Goal: Communication & Community: Participate in discussion

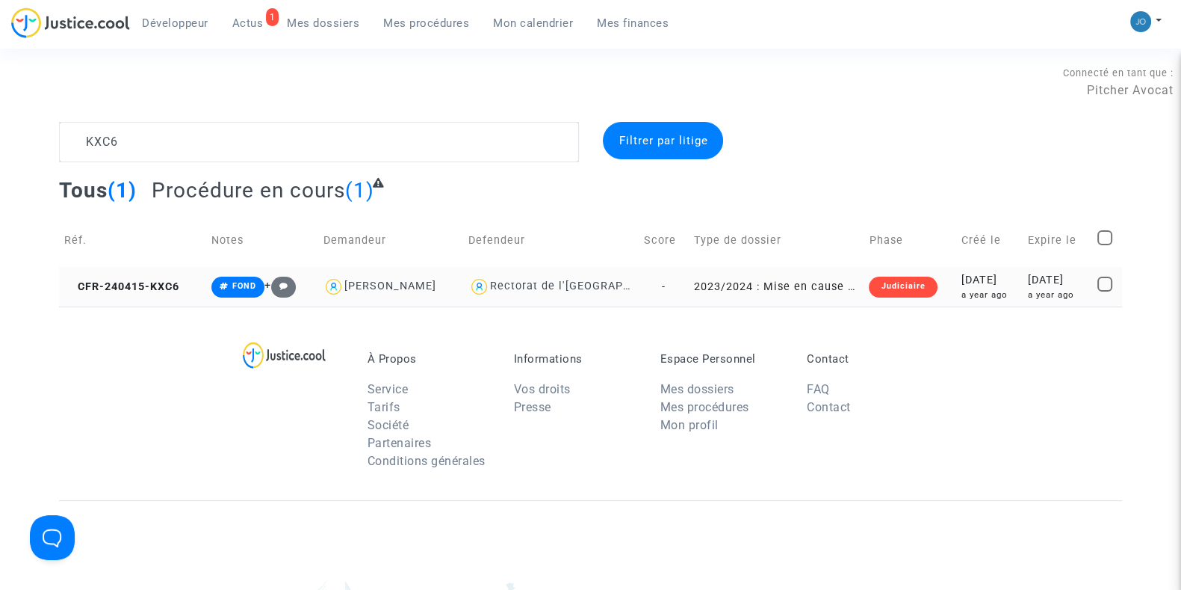
click at [956, 288] on td "[DATE] a year ago" at bounding box center [989, 287] width 66 height 40
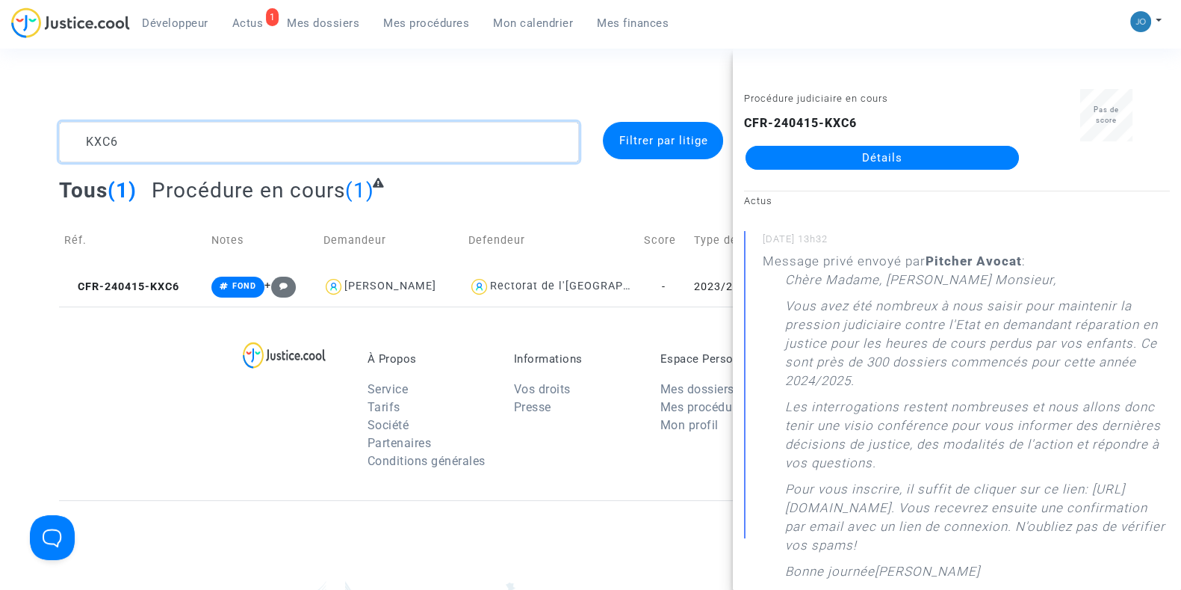
click at [298, 150] on textarea at bounding box center [319, 142] width 520 height 40
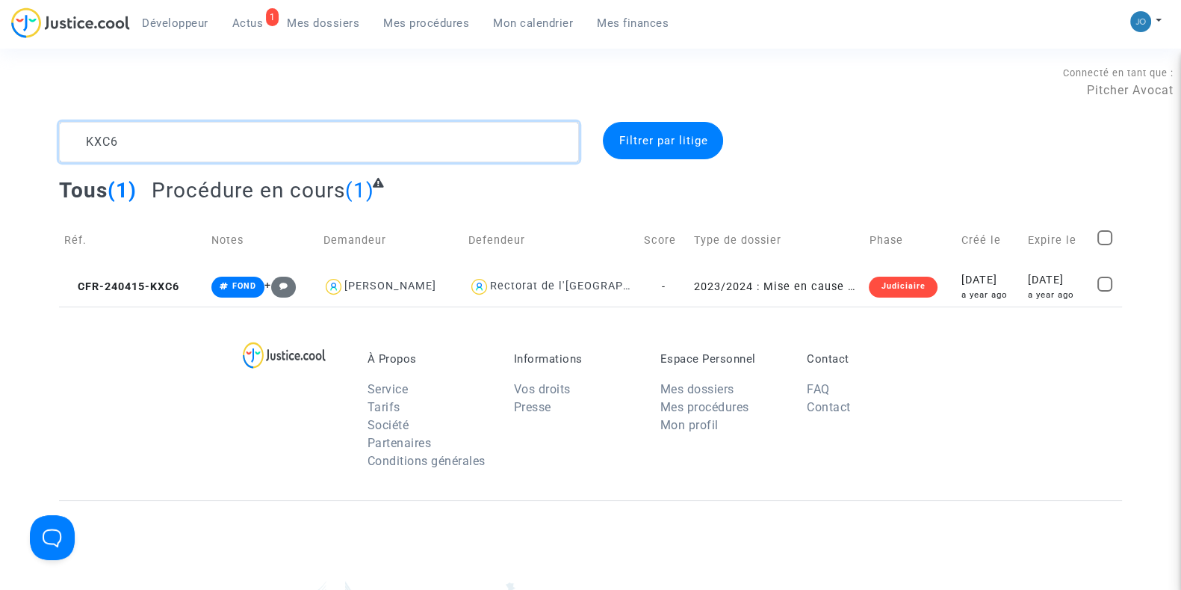
click at [298, 150] on textarea at bounding box center [319, 142] width 520 height 40
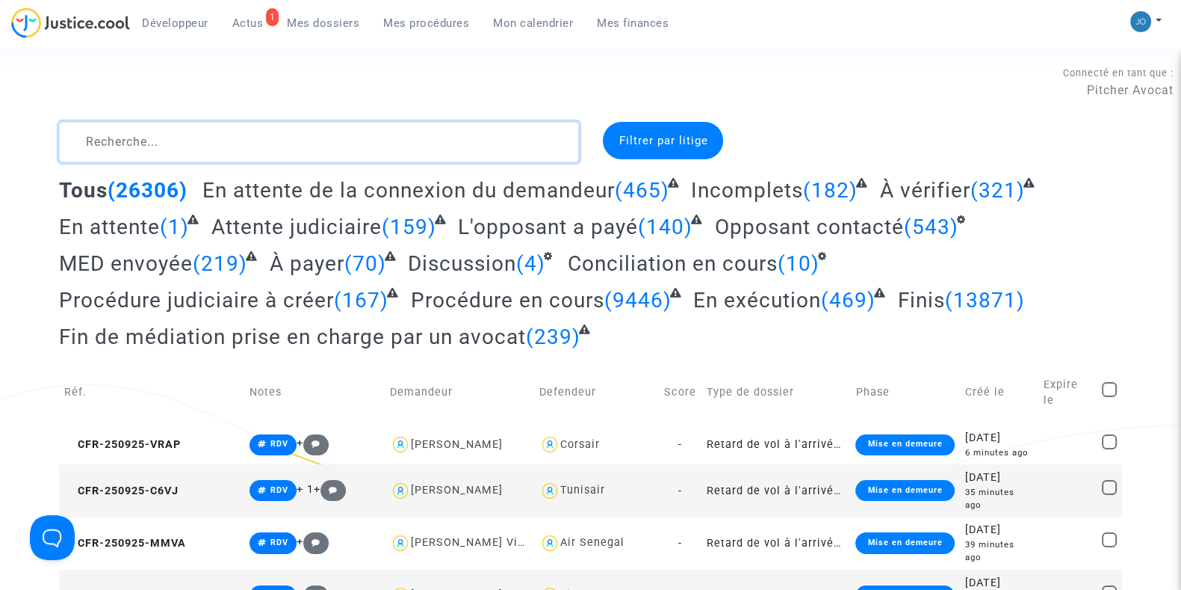
click at [458, 126] on textarea at bounding box center [319, 142] width 520 height 40
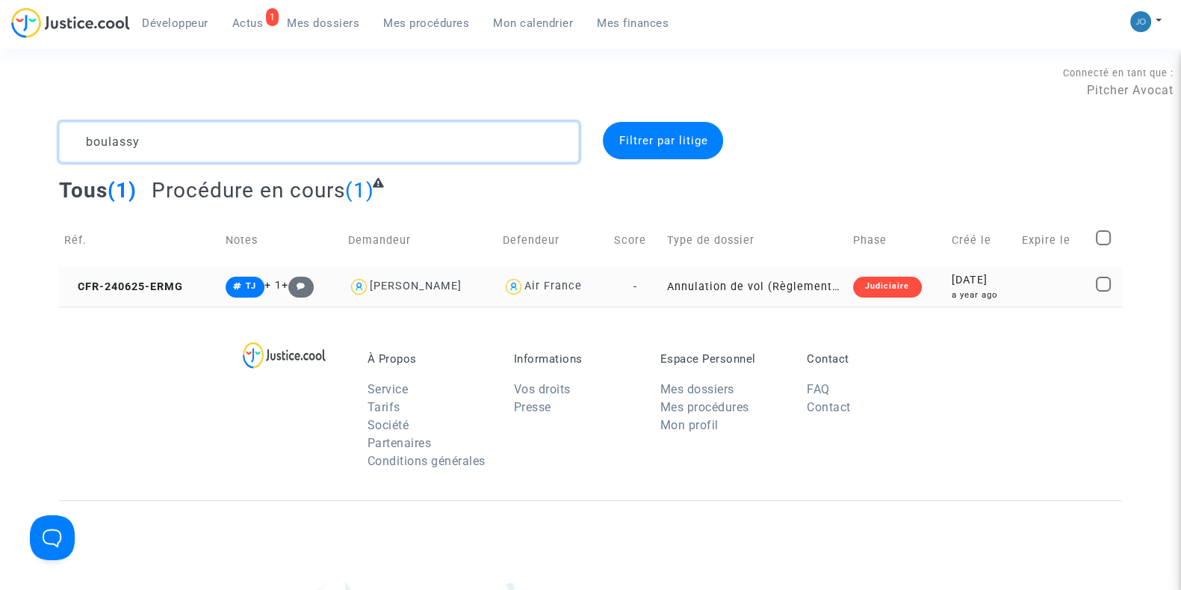
type textarea "boulassy"
click at [951, 274] on div "[DATE]" at bounding box center [981, 280] width 61 height 16
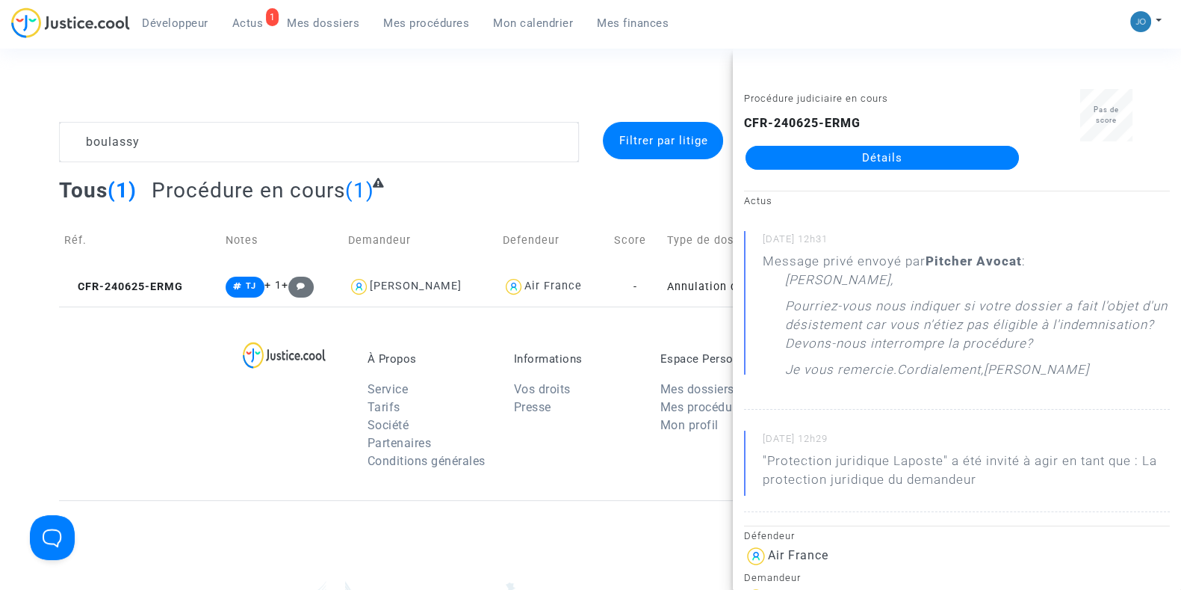
click at [904, 156] on link "Détails" at bounding box center [882, 158] width 273 height 24
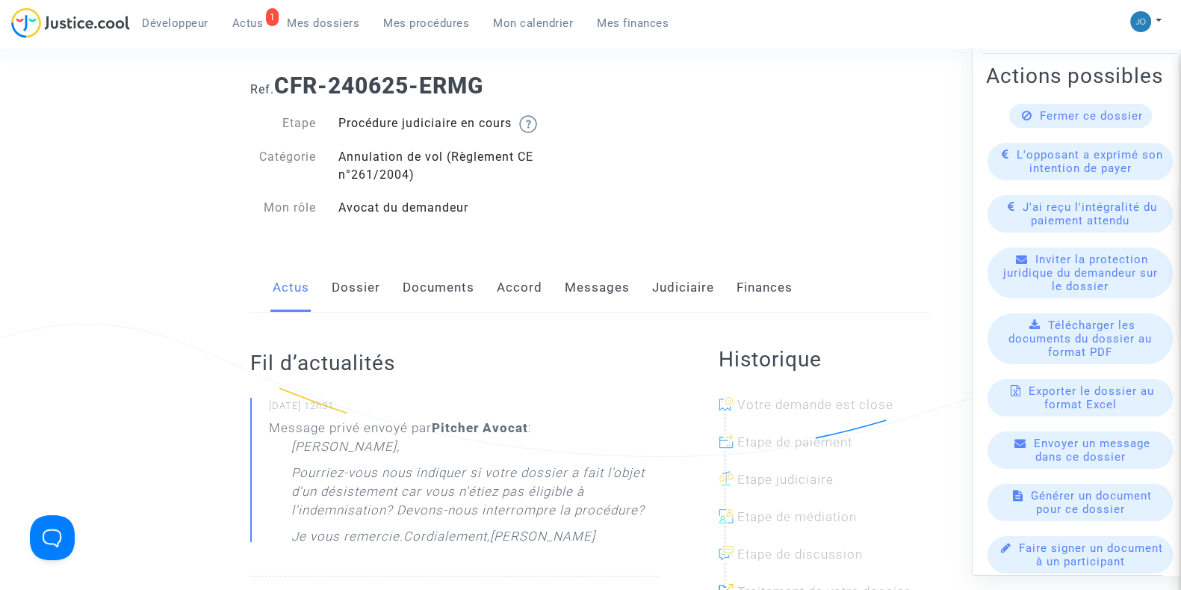
scroll to position [191, 0]
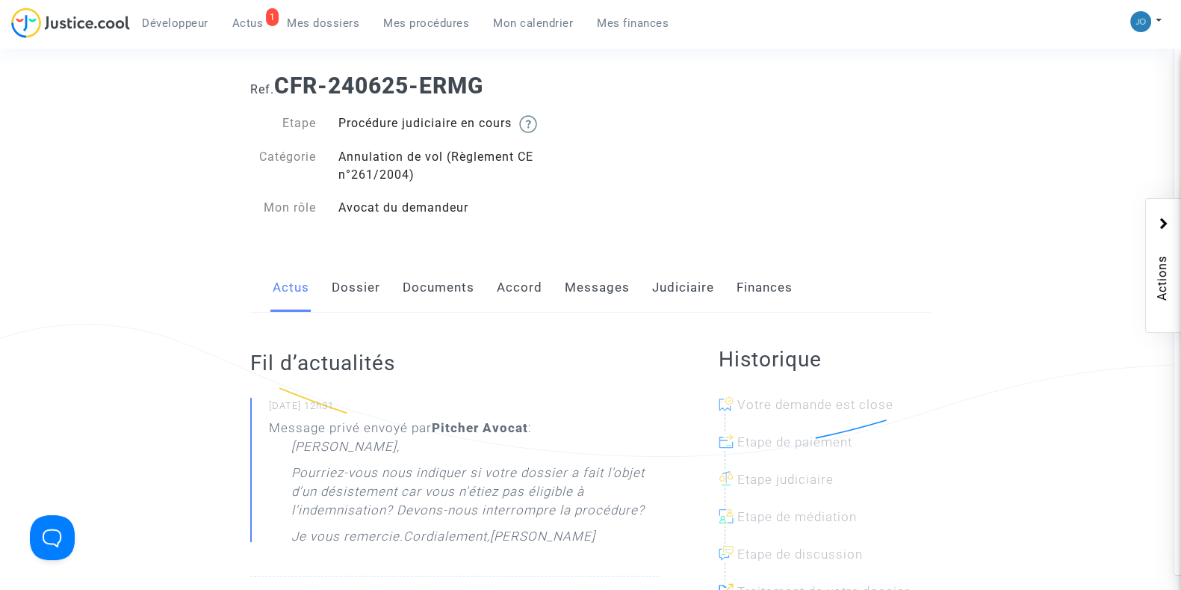
click at [596, 282] on link "Messages" at bounding box center [597, 287] width 65 height 49
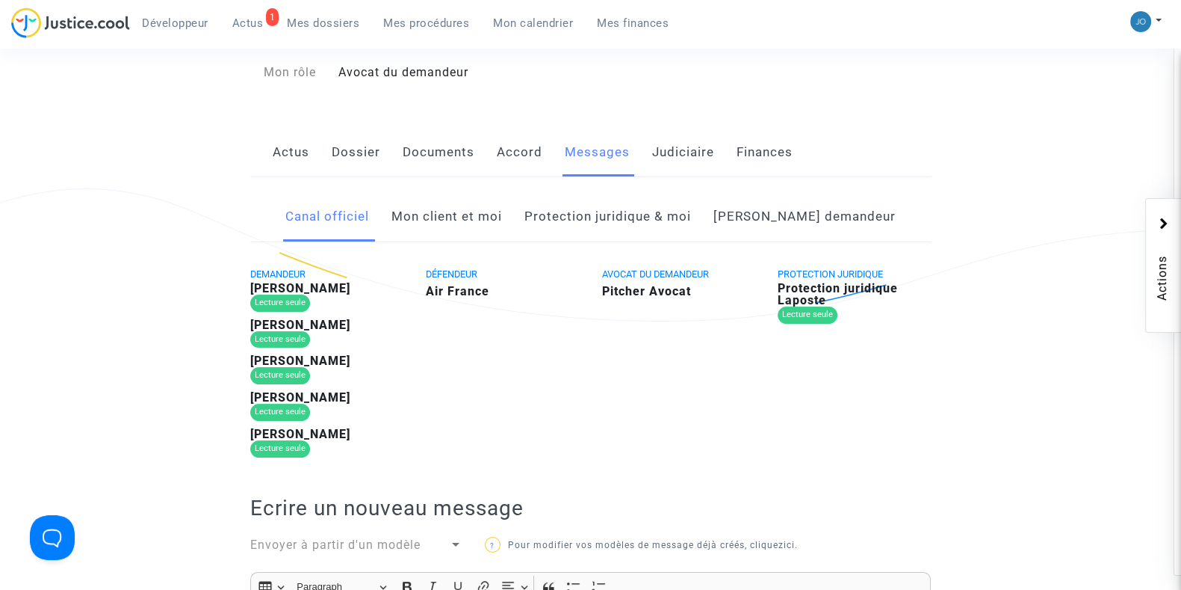
scroll to position [201, 0]
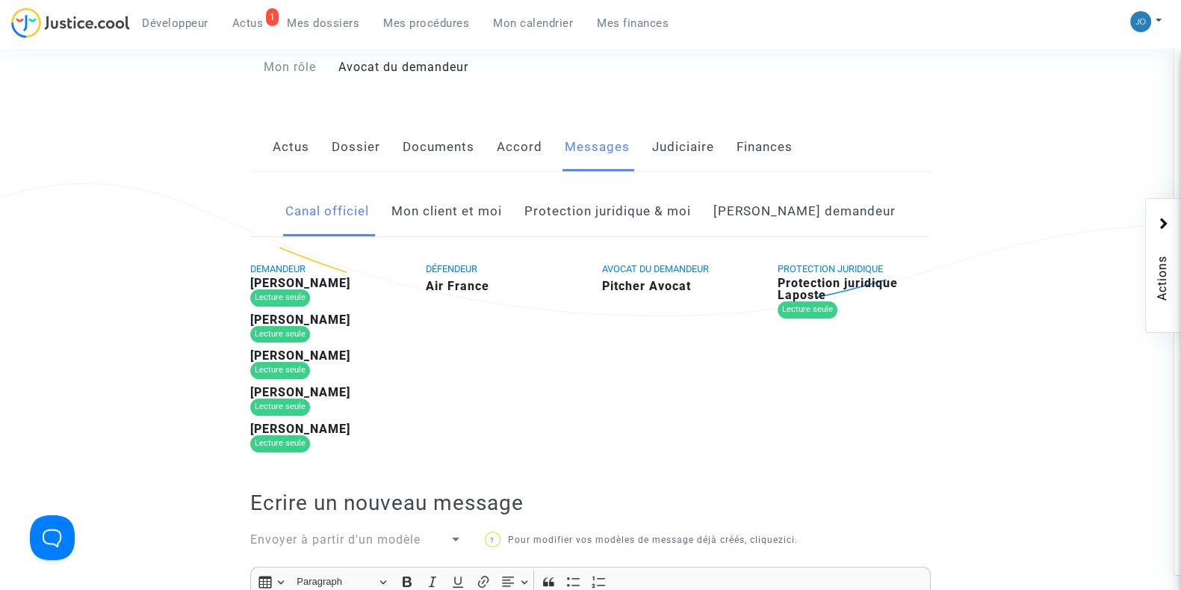
click at [624, 211] on link "Protection juridique & moi" at bounding box center [608, 211] width 167 height 49
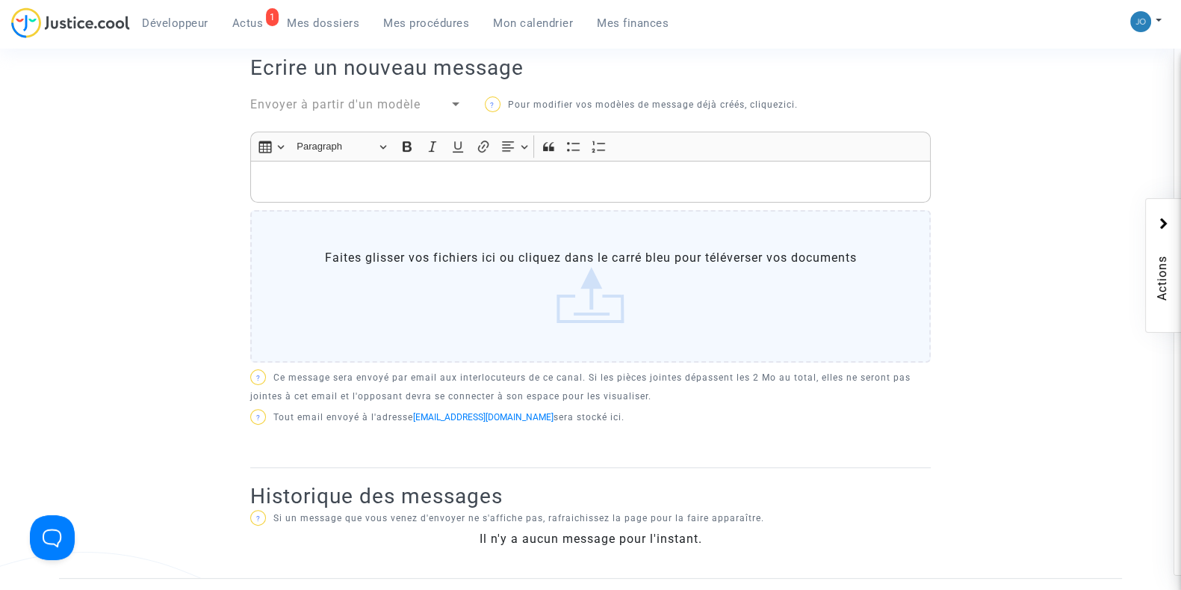
scroll to position [490, 0]
click at [1079, 293] on ng-component "Ref. CFR-240625-ERMG Etape Procédure judiciaire en cours Catégorie Annulation d…" at bounding box center [590, 104] width 1063 height 945
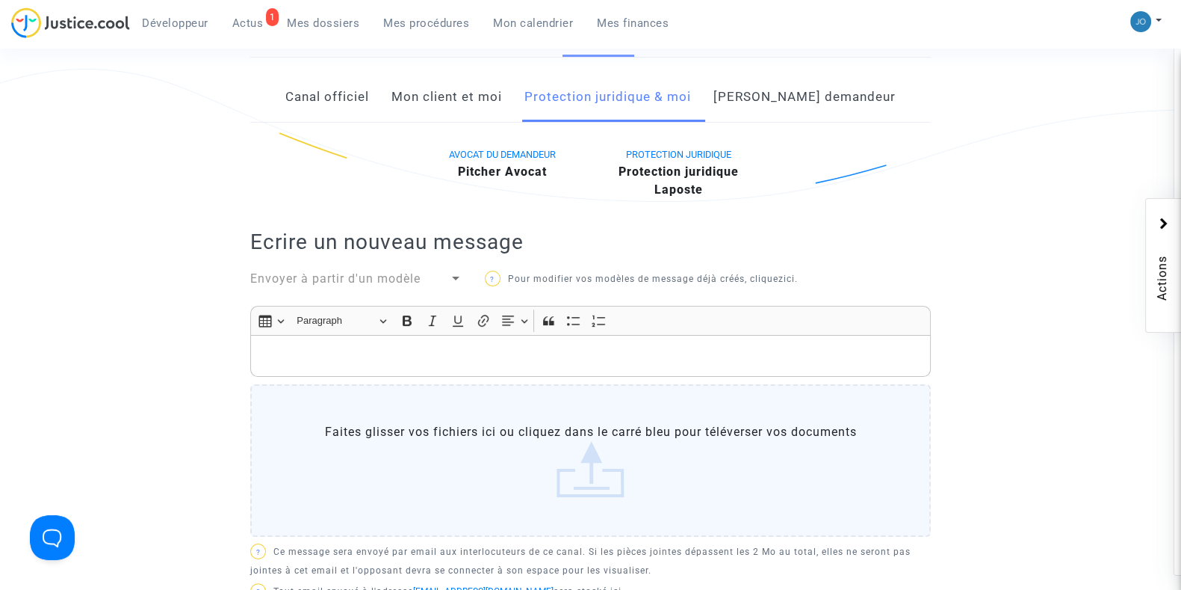
scroll to position [307, 0]
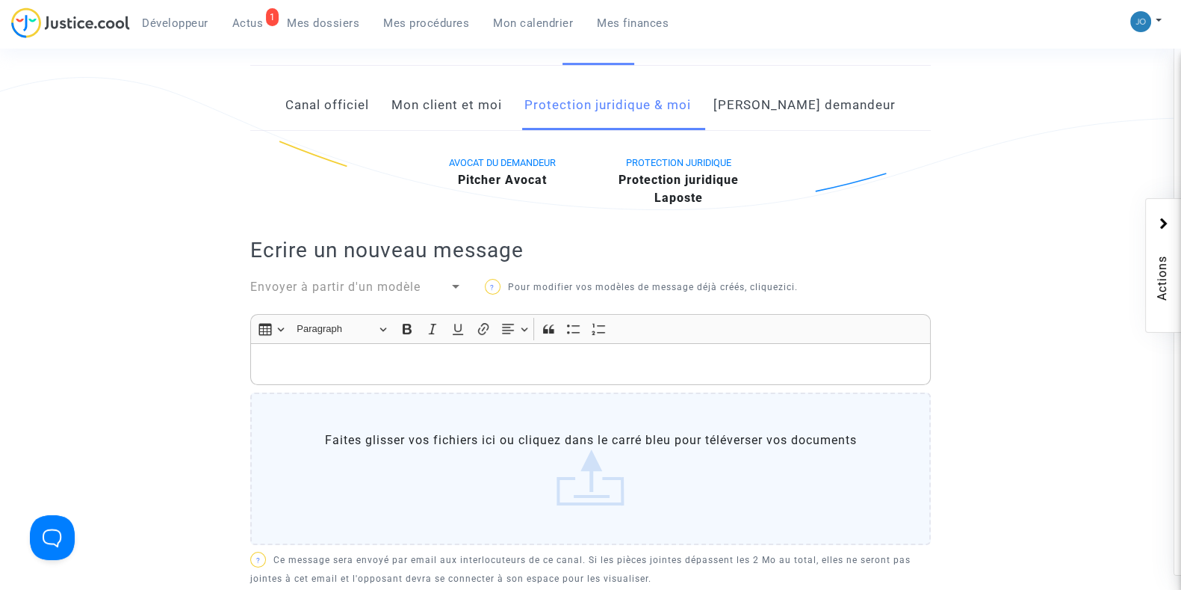
click at [1038, 466] on ng-component "Ref. CFR-240625-ERMG Etape Procédure judiciaire en cours Catégorie Annulation d…" at bounding box center [590, 287] width 1063 height 945
click at [986, 510] on ng-component "Ref. CFR-240625-ERMG Etape Procédure judiciaire en cours Catégorie Annulation d…" at bounding box center [590, 287] width 1063 height 945
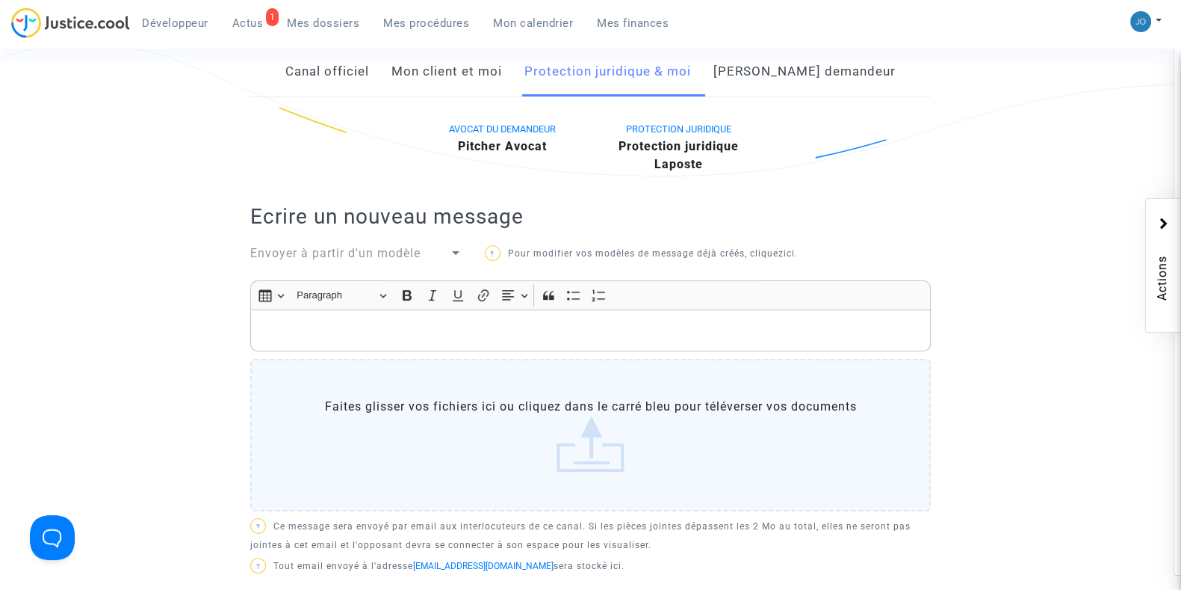
scroll to position [442, 0]
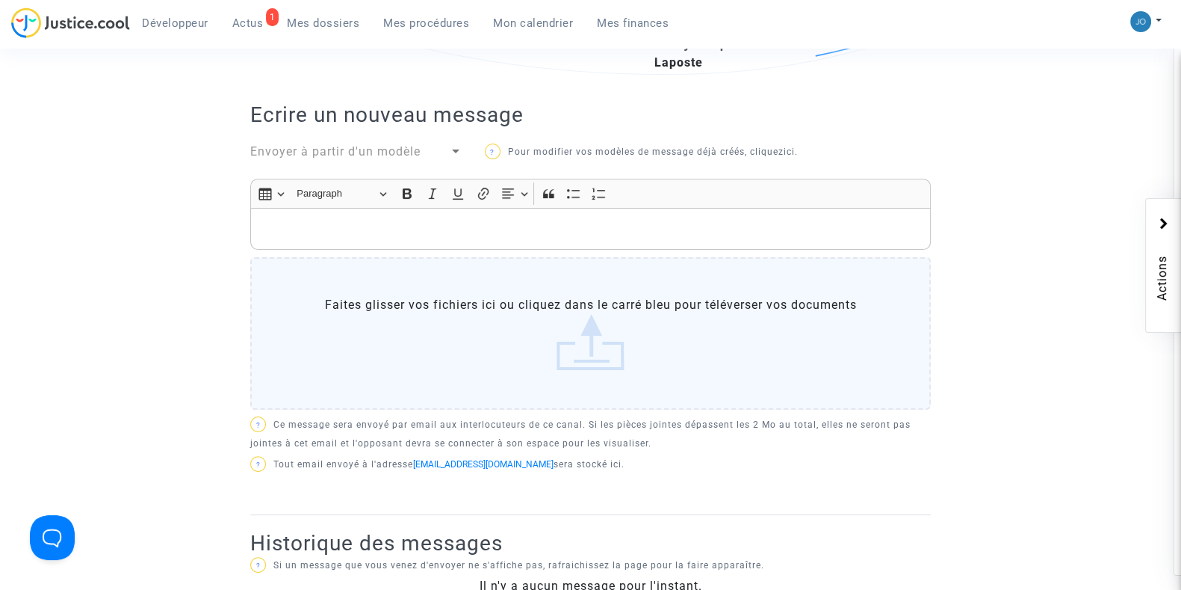
click at [986, 510] on ng-component "Ref. CFR-240625-ERMG Etape Procédure judiciaire en cours Catégorie Annulation d…" at bounding box center [590, 151] width 1063 height 945
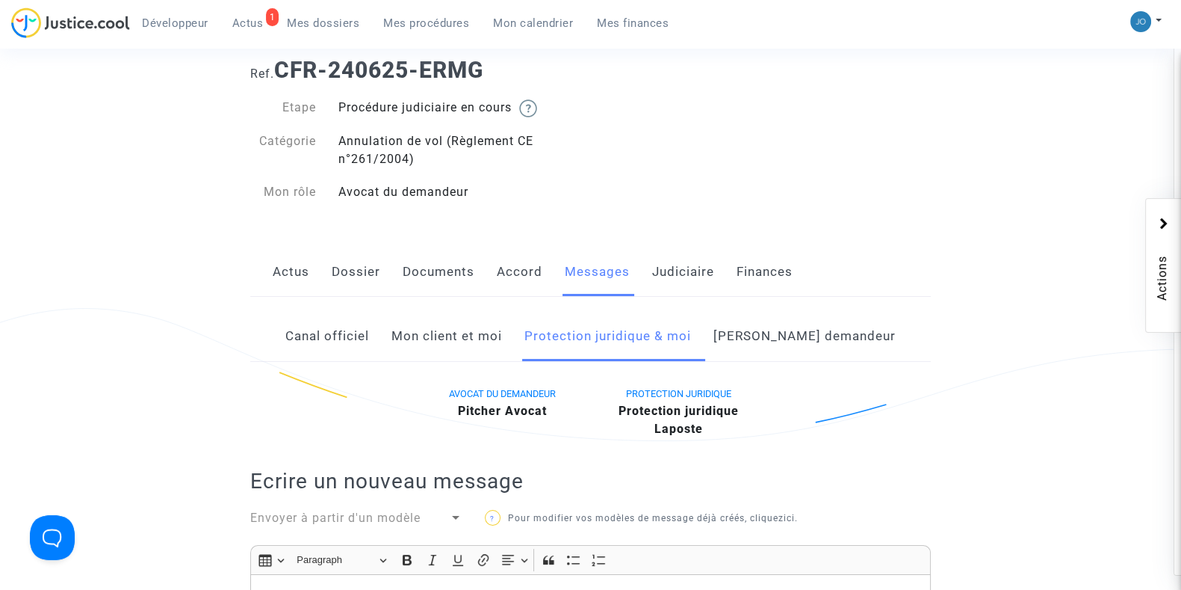
scroll to position [0, 0]
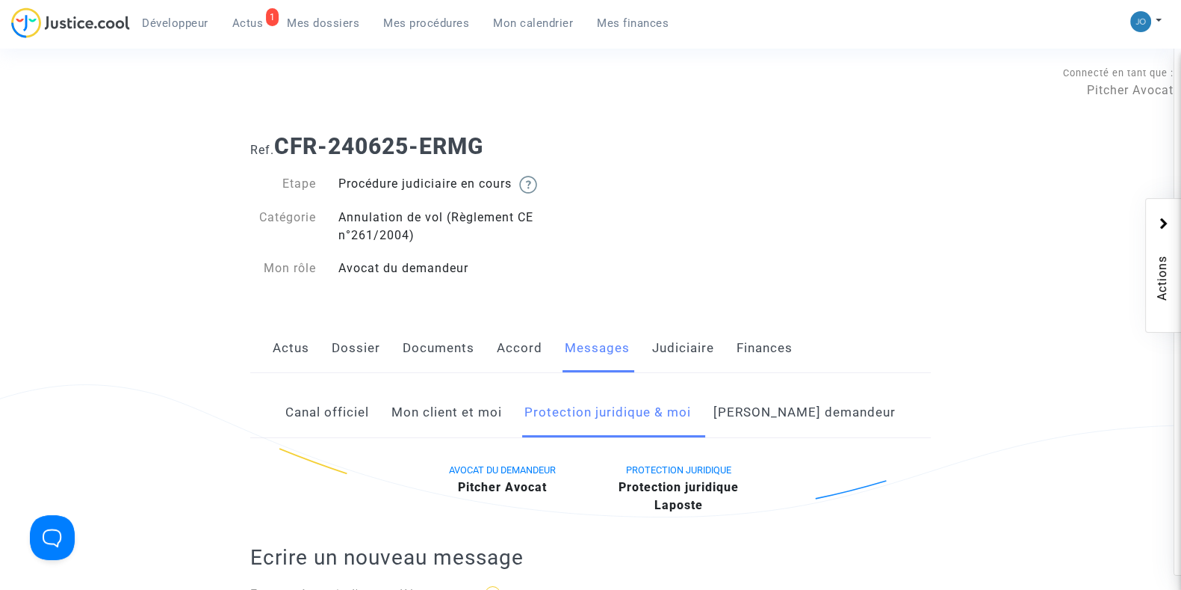
click at [616, 229] on div "Ref. CFR-240625-ERMG Etape Procédure judiciaire en cours Catégorie Annulation d…" at bounding box center [590, 207] width 703 height 171
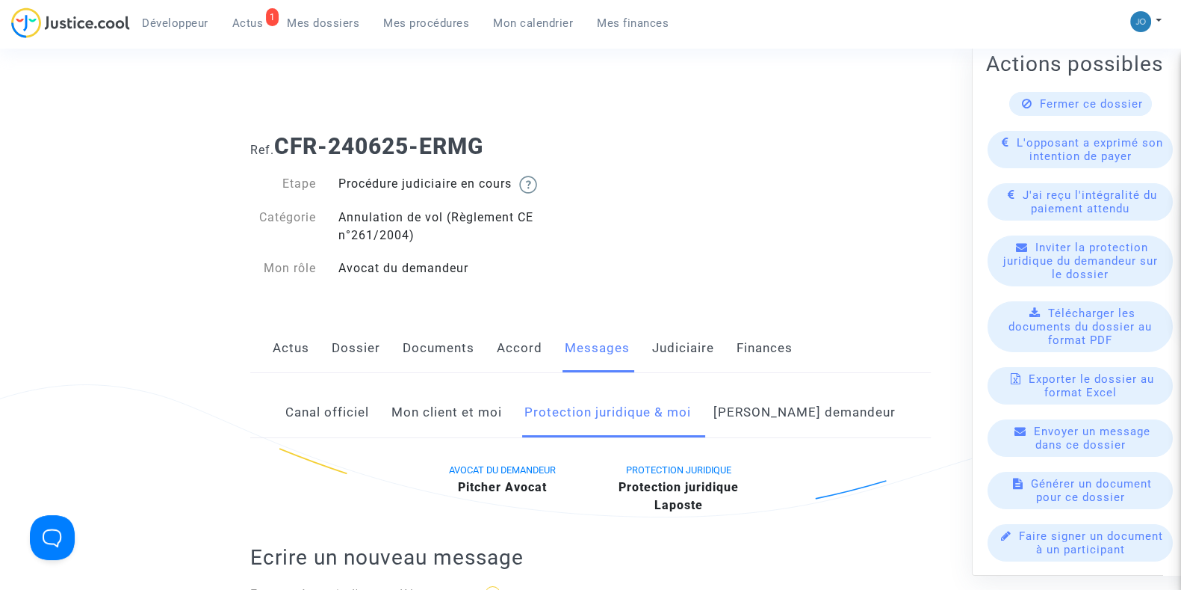
scroll to position [217, 0]
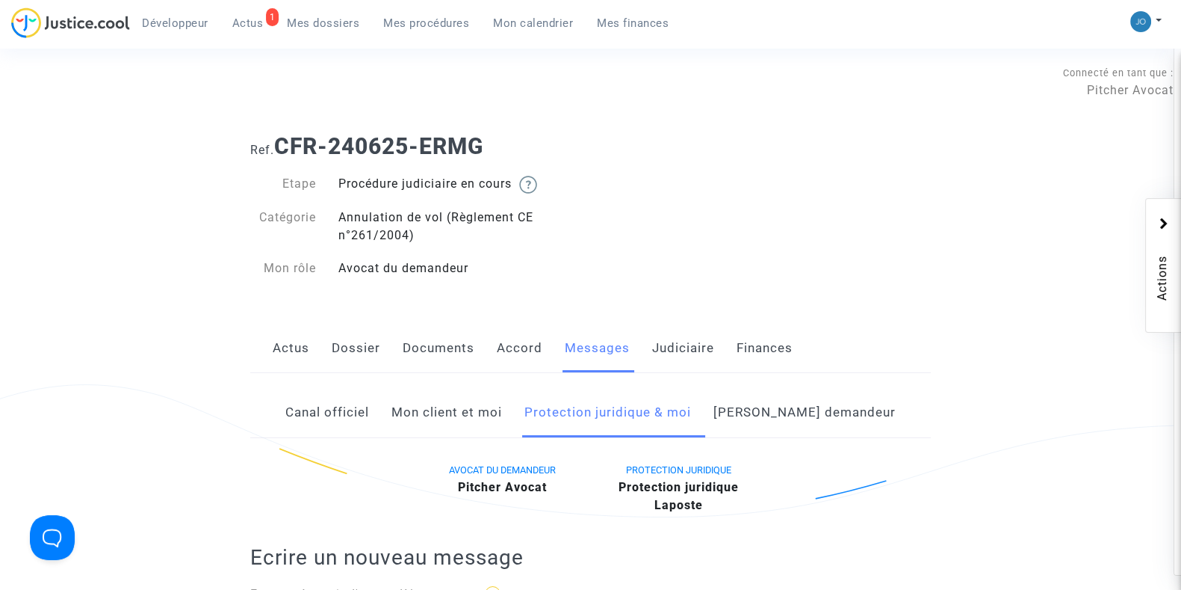
click at [836, 329] on div "Actus Dossier Documents Accord Messages Judiciaire Finances" at bounding box center [590, 349] width 681 height 50
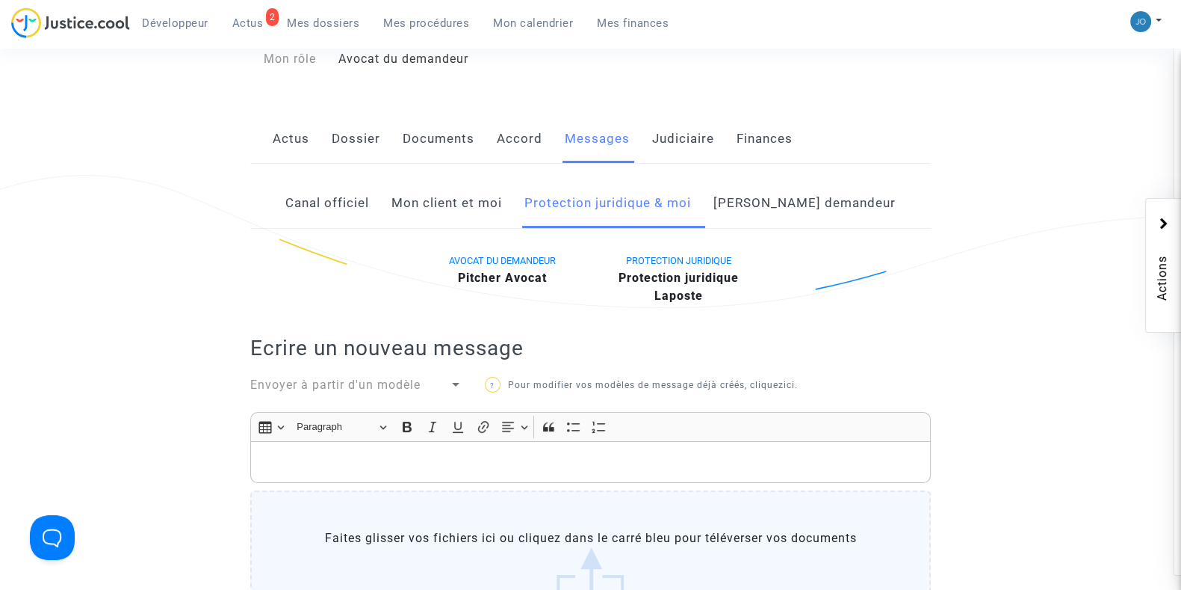
scroll to position [208, 0]
click at [366, 218] on link "Canal officiel" at bounding box center [327, 203] width 84 height 49
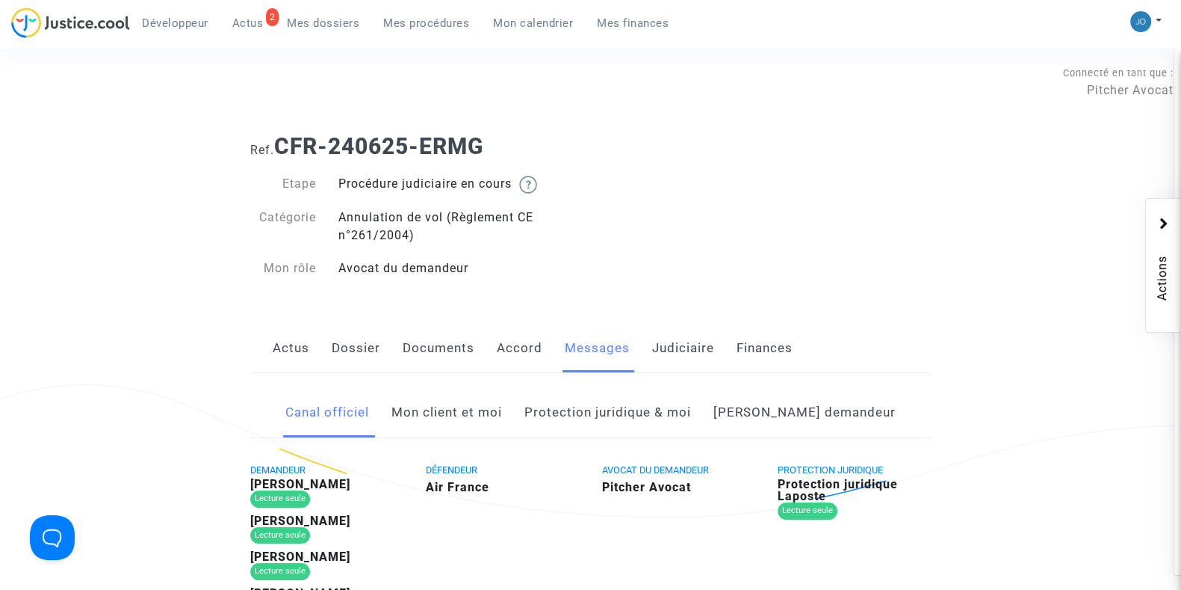
click at [809, 413] on link "[PERSON_NAME] demandeur" at bounding box center [805, 412] width 182 height 49
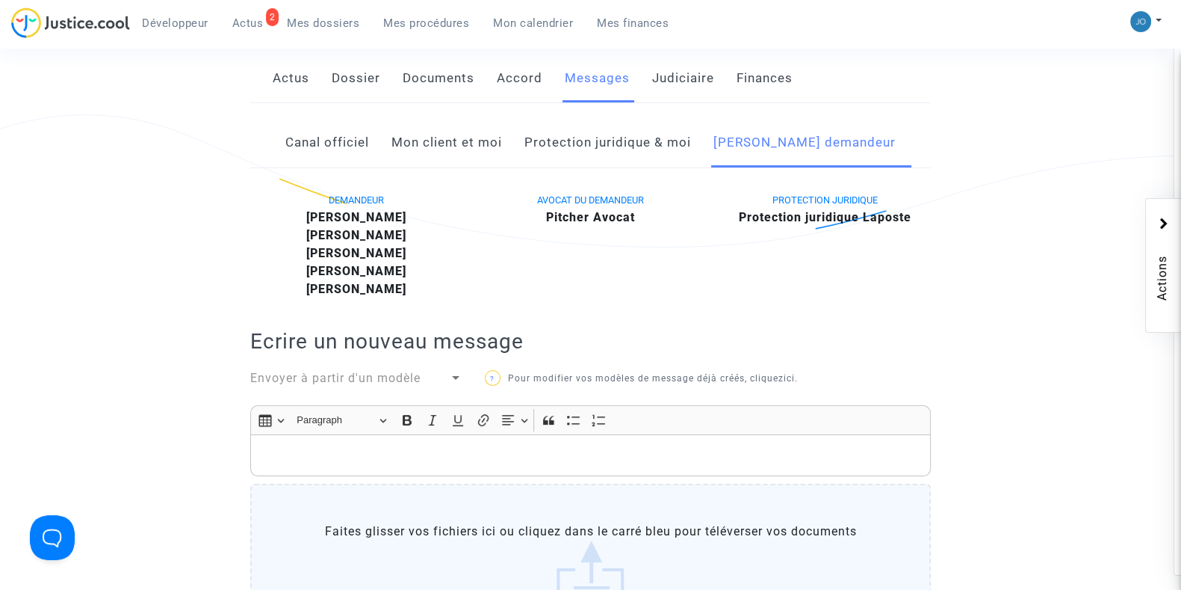
scroll to position [270, 0]
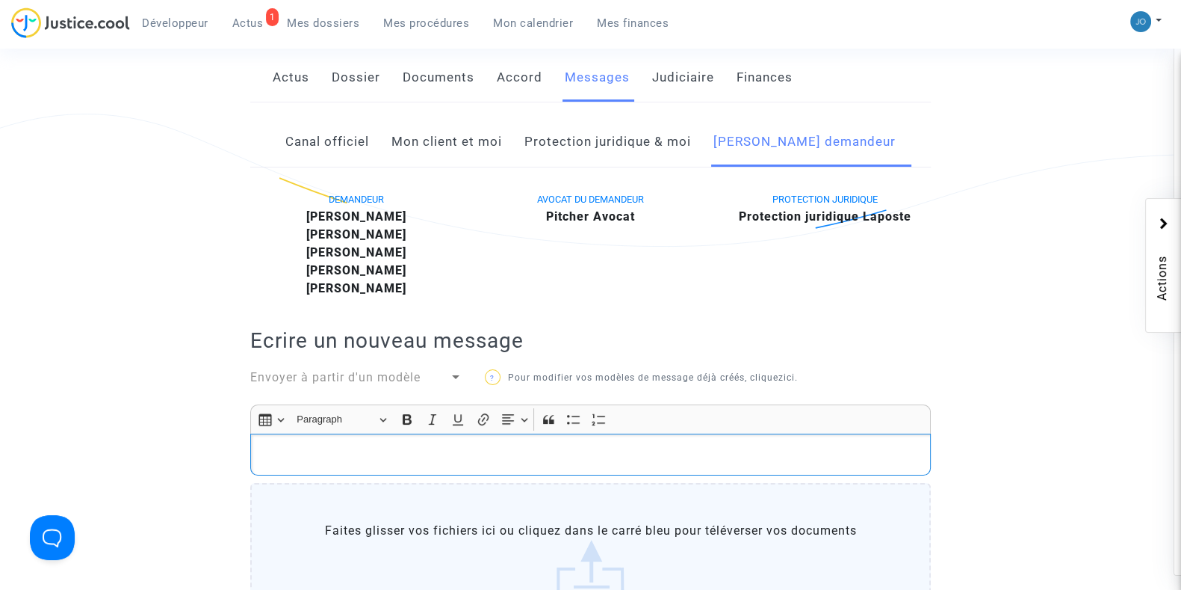
click at [681, 461] on p "Rich Text Editor, main" at bounding box center [591, 454] width 665 height 19
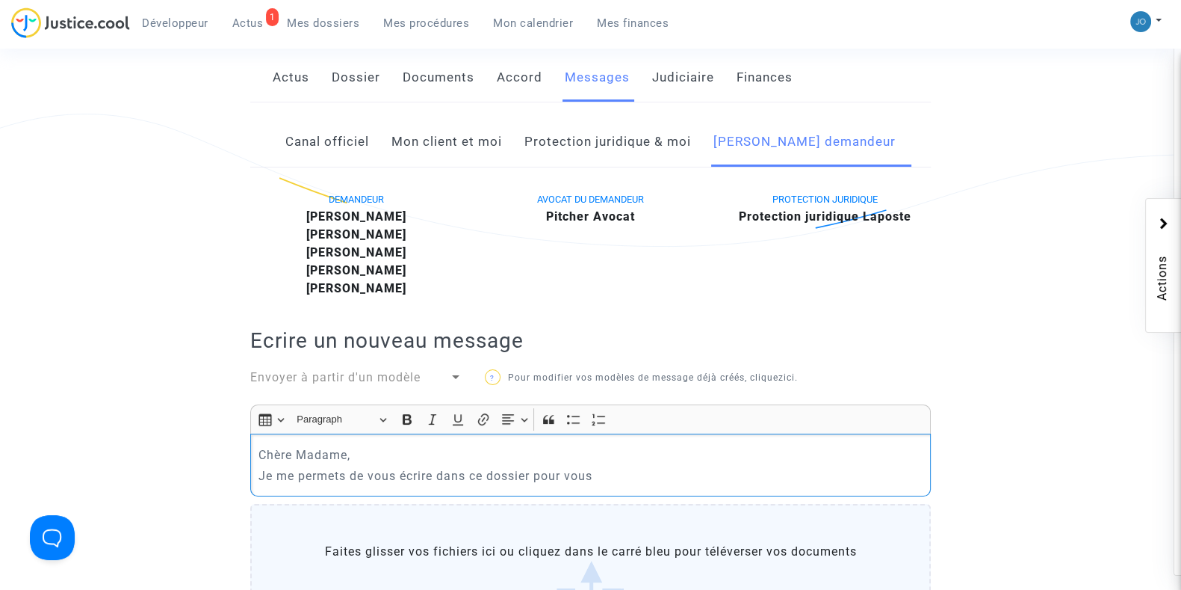
click at [604, 480] on p "Je me permets de vous écrire dans ce dossier pour vous" at bounding box center [591, 475] width 665 height 19
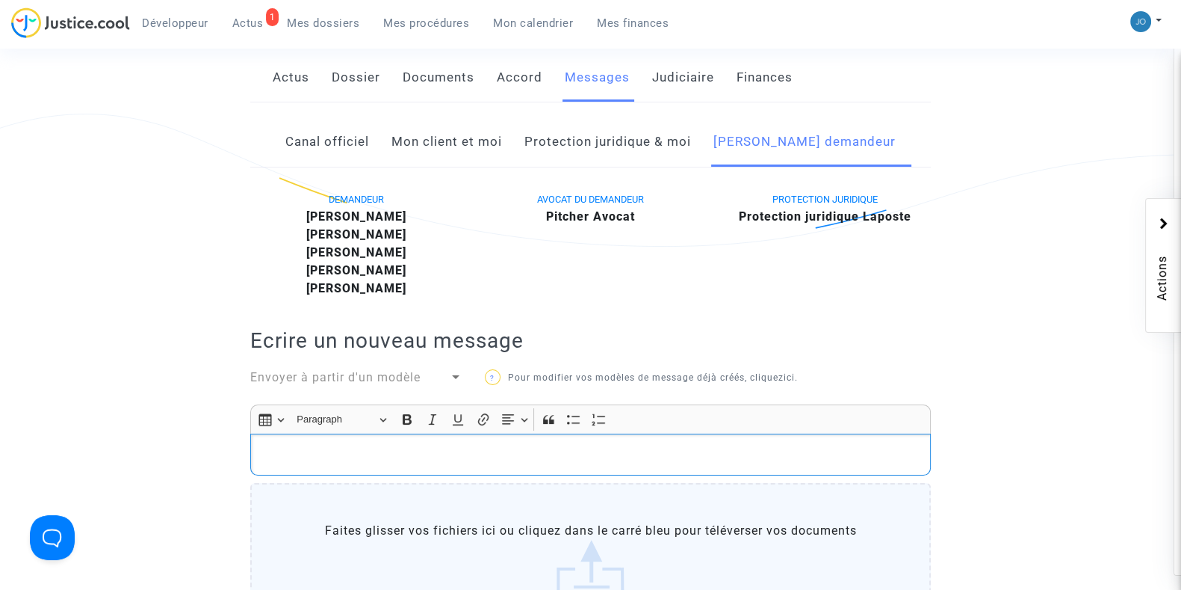
click at [1043, 468] on ng-component "Ref. CFR-240625-ERMG Etape Procédure judiciaire en cours Catégorie Annulation d…" at bounding box center [590, 350] width 1063 height 999
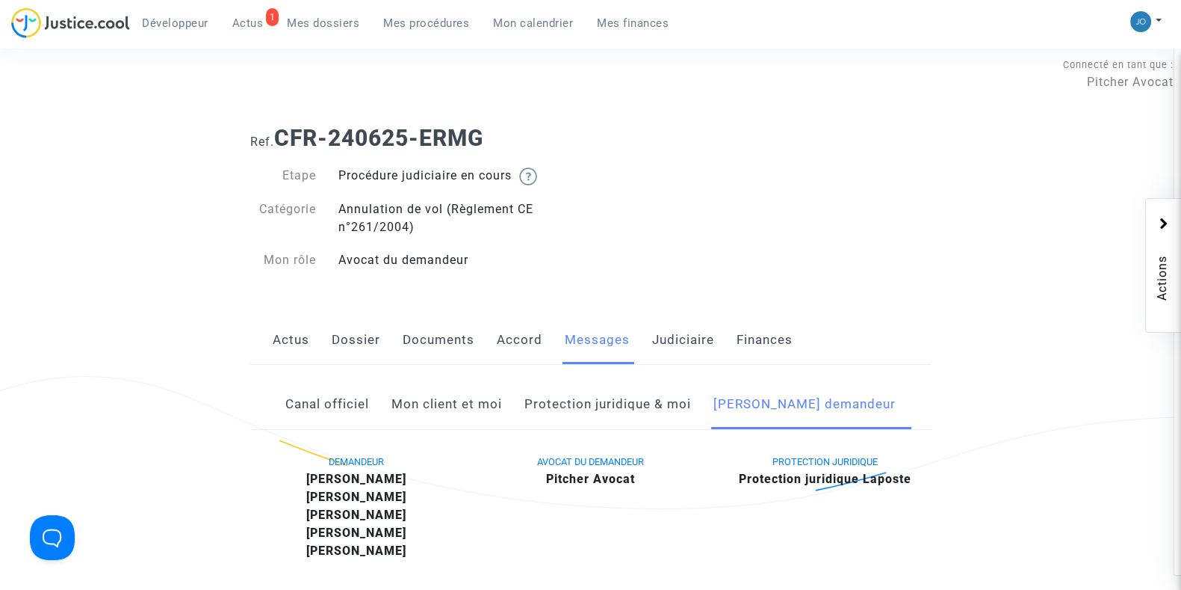
scroll to position [0, 0]
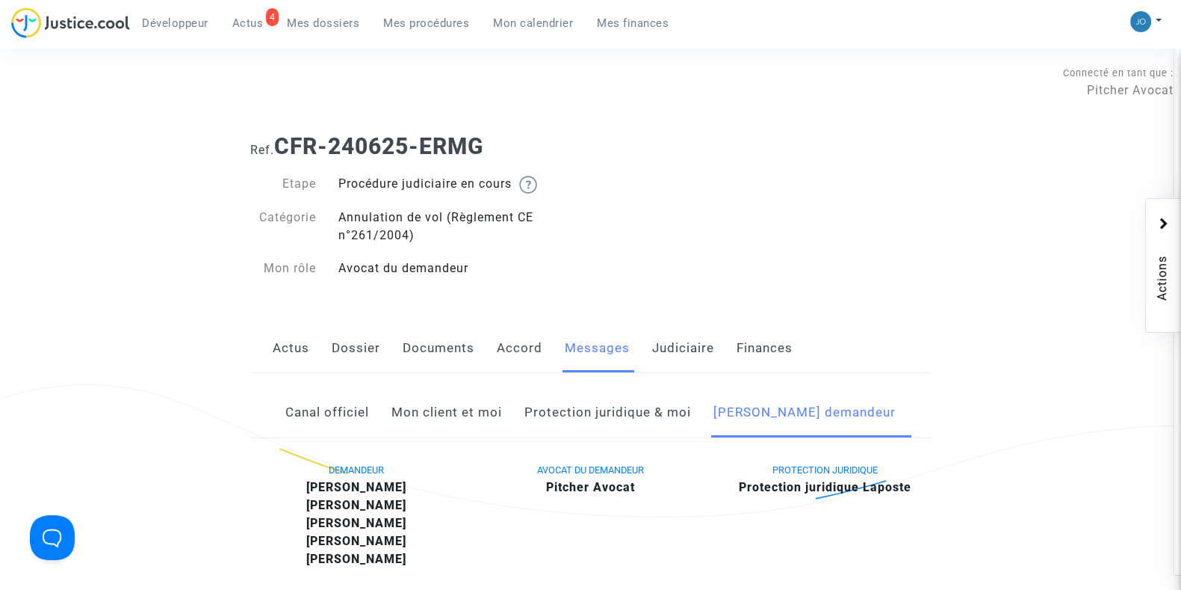
click at [336, 364] on link "Dossier" at bounding box center [356, 348] width 49 height 49
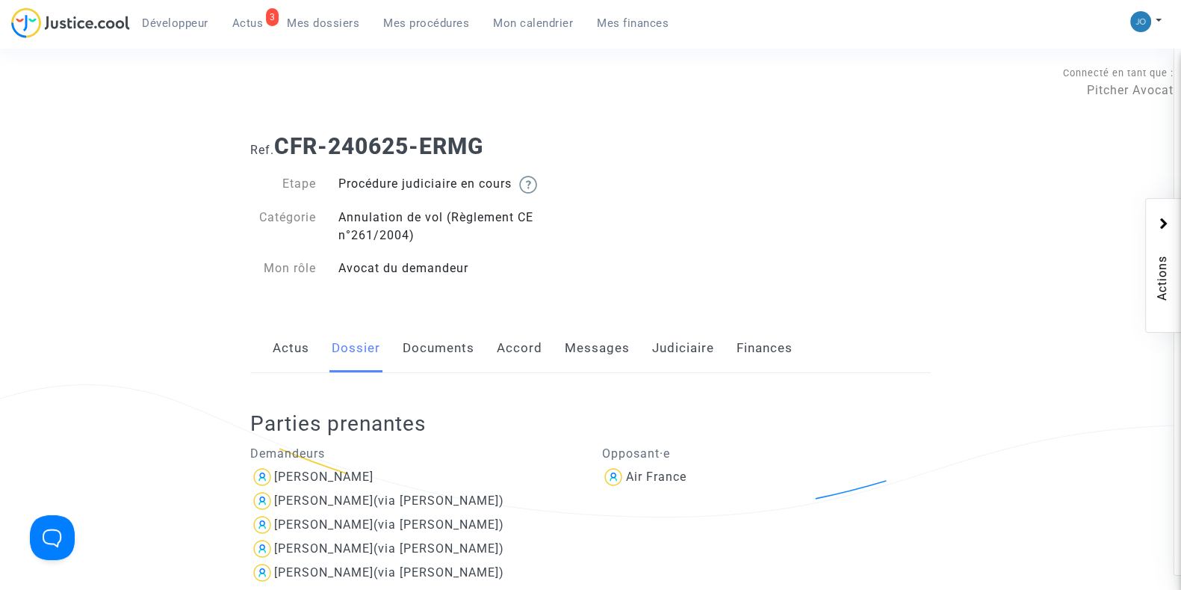
click at [628, 349] on div "Actus Dossier Documents Accord Messages Judiciaire Finances" at bounding box center [590, 349] width 681 height 50
click at [624, 349] on link "Messages" at bounding box center [597, 348] width 65 height 49
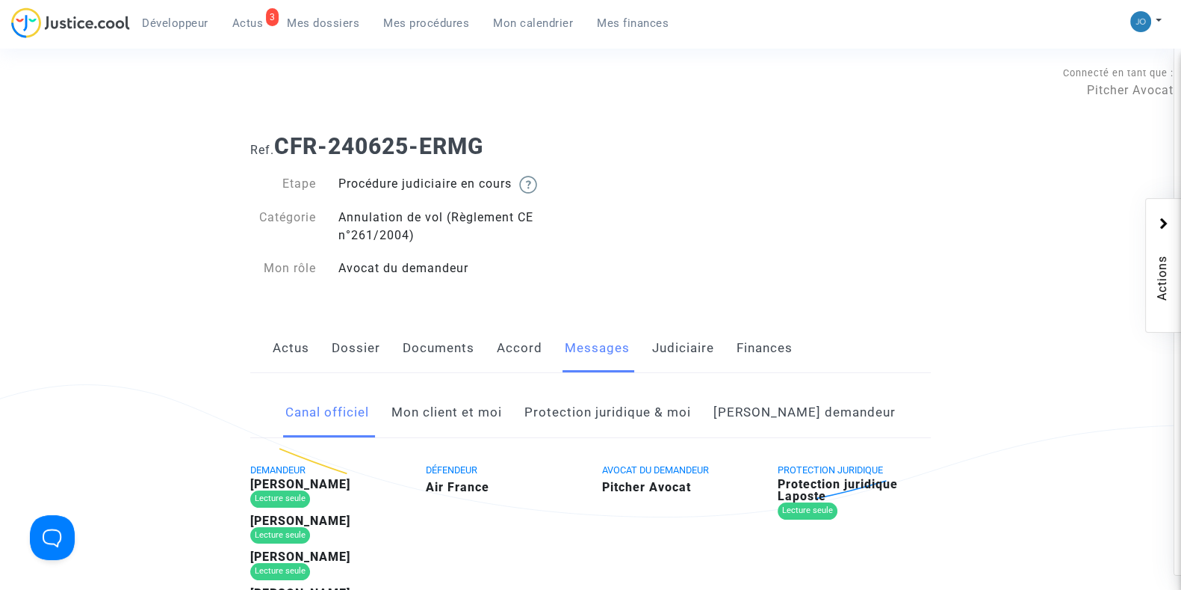
click at [779, 394] on link "[PERSON_NAME] demandeur" at bounding box center [805, 412] width 182 height 49
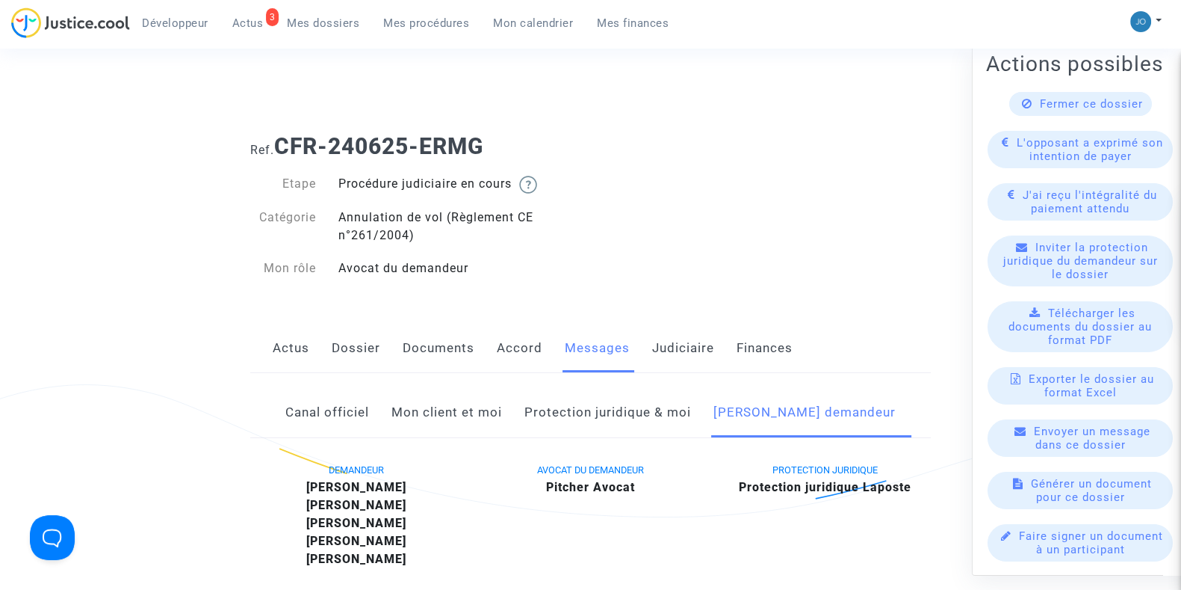
click at [1083, 273] on span "Inviter la protection juridique du demandeur sur le dossier" at bounding box center [1080, 260] width 155 height 40
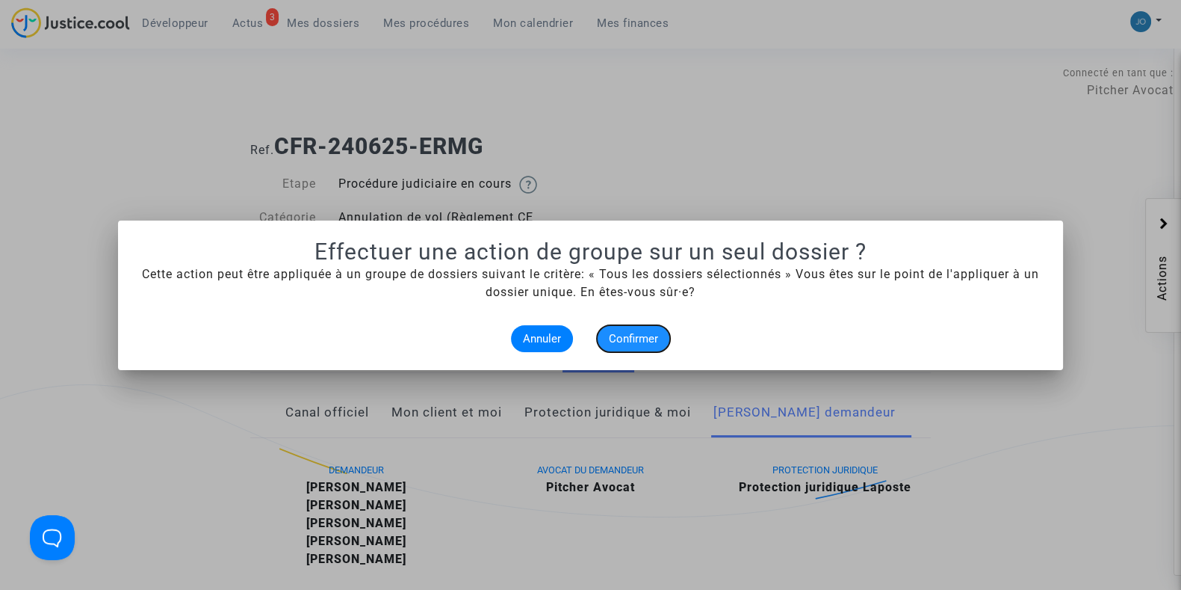
click at [634, 333] on span "Confirmer" at bounding box center [633, 338] width 49 height 13
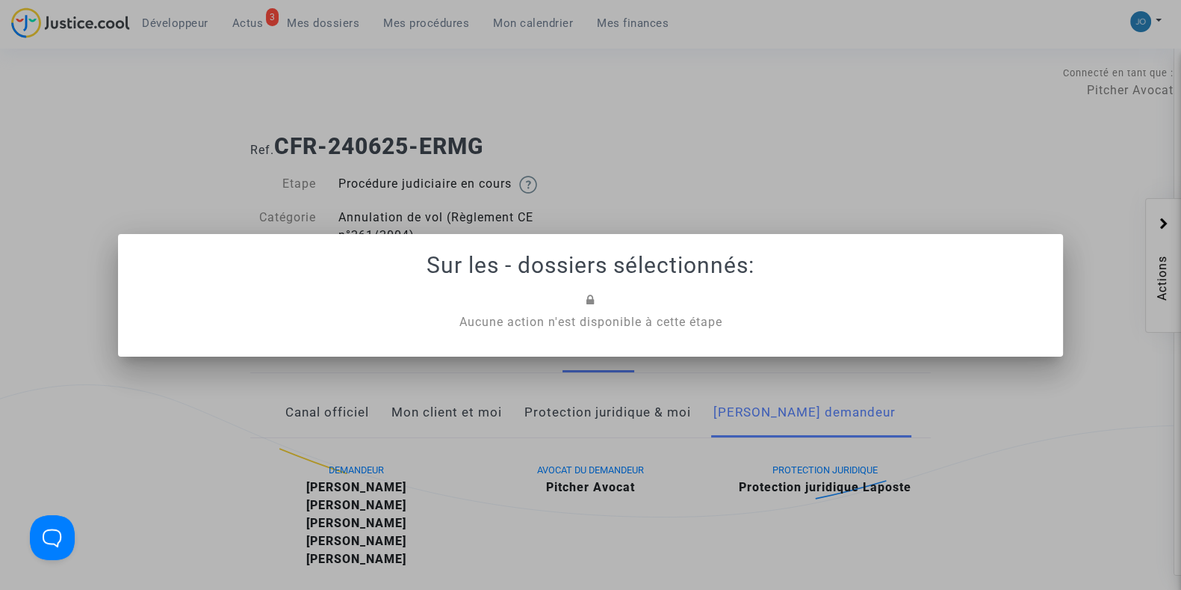
click at [652, 211] on div at bounding box center [590, 295] width 1181 height 590
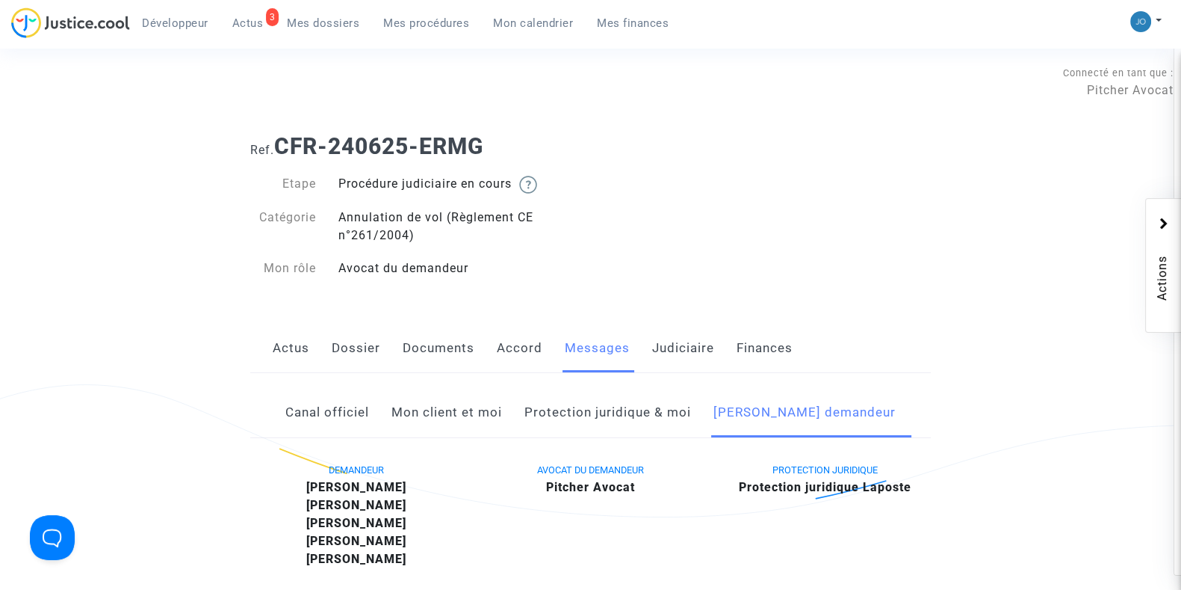
click at [309, 31] on link "Mes dossiers" at bounding box center [323, 23] width 96 height 22
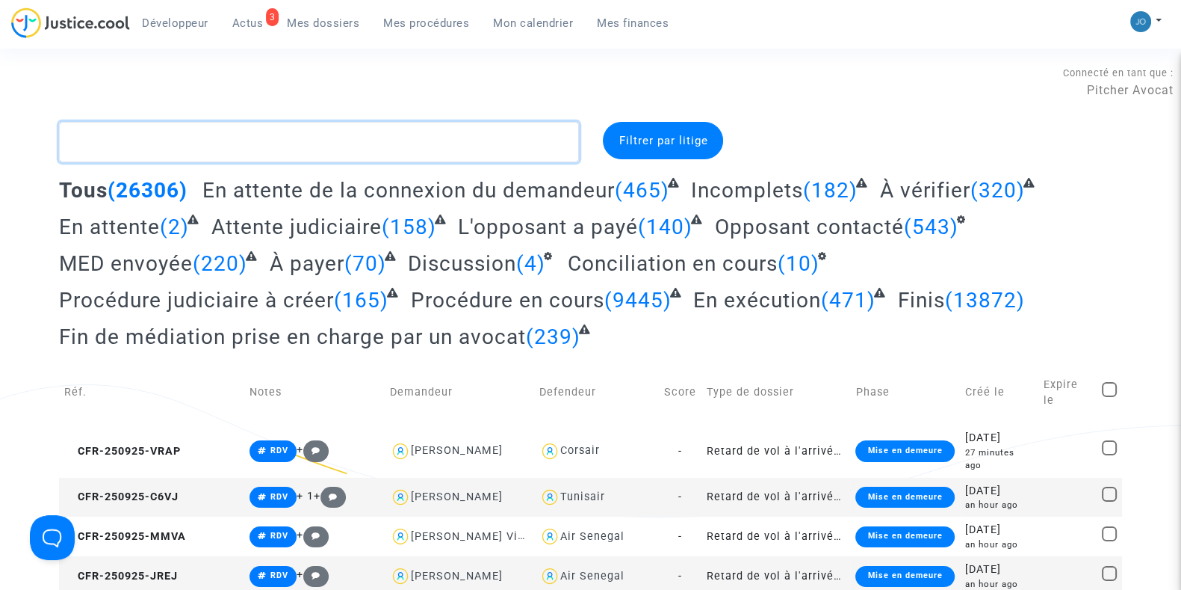
click at [272, 134] on textarea at bounding box center [319, 142] width 520 height 40
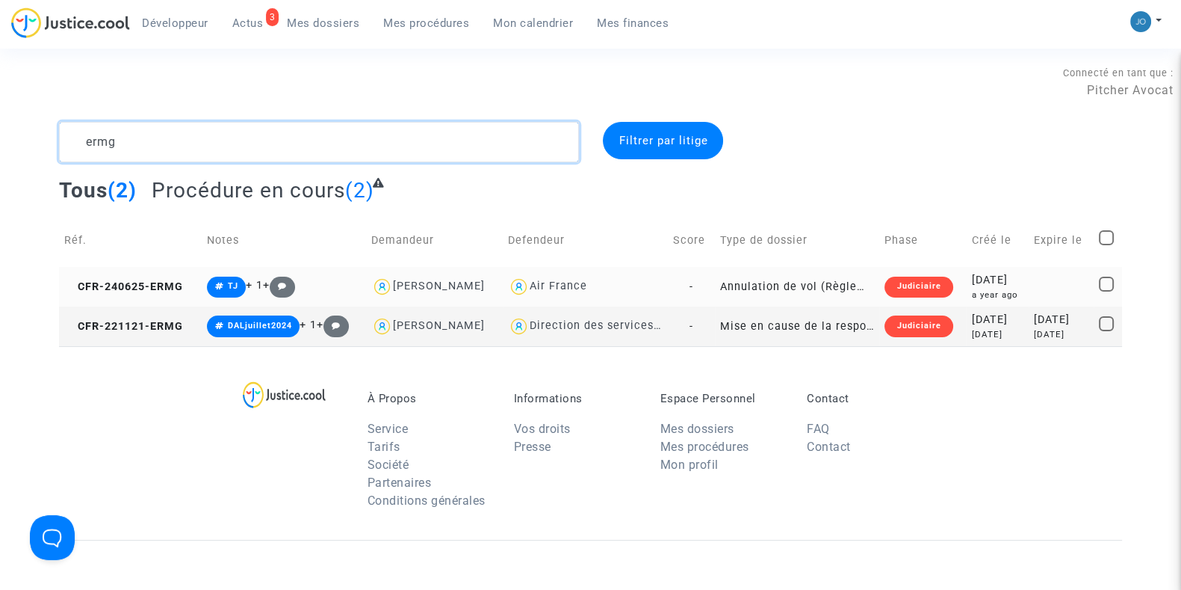
type textarea "ermg"
click at [1104, 284] on span at bounding box center [1106, 283] width 15 height 15
click at [1106, 291] on input "checkbox" at bounding box center [1106, 291] width 1 height 1
checkbox input "true"
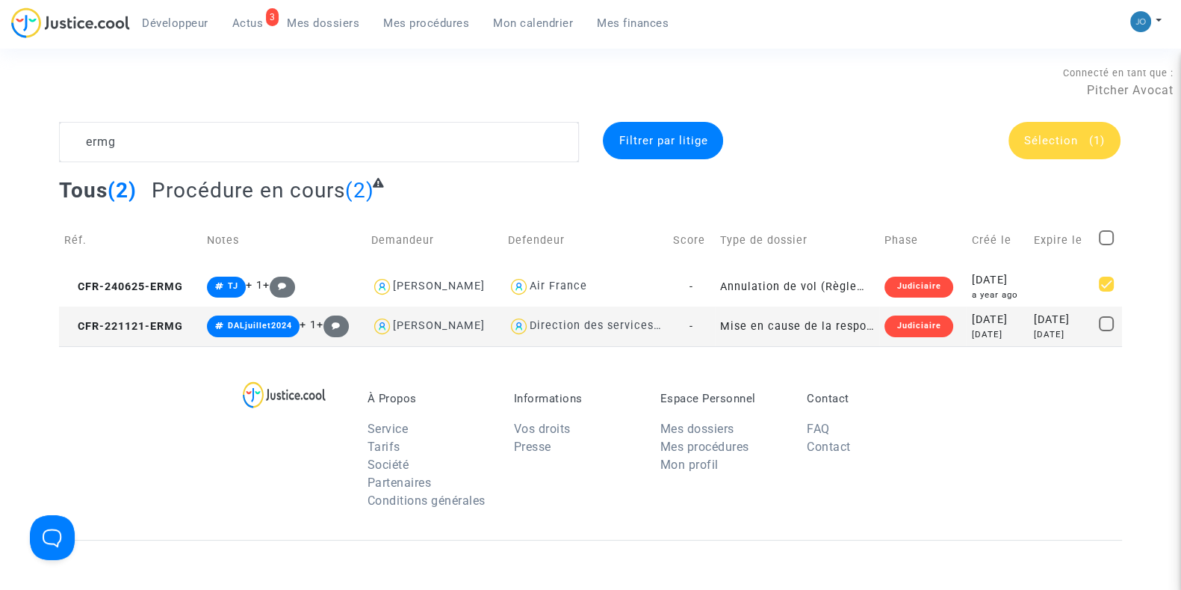
click at [1046, 140] on span "Sélection" at bounding box center [1051, 140] width 54 height 13
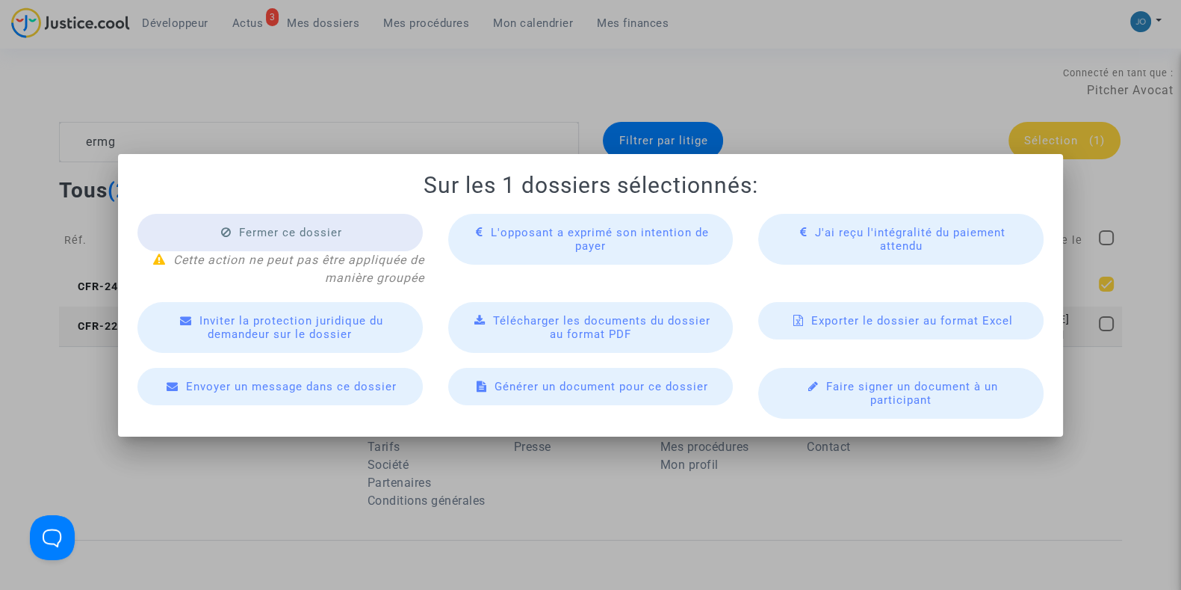
click at [301, 328] on span "Inviter la protection juridique du demandeur sur le dossier" at bounding box center [291, 327] width 184 height 27
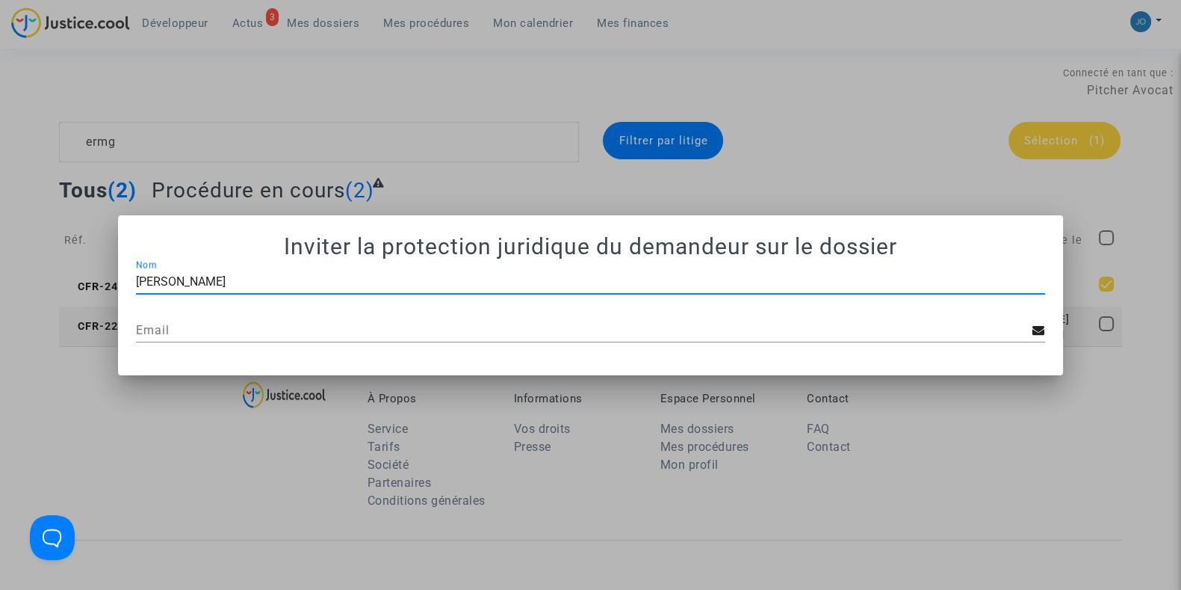
type input "[PERSON_NAME]"
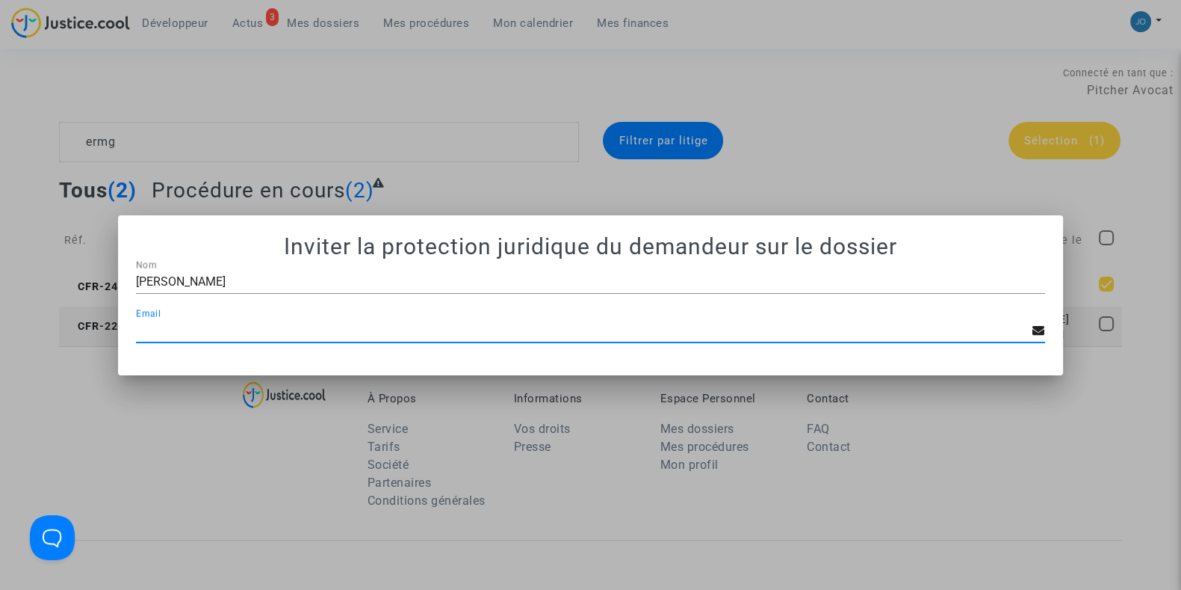
paste input "[EMAIL_ADDRESS][DOMAIN_NAME]"
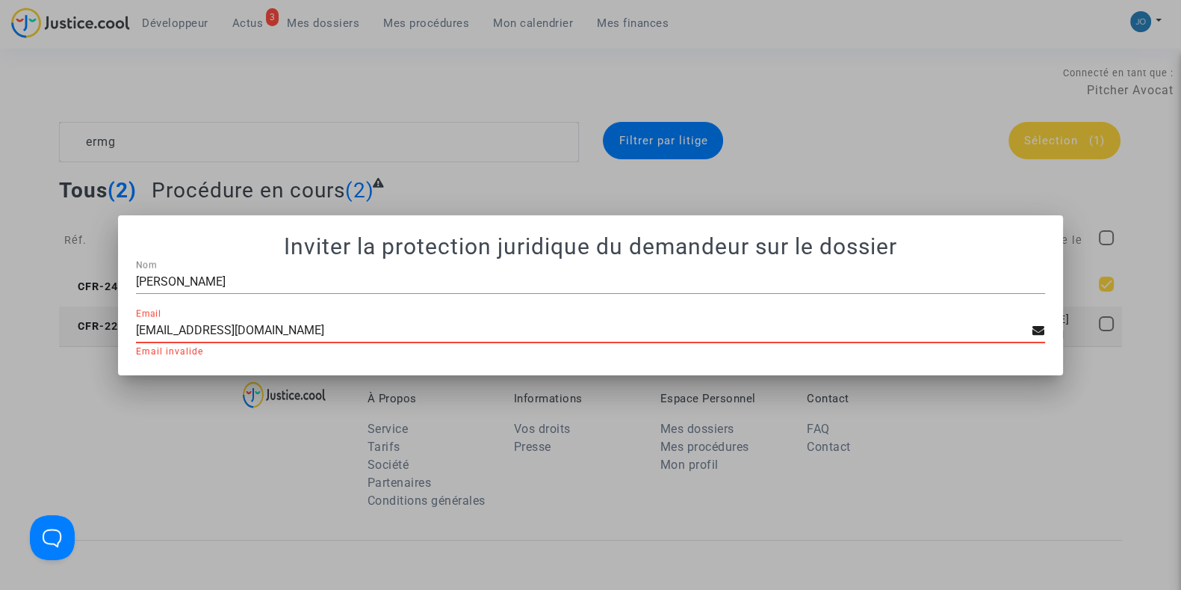
type input "[EMAIL_ADDRESS][DOMAIN_NAME]"
click at [401, 375] on div at bounding box center [590, 295] width 1181 height 590
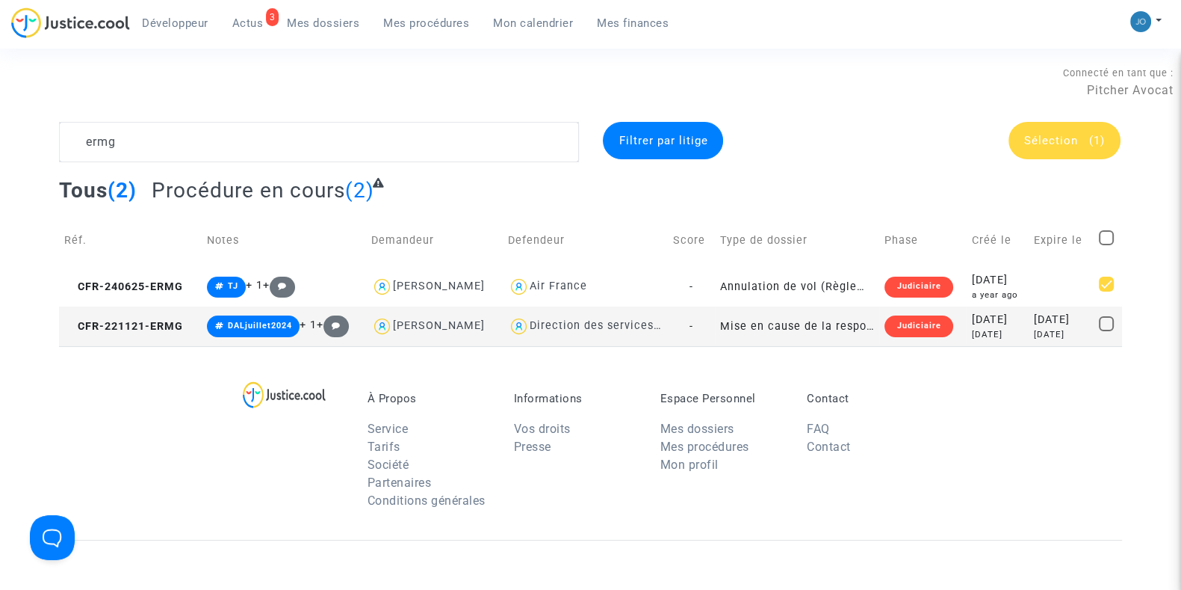
click at [1080, 140] on span "Sélection (1)" at bounding box center [1064, 140] width 81 height 13
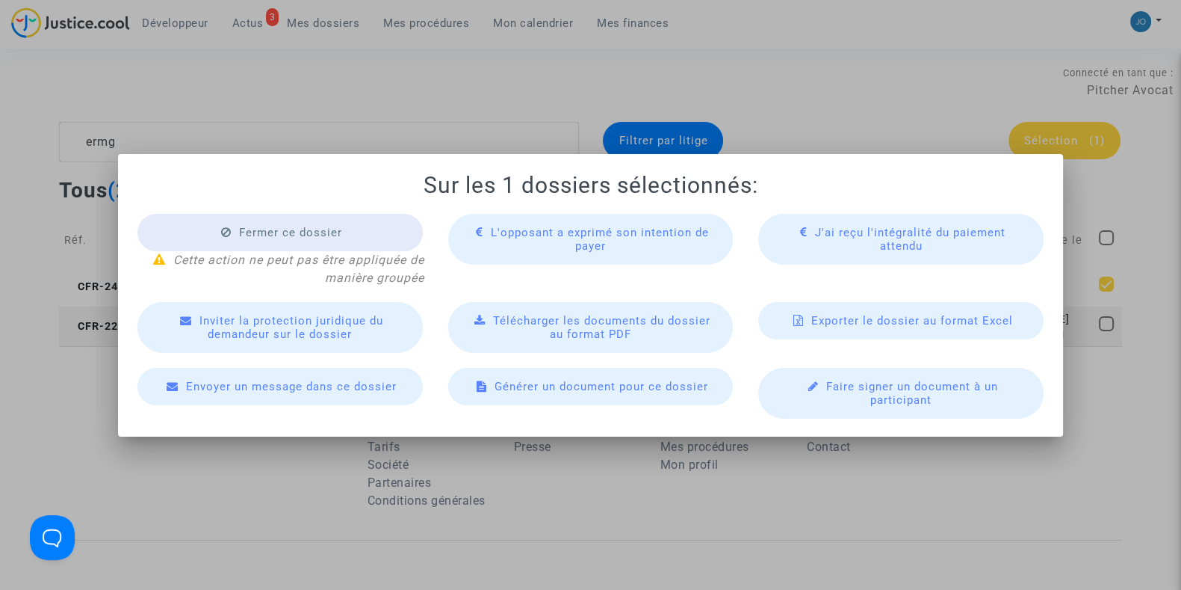
click at [344, 327] on span "Inviter la protection juridique du demandeur sur le dossier" at bounding box center [291, 327] width 184 height 27
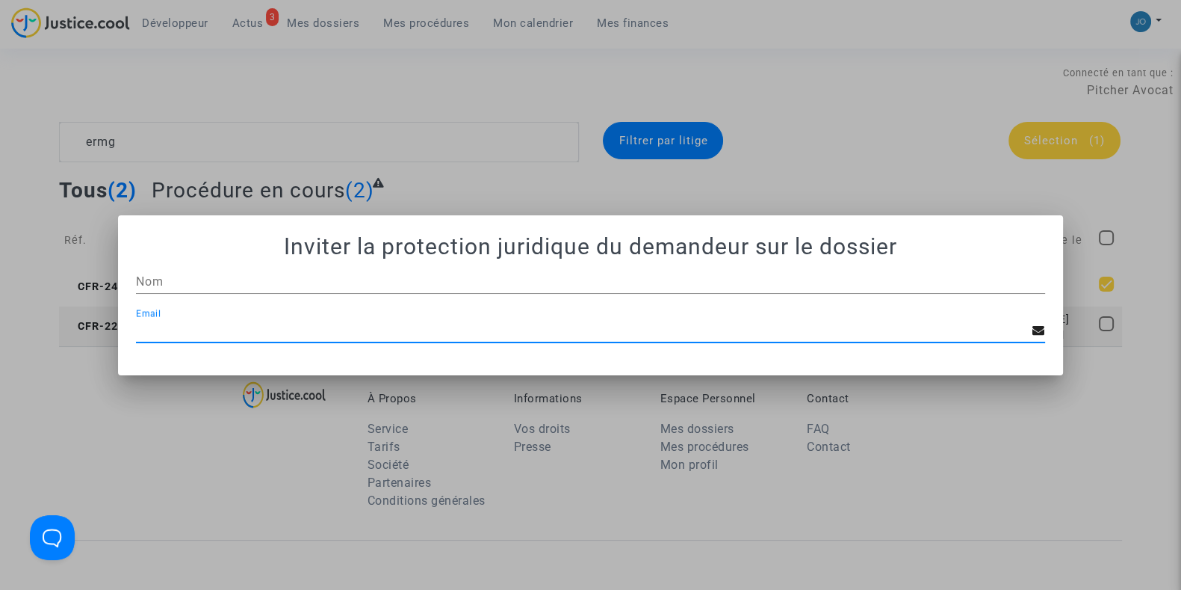
click at [344, 327] on input "Email" at bounding box center [584, 330] width 897 height 13
paste input "[EMAIL_ADDRESS][DOMAIN_NAME]"
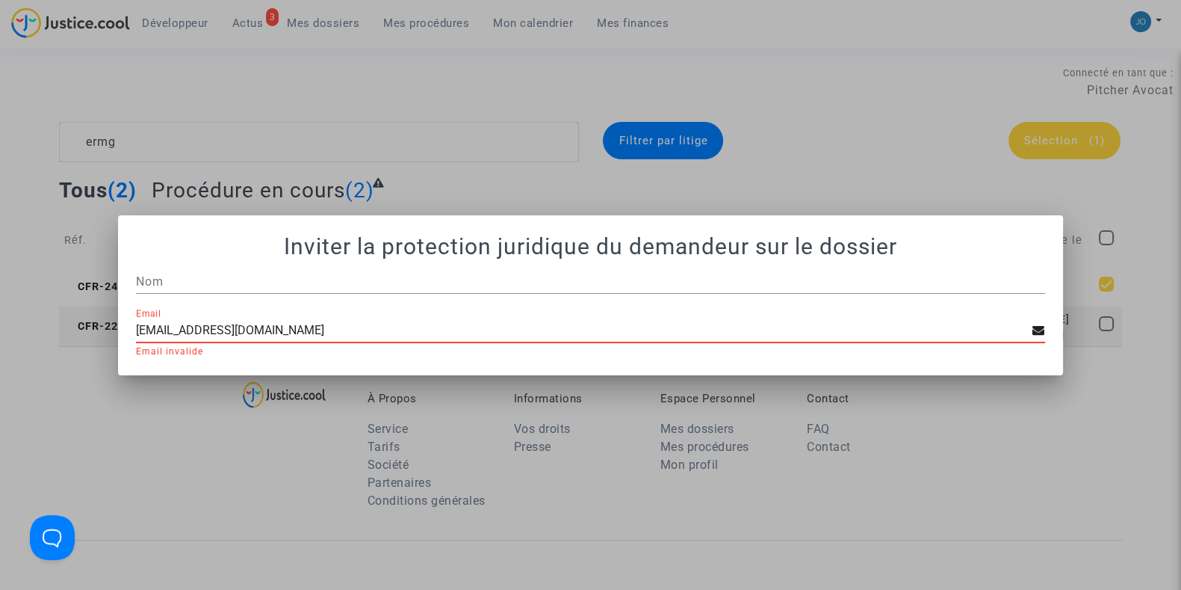
click at [265, 275] on input "Nom" at bounding box center [590, 281] width 909 height 13
click at [359, 337] on div "[EMAIL_ADDRESS][DOMAIN_NAME] Email" at bounding box center [584, 326] width 897 height 34
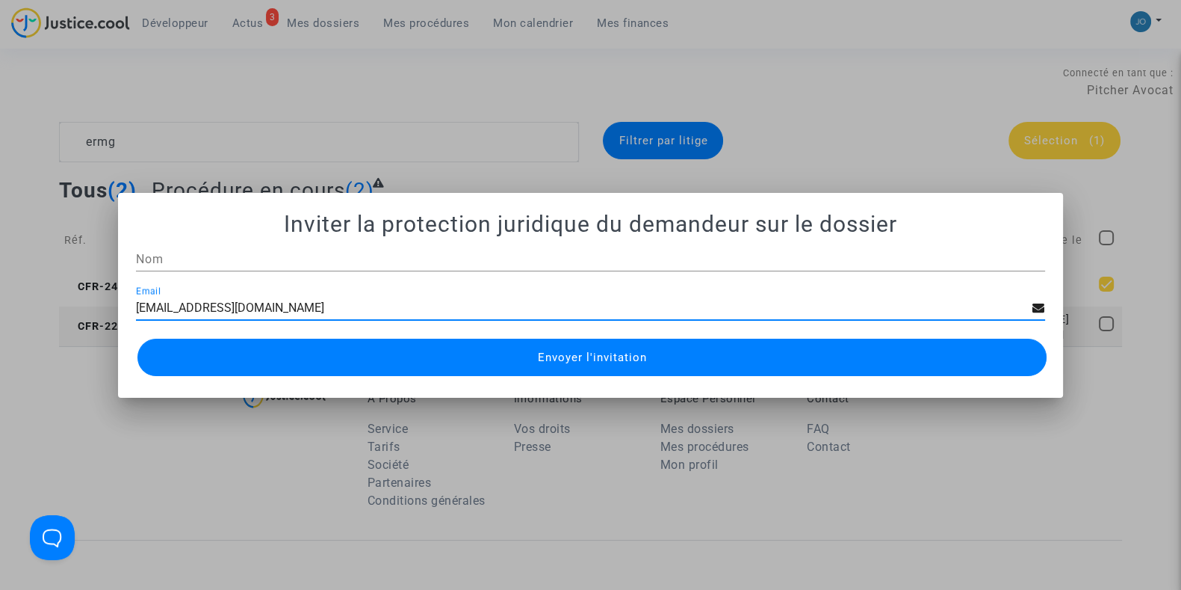
type input "[EMAIL_ADDRESS][DOMAIN_NAME]"
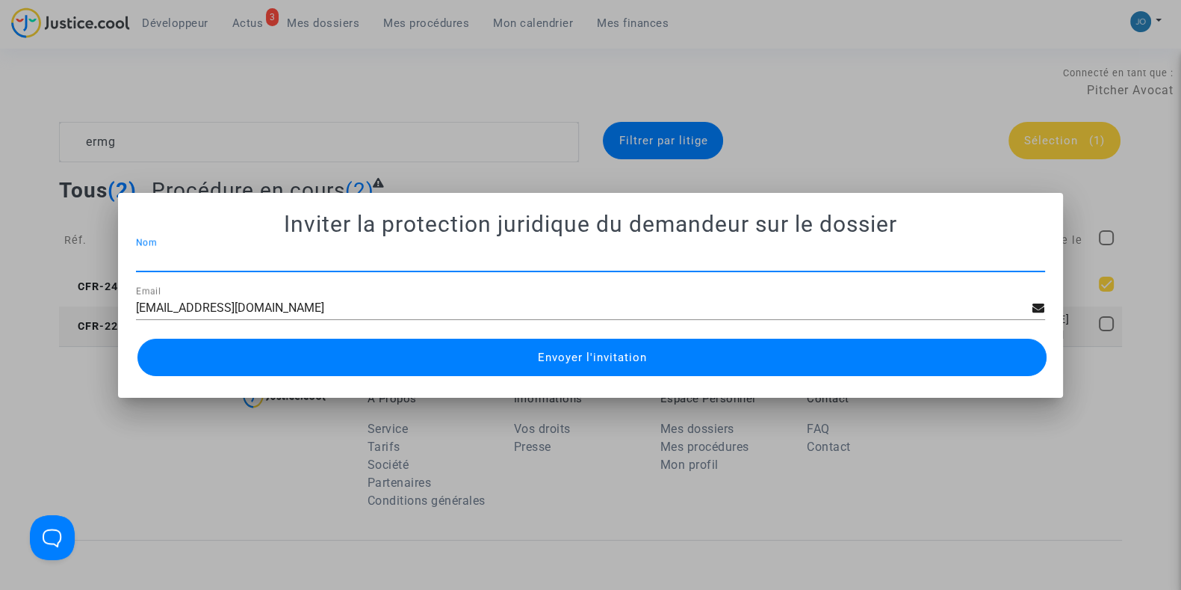
click at [261, 261] on input "Nom" at bounding box center [590, 259] width 909 height 13
type input "[PERSON_NAME]"
click at [525, 356] on button "Envoyer l'invitation" at bounding box center [591, 356] width 909 height 37
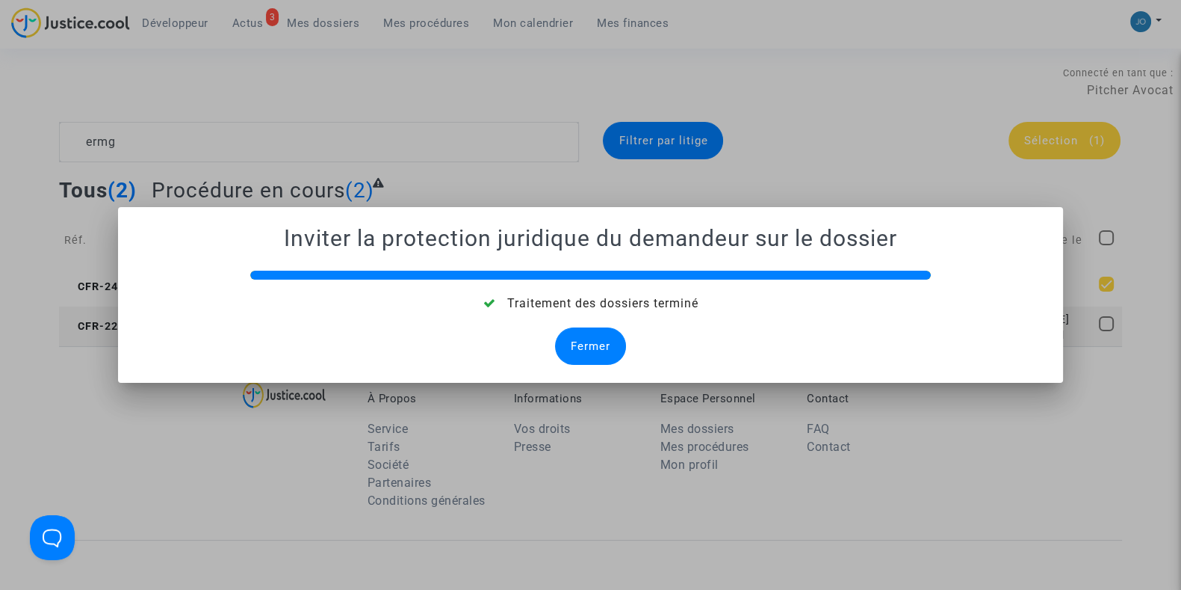
click at [578, 338] on div "Fermer" at bounding box center [590, 345] width 71 height 37
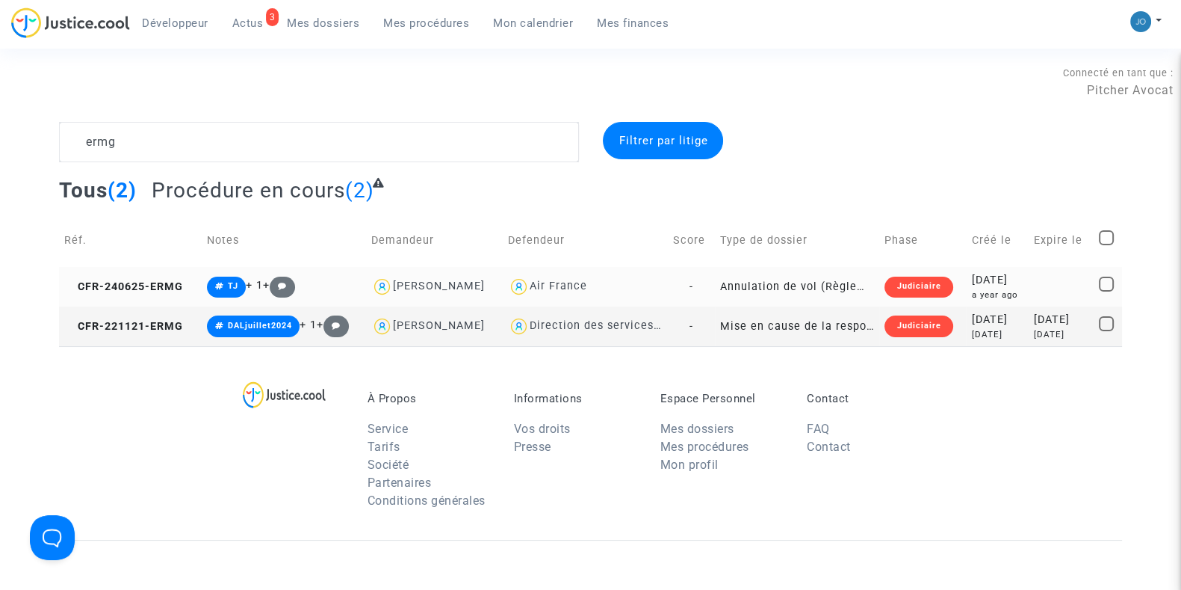
click at [971, 285] on div "[DATE]" at bounding box center [997, 280] width 52 height 16
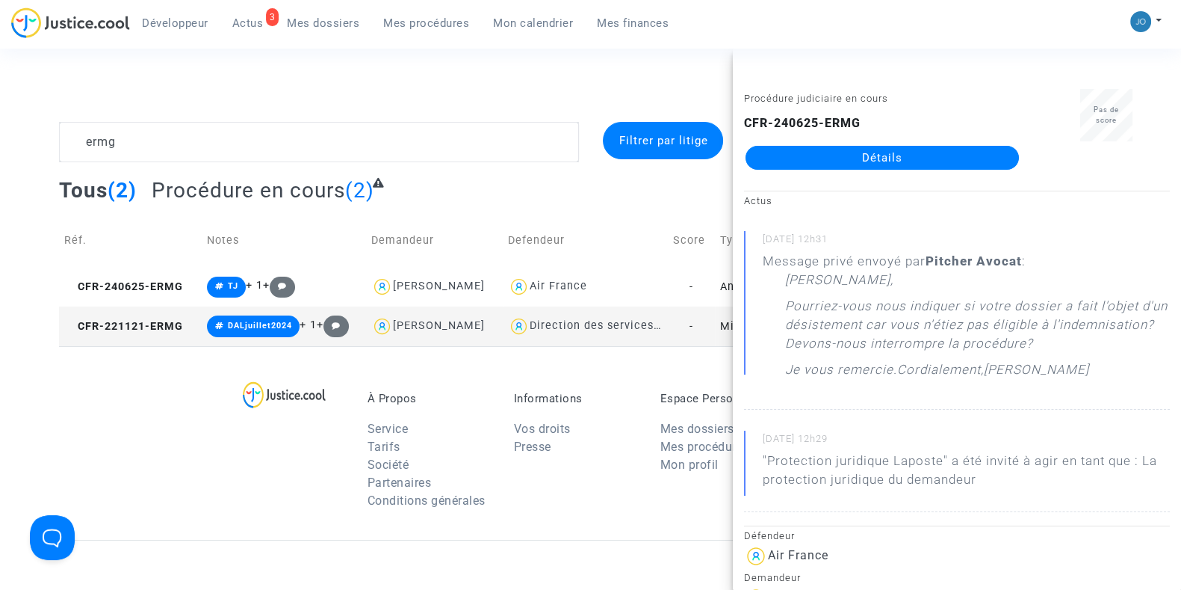
click at [871, 158] on link "Détails" at bounding box center [882, 158] width 273 height 24
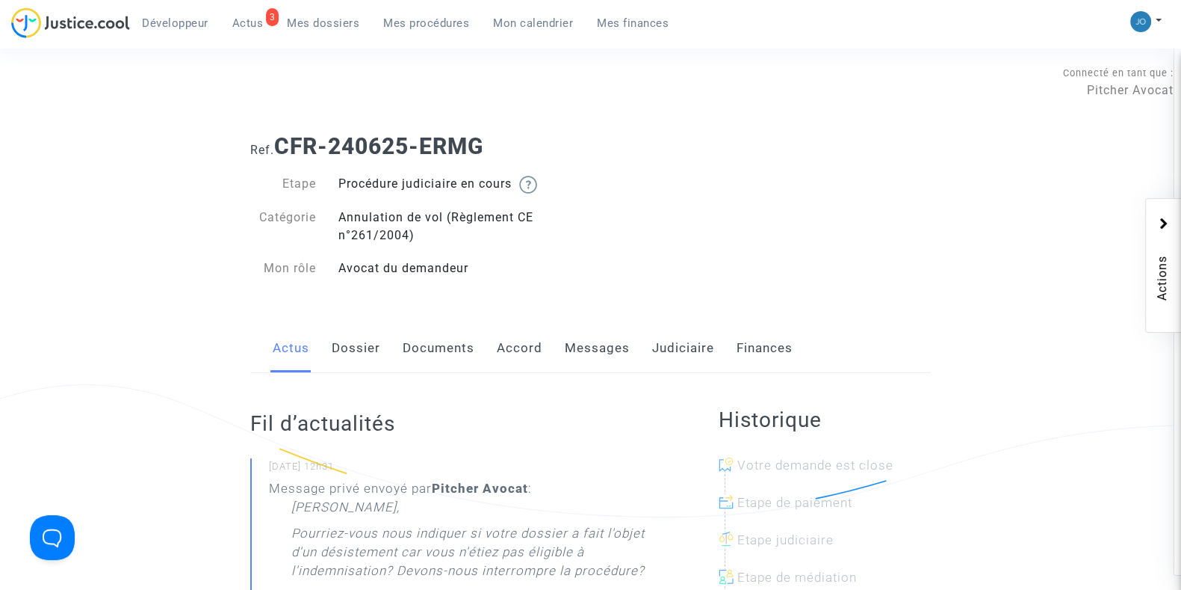
click at [584, 359] on link "Messages" at bounding box center [597, 348] width 65 height 49
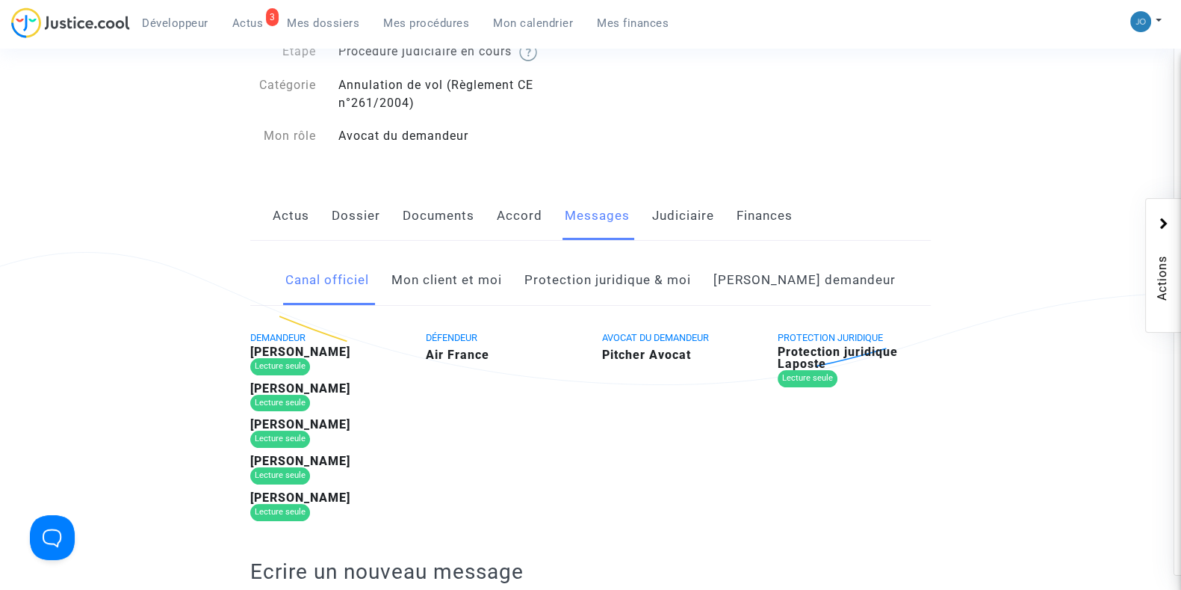
scroll to position [145, 0]
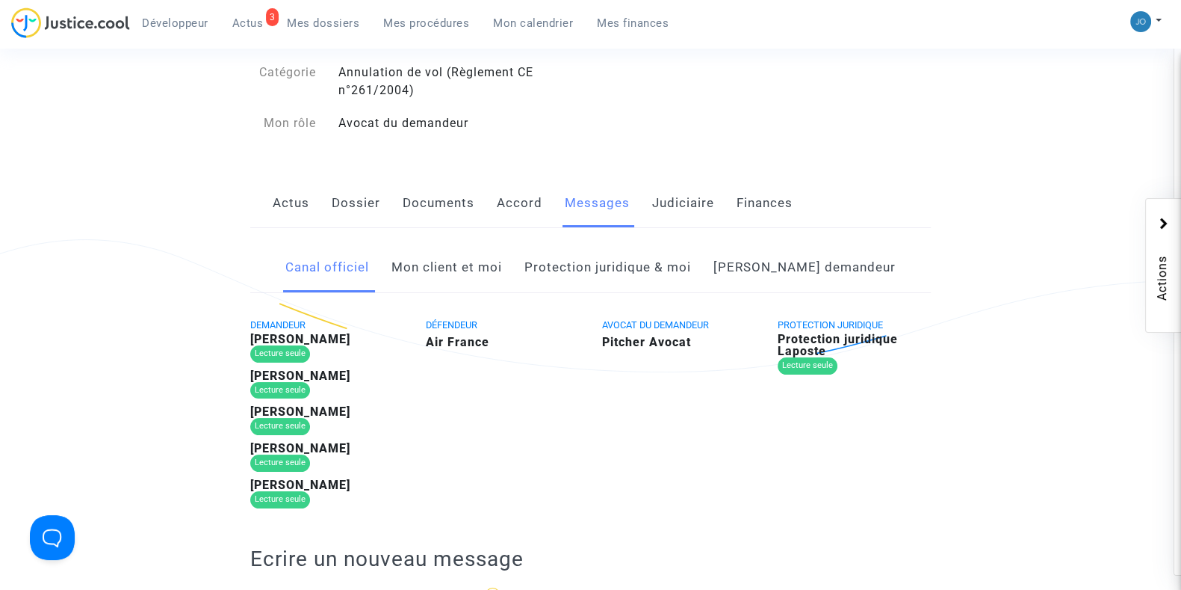
click at [788, 257] on link "[PERSON_NAME] demandeur" at bounding box center [805, 267] width 182 height 49
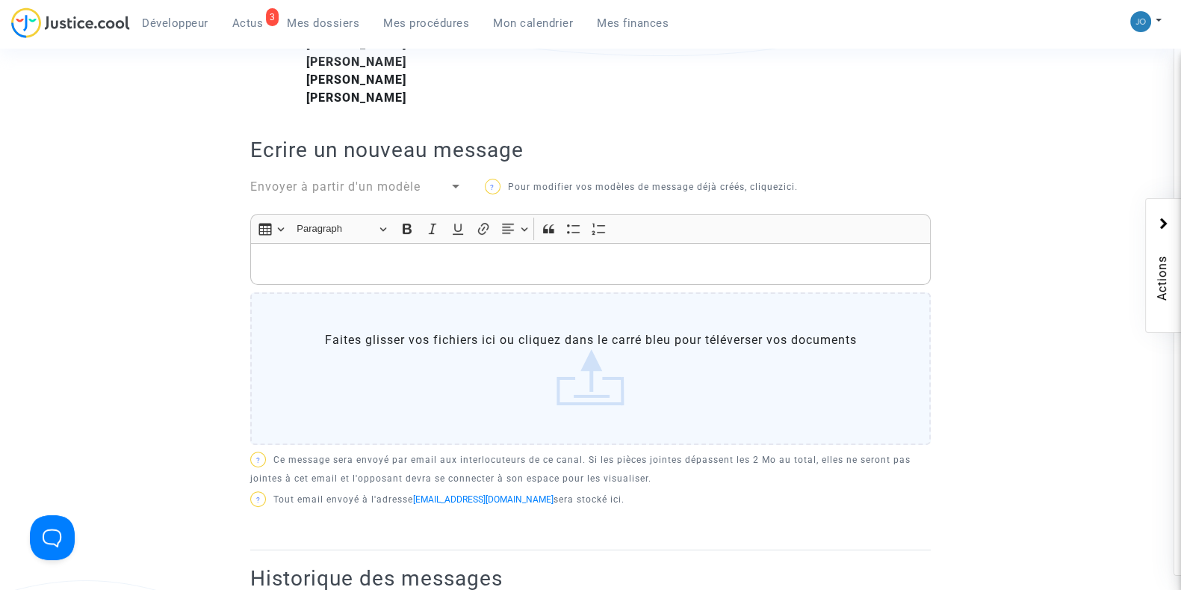
scroll to position [460, 0]
click at [452, 185] on div at bounding box center [455, 187] width 7 height 4
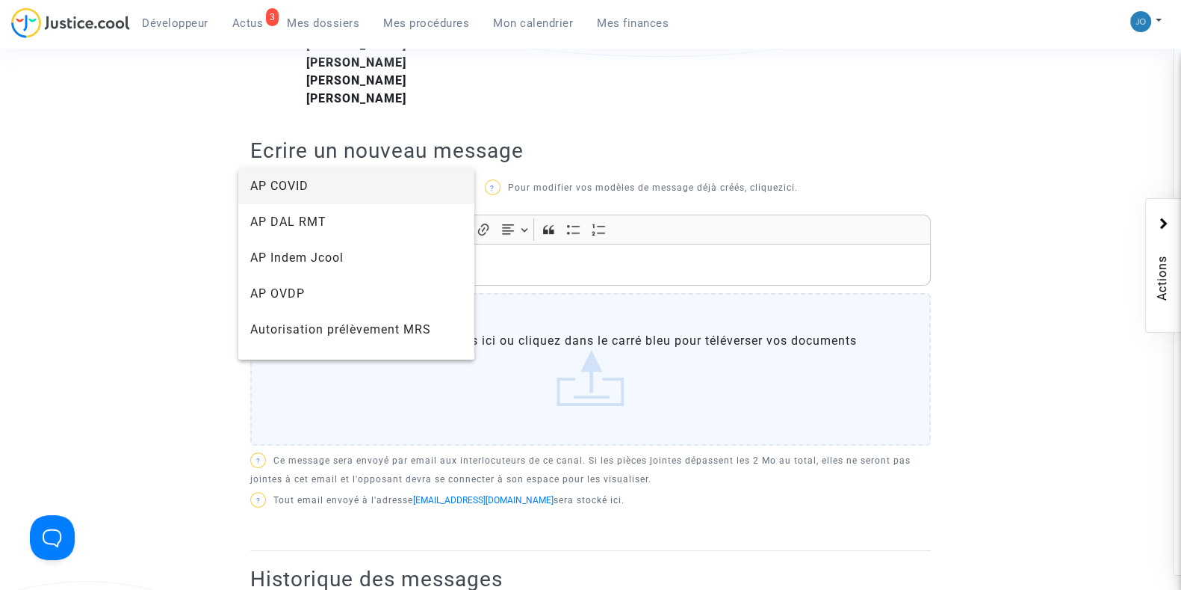
click at [56, 383] on div at bounding box center [590, 295] width 1181 height 590
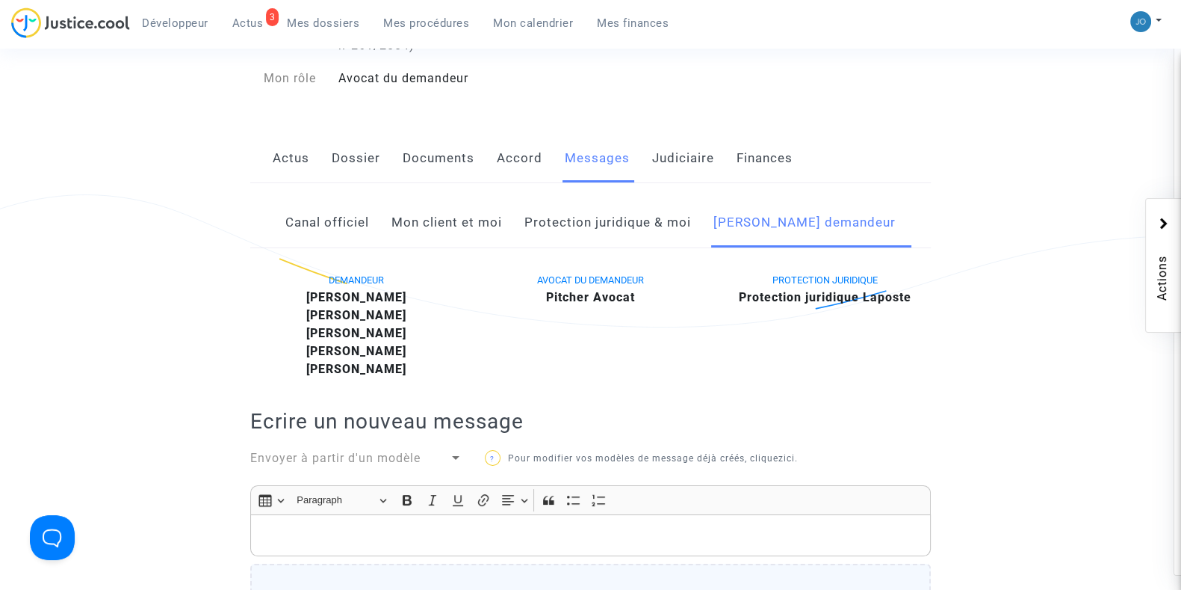
scroll to position [191, 0]
click at [203, 341] on ng-component "Ref. CFR-240625-ERMG Etape Procédure judiciaire en cours Catégorie Annulation d…" at bounding box center [590, 430] width 1063 height 999
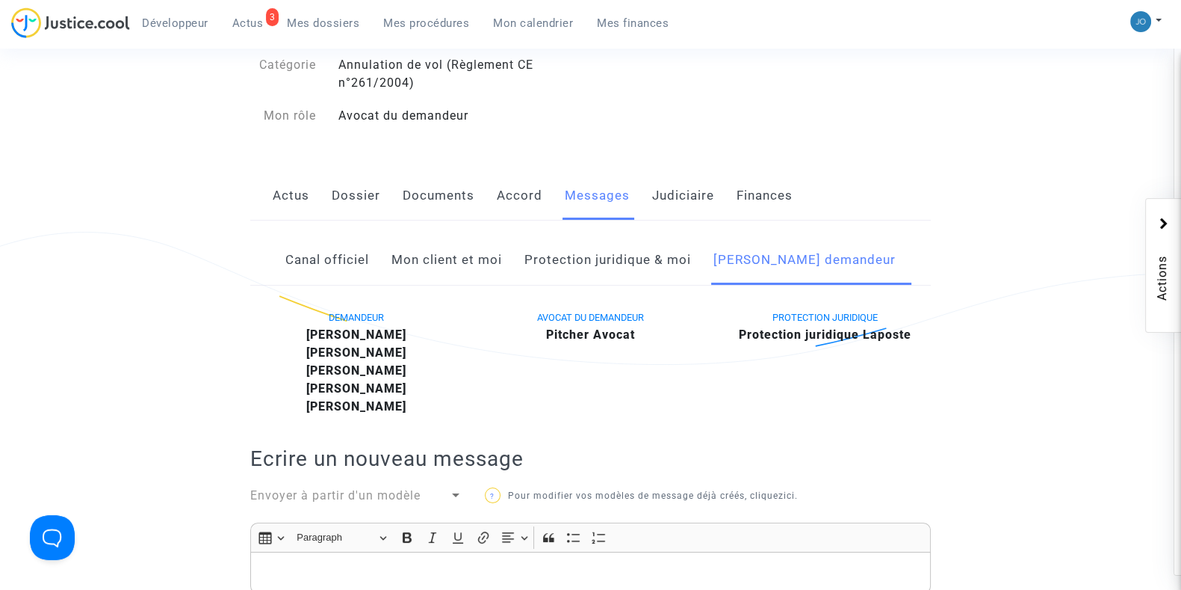
scroll to position [147, 0]
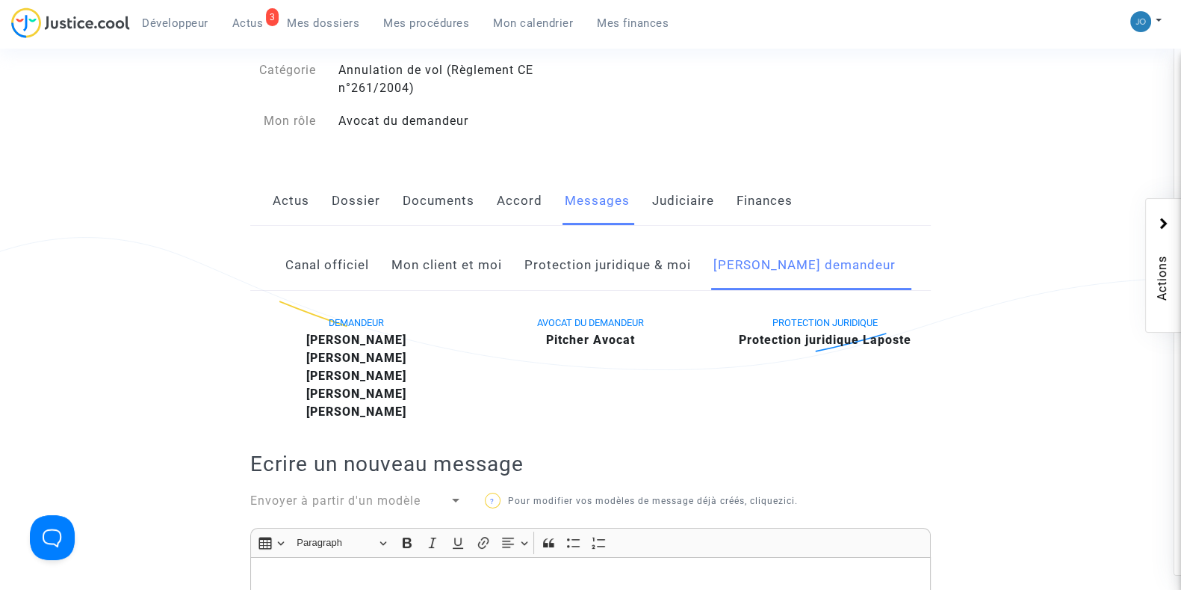
click at [358, 187] on link "Dossier" at bounding box center [356, 200] width 49 height 49
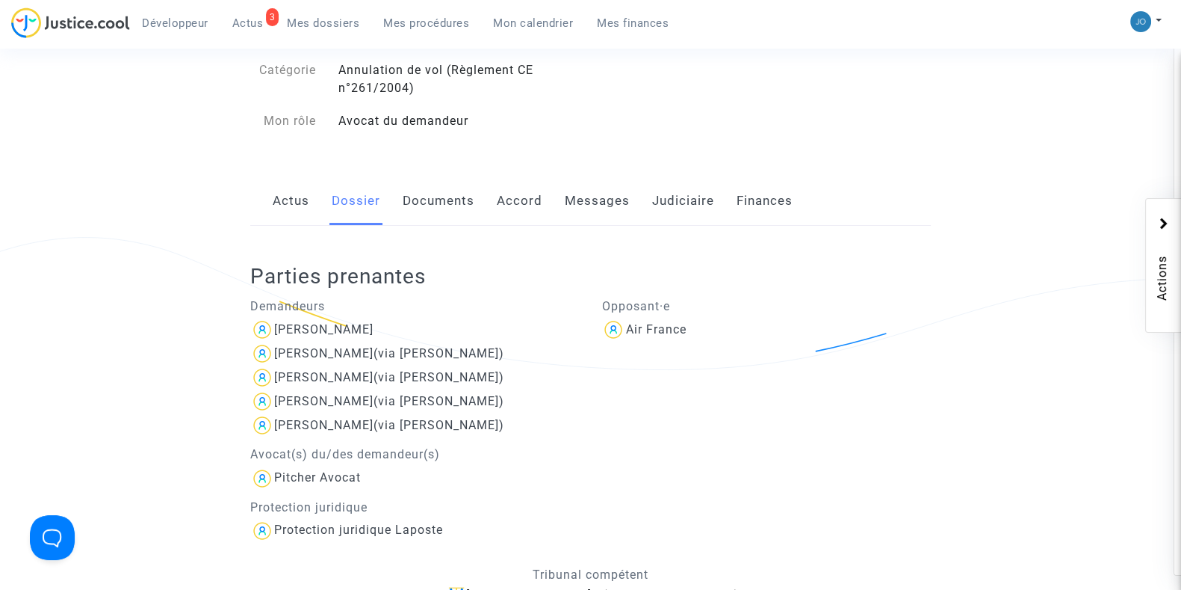
scroll to position [162, 0]
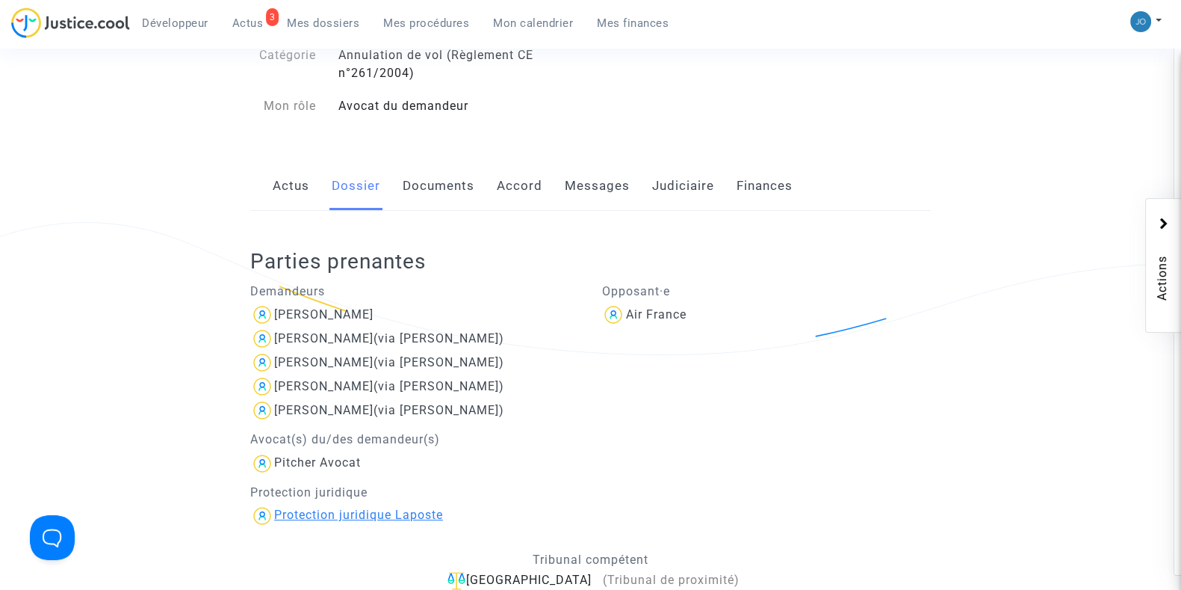
click at [359, 510] on div "Protection juridique Laposte" at bounding box center [358, 514] width 169 height 14
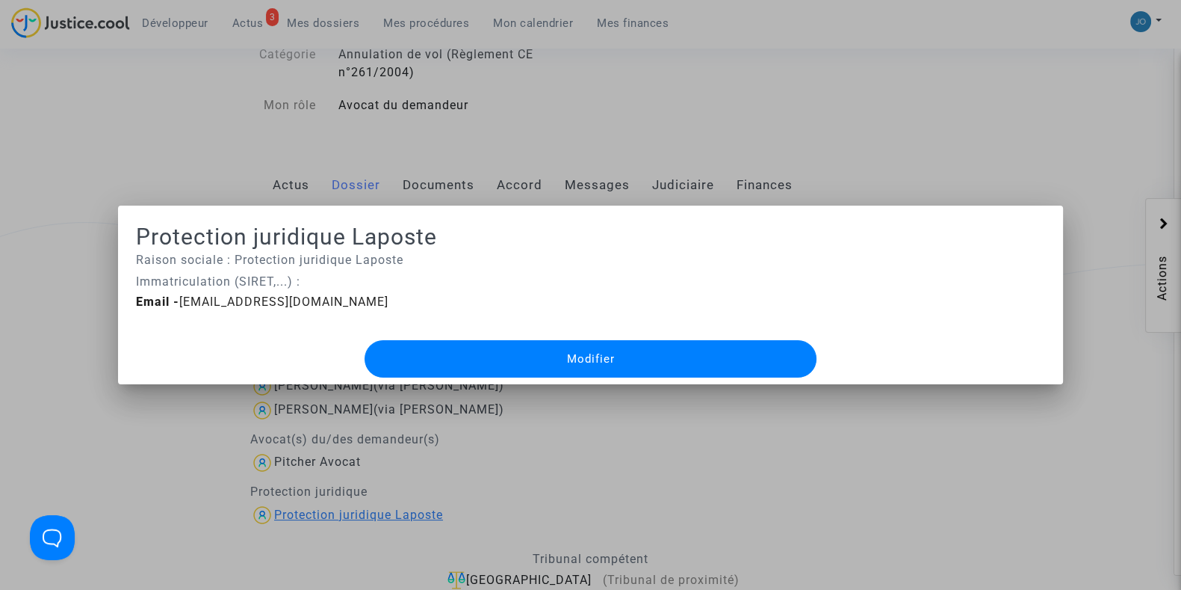
scroll to position [0, 0]
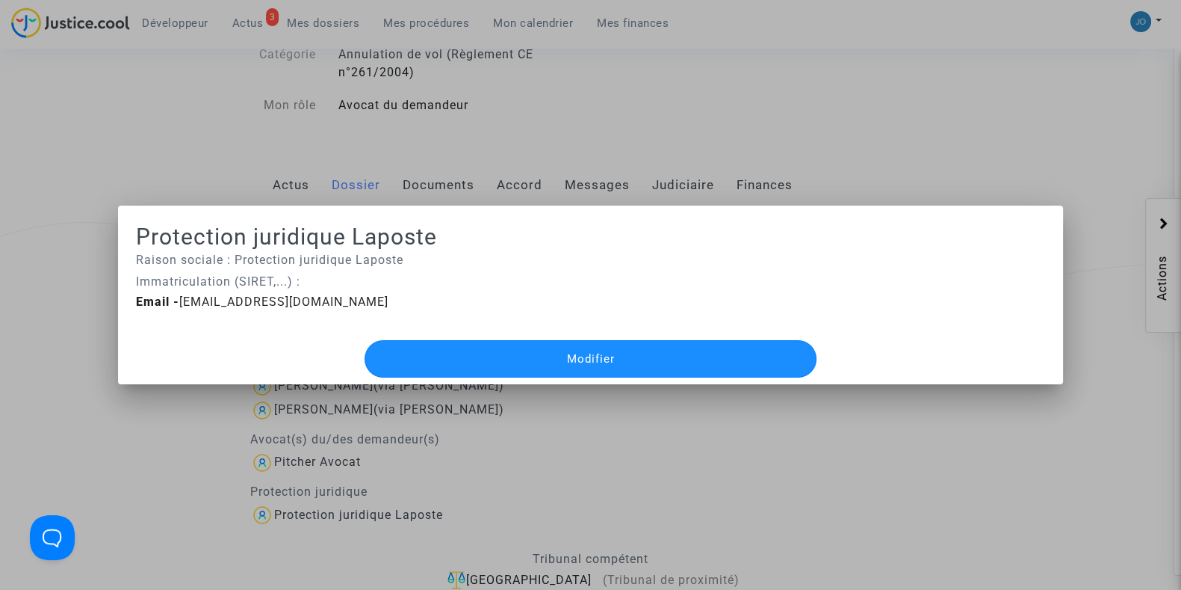
click at [463, 354] on button "Modifier" at bounding box center [590, 358] width 451 height 37
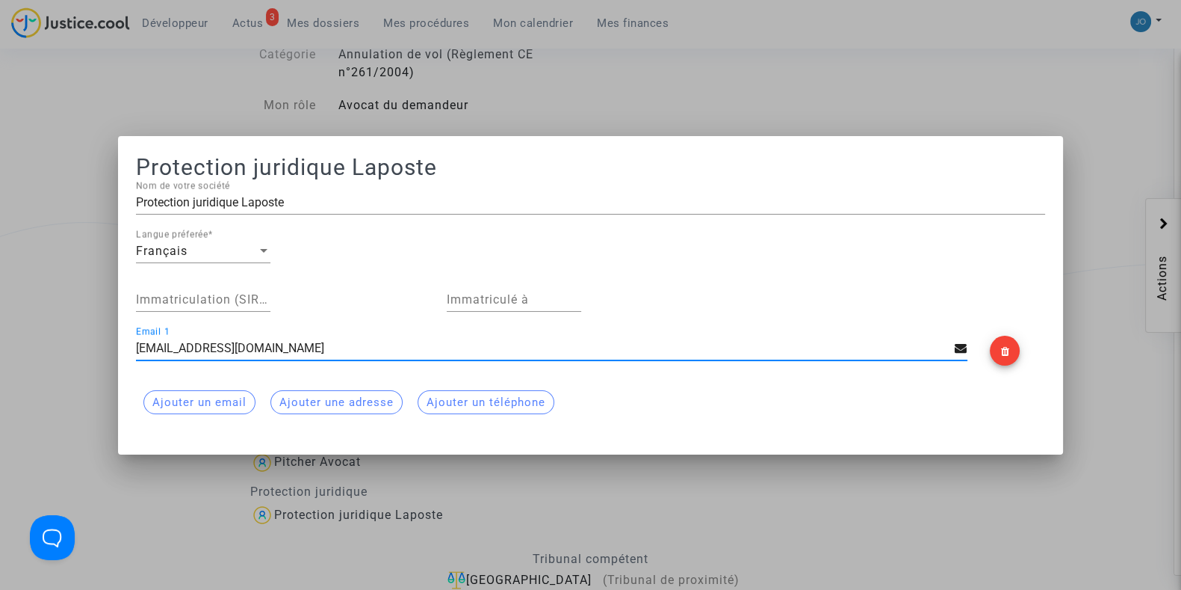
click at [392, 347] on input "[EMAIL_ADDRESS][DOMAIN_NAME]" at bounding box center [545, 347] width 819 height 13
paste input "[EMAIL_ADDRESS][DOMAIN_NAME]"
type input "[EMAIL_ADDRESS][DOMAIN_NAME]"
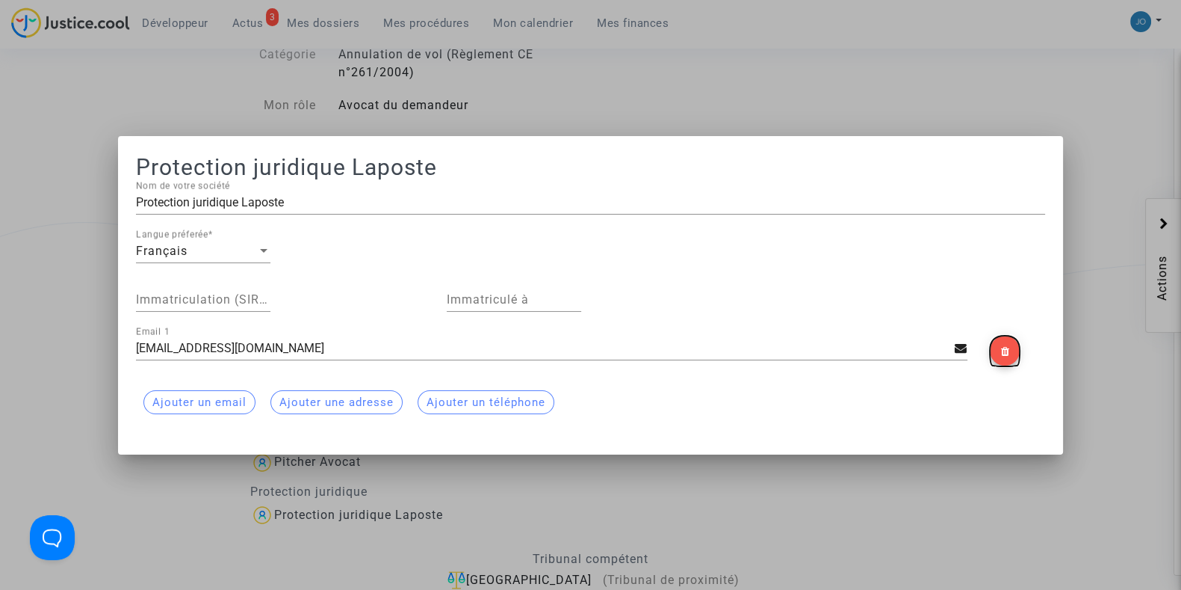
click at [1001, 342] on mat-icon at bounding box center [1005, 351] width 18 height 18
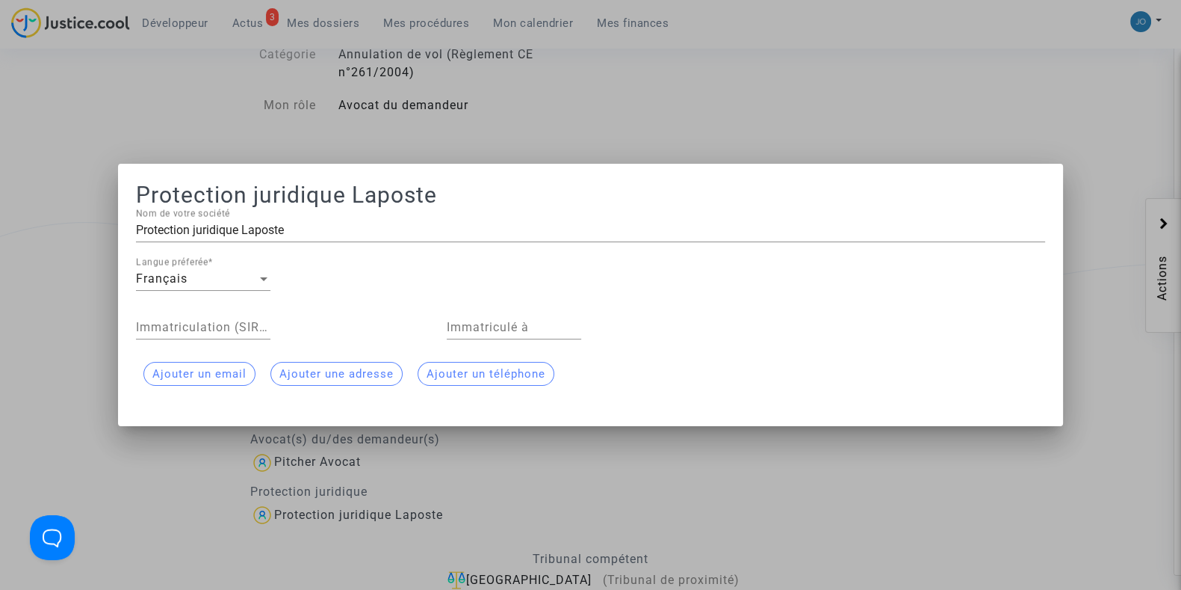
click at [210, 383] on button "Ajouter un email" at bounding box center [199, 374] width 112 height 24
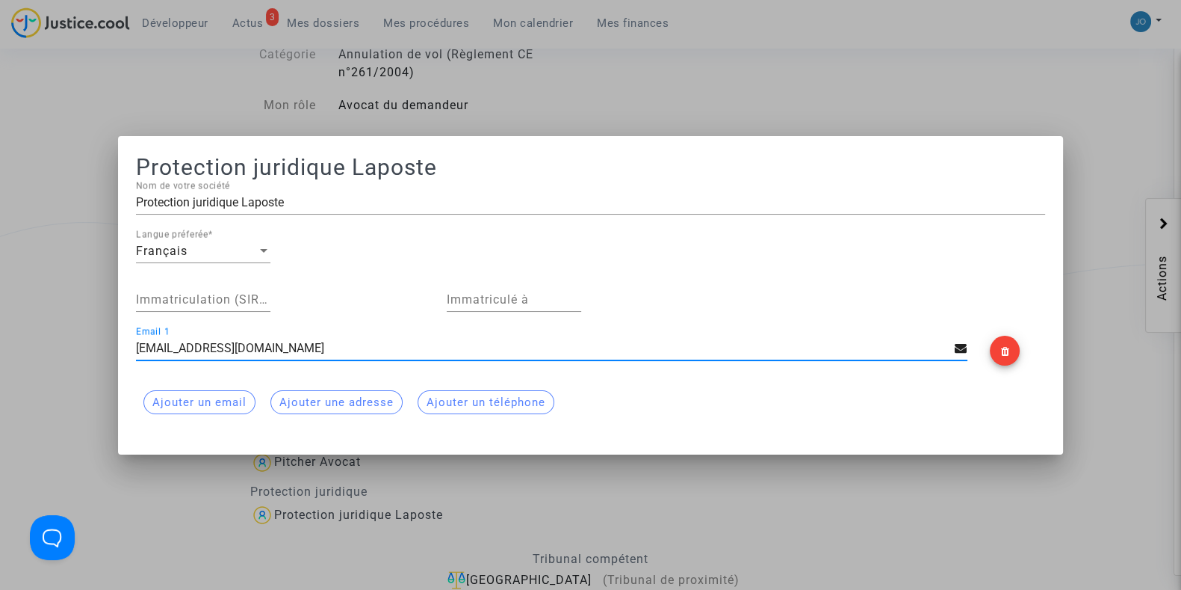
type input "[EMAIL_ADDRESS][DOMAIN_NAME]"
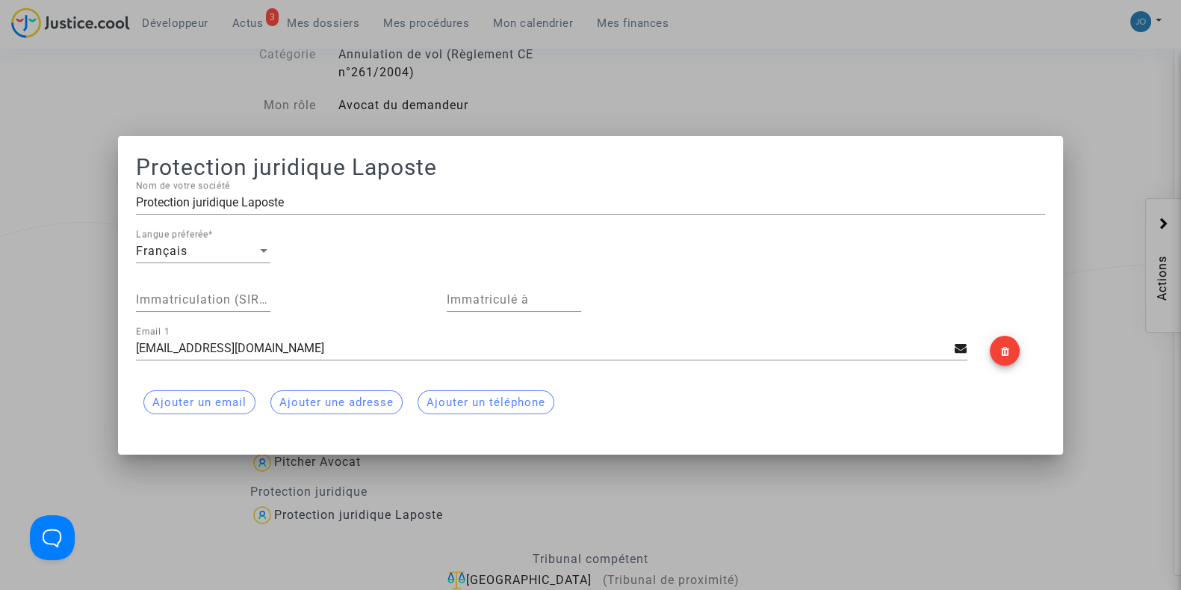
click at [489, 394] on button "Ajouter un téléphone" at bounding box center [486, 402] width 137 height 24
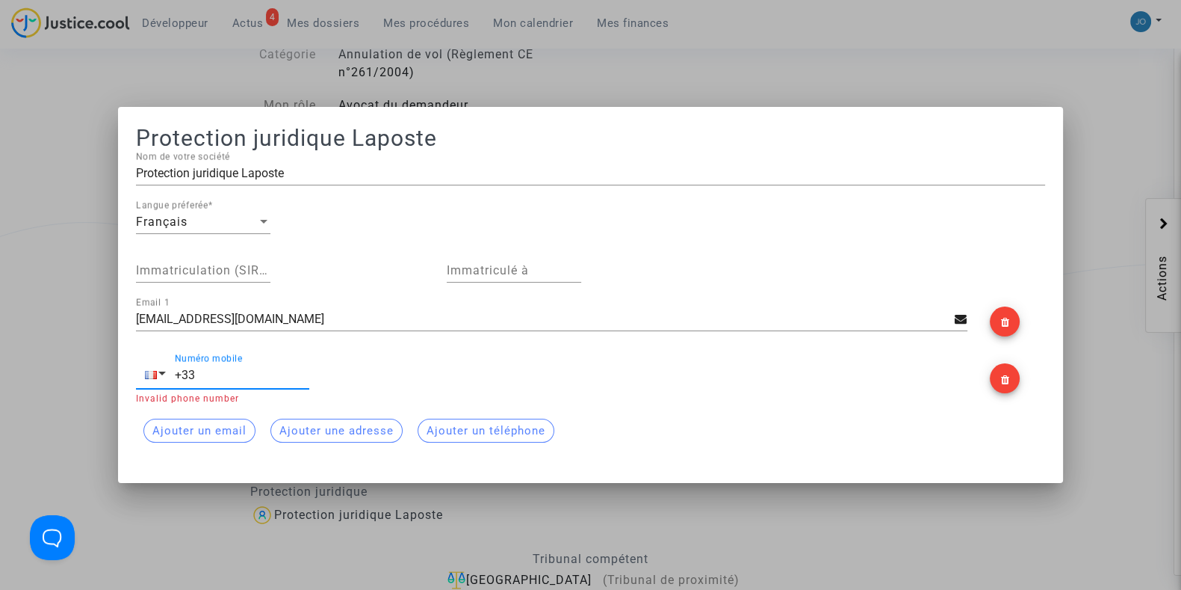
click at [277, 374] on input "+33" at bounding box center [242, 374] width 134 height 13
paste input "01 41 43 87"
click at [460, 380] on phone-component "[PHONE_NUMBER] Numéro mobile Invalid phone number" at bounding box center [552, 378] width 832 height 51
click at [198, 379] on input "[PHONE_NUMBER]" at bounding box center [242, 374] width 134 height 13
type input "[PHONE_NUMBER]"
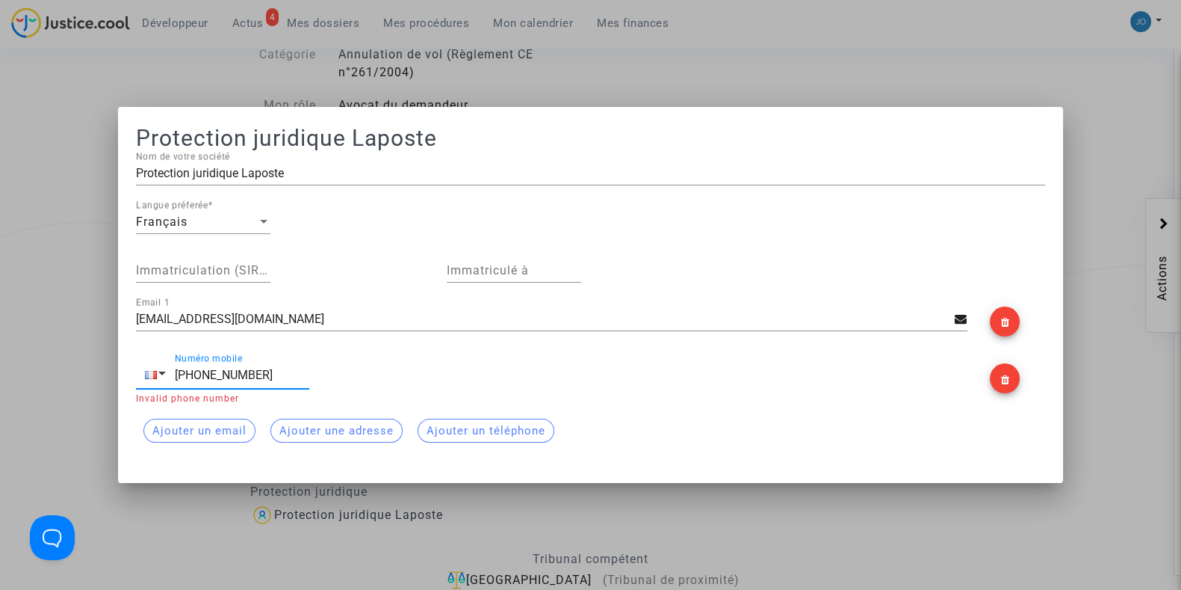
click at [575, 415] on div "Ajouter un email Ajouter une adresse Ajouter un téléphone" at bounding box center [590, 430] width 909 height 39
click at [964, 316] on icon at bounding box center [961, 318] width 13 height 12
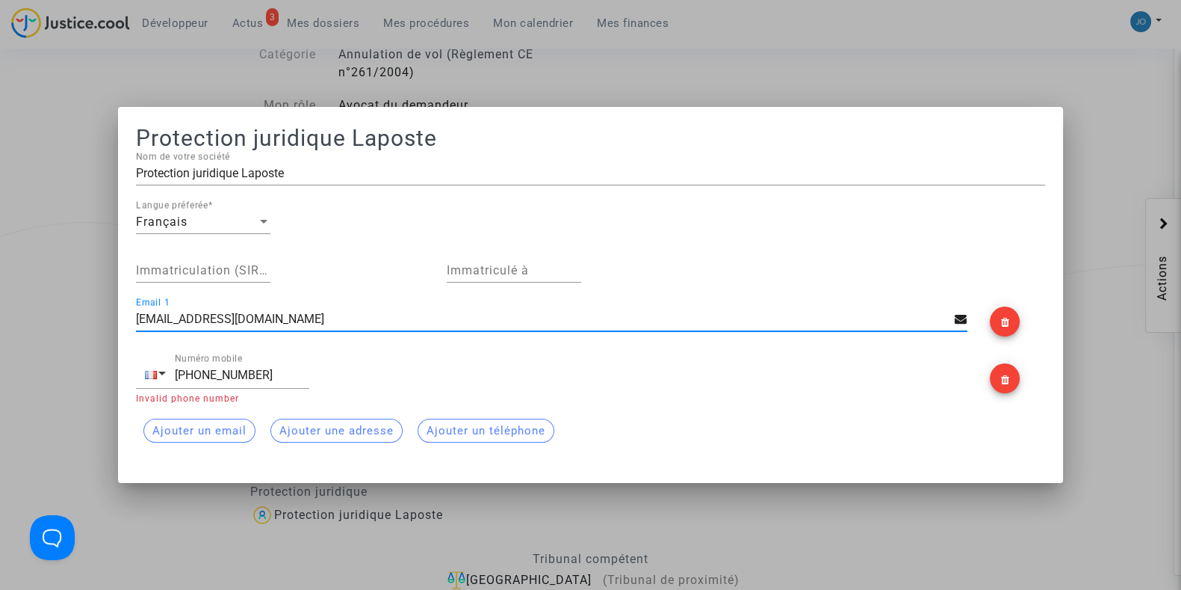
click at [732, 517] on div at bounding box center [590, 295] width 1181 height 590
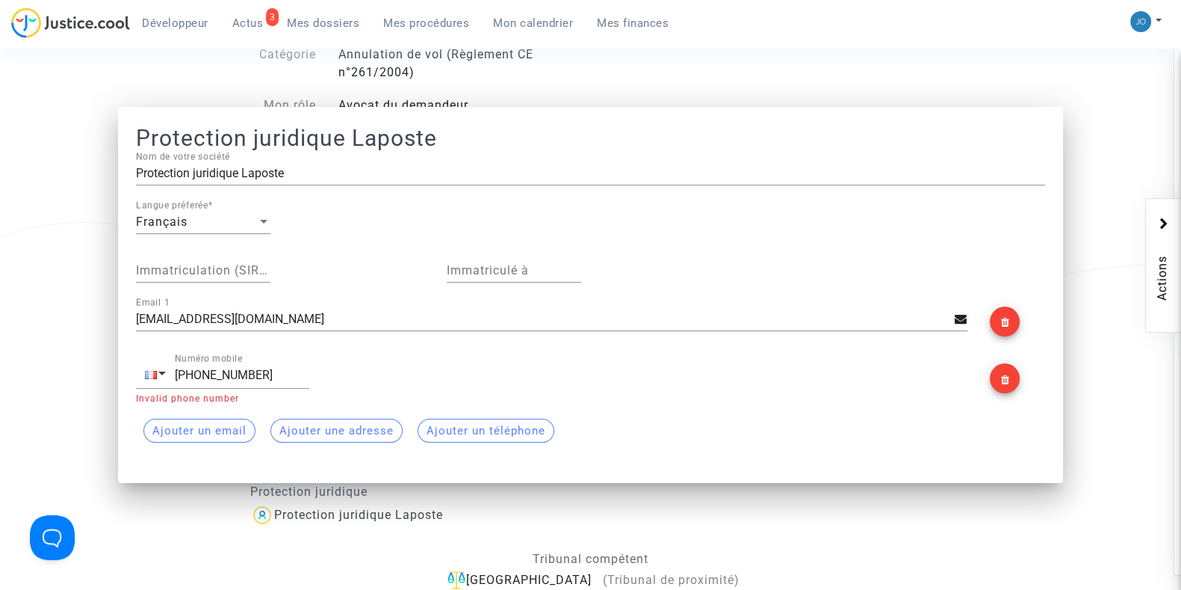
scroll to position [162, 0]
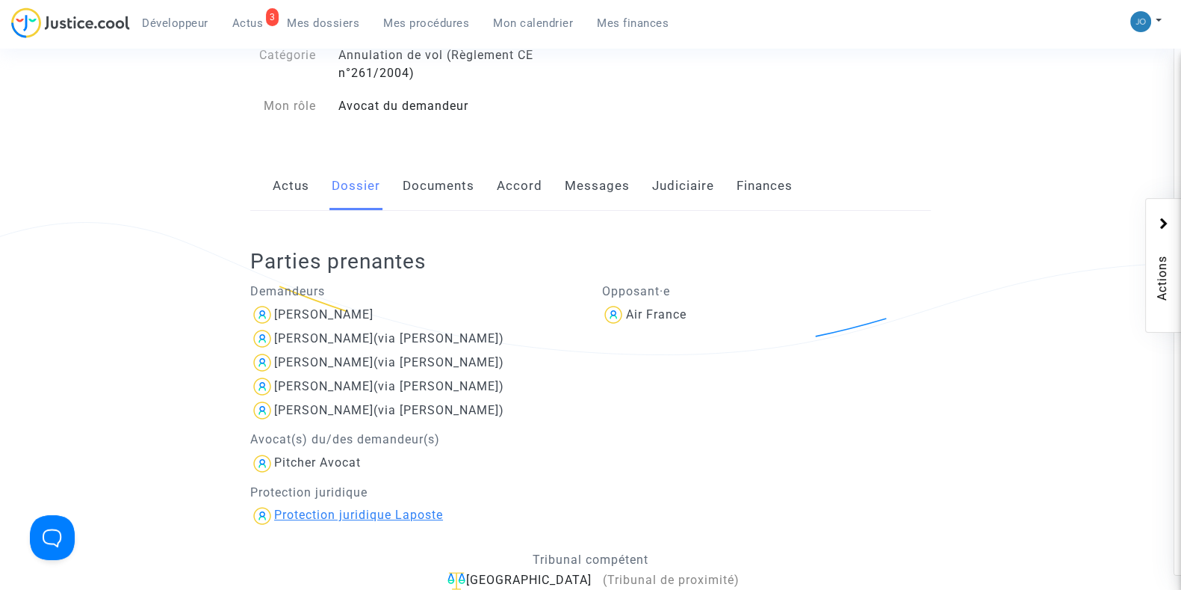
click at [401, 513] on div "Protection juridique Laposte" at bounding box center [358, 514] width 169 height 14
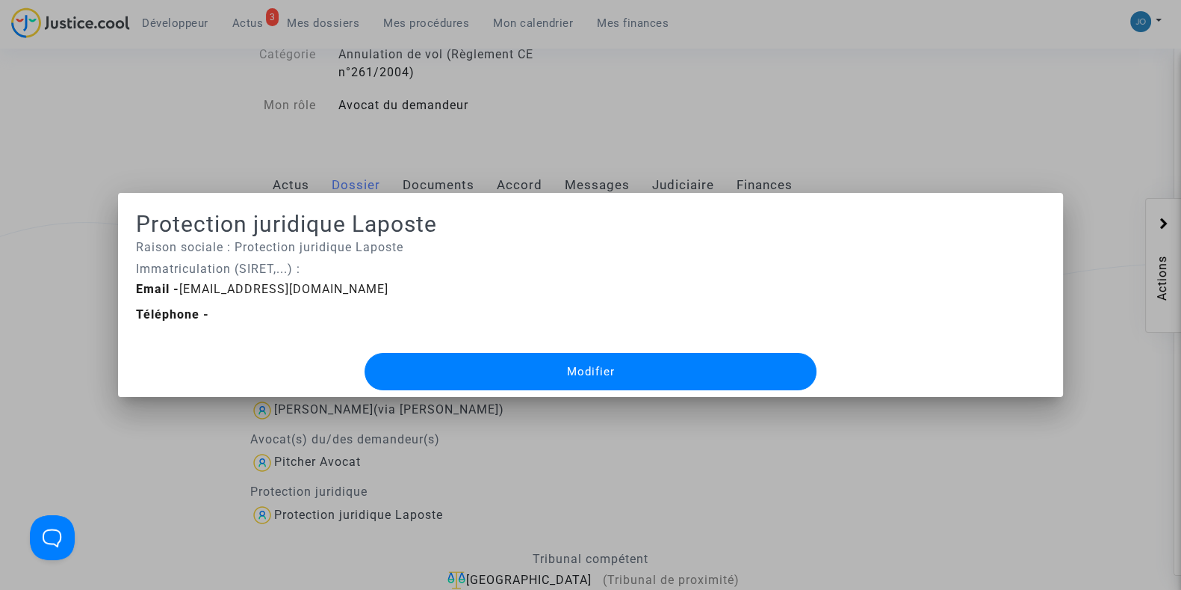
click at [189, 306] on div "Téléphone -" at bounding box center [591, 315] width 932 height 18
click at [445, 368] on button "Modifier" at bounding box center [590, 371] width 451 height 37
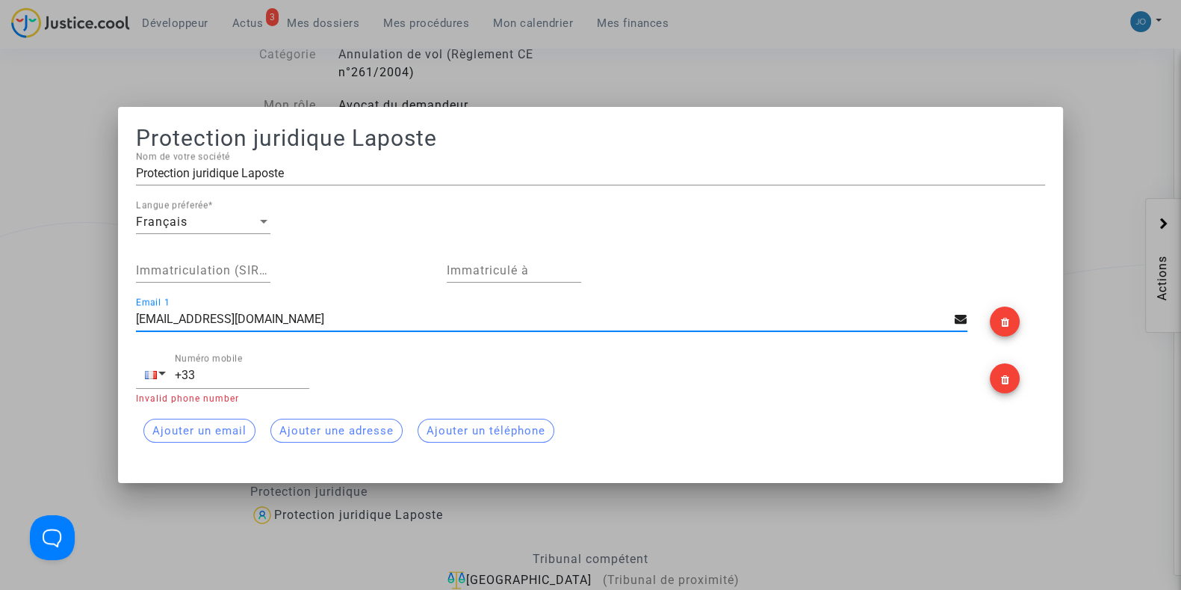
click at [219, 371] on input "+33" at bounding box center [242, 374] width 134 height 13
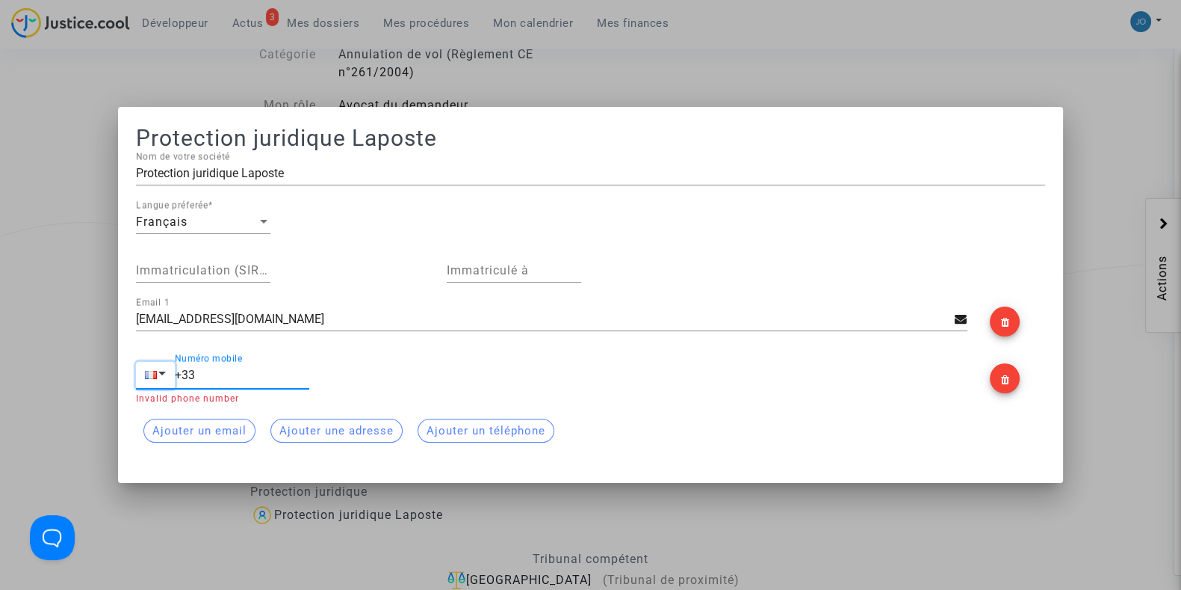
click at [158, 374] on span "button" at bounding box center [161, 373] width 7 height 4
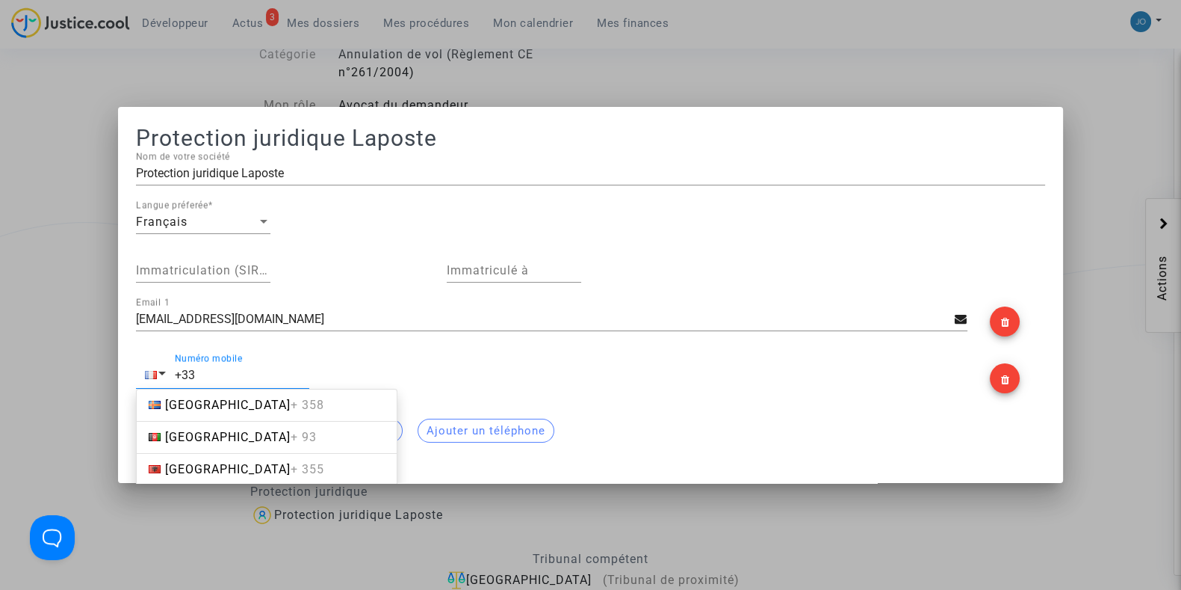
click at [215, 379] on input "+33" at bounding box center [242, 374] width 134 height 13
paste input "01 41 43 87"
click at [203, 377] on input "[PHONE_NUMBER]" at bounding box center [242, 374] width 134 height 13
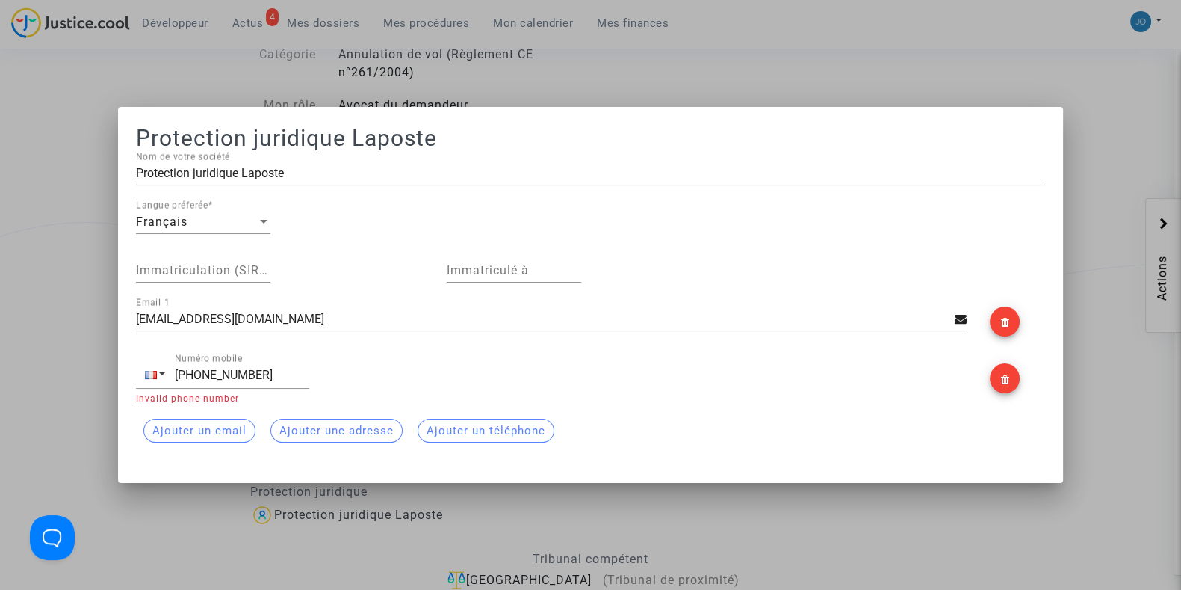
click at [704, 422] on div "Ajouter un email Ajouter une adresse Ajouter un téléphone" at bounding box center [590, 430] width 909 height 39
click at [192, 379] on input "[PHONE_NUMBER]" at bounding box center [242, 374] width 134 height 13
click at [334, 349] on div "[EMAIL_ADDRESS][DOMAIN_NAME] Email [PHONE_NUMBER] Numéro mobile Invalid phone n…" at bounding box center [591, 373] width 932 height 153
click at [254, 374] on input "01414387" at bounding box center [241, 374] width 134 height 13
click at [154, 371] on button "button" at bounding box center [155, 375] width 38 height 27
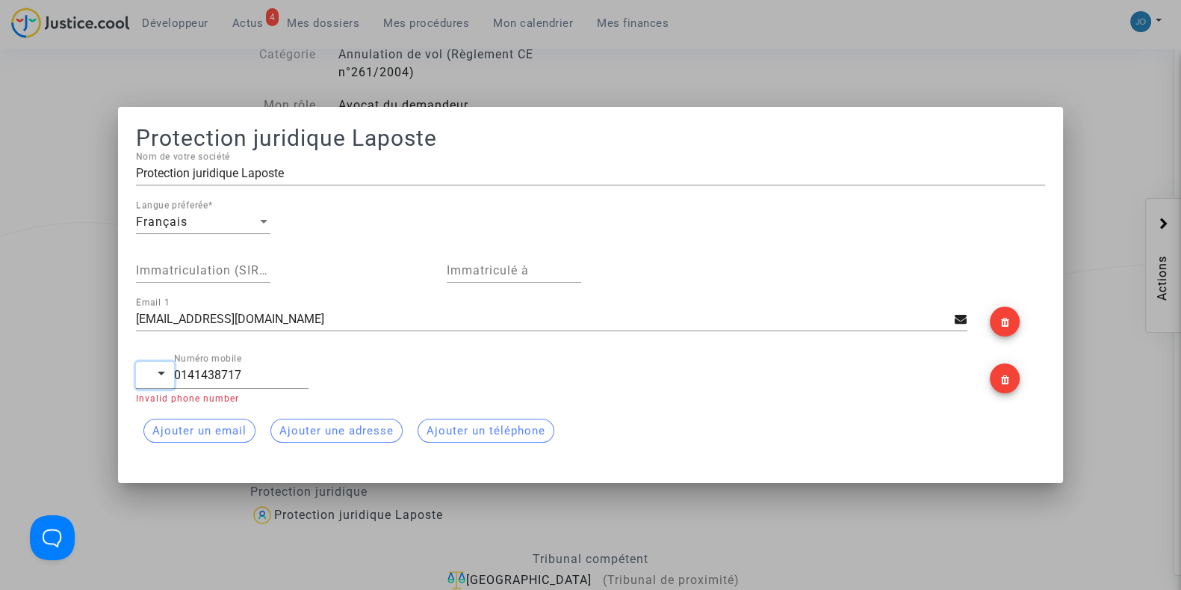
click at [158, 374] on span "button" at bounding box center [161, 373] width 7 height 4
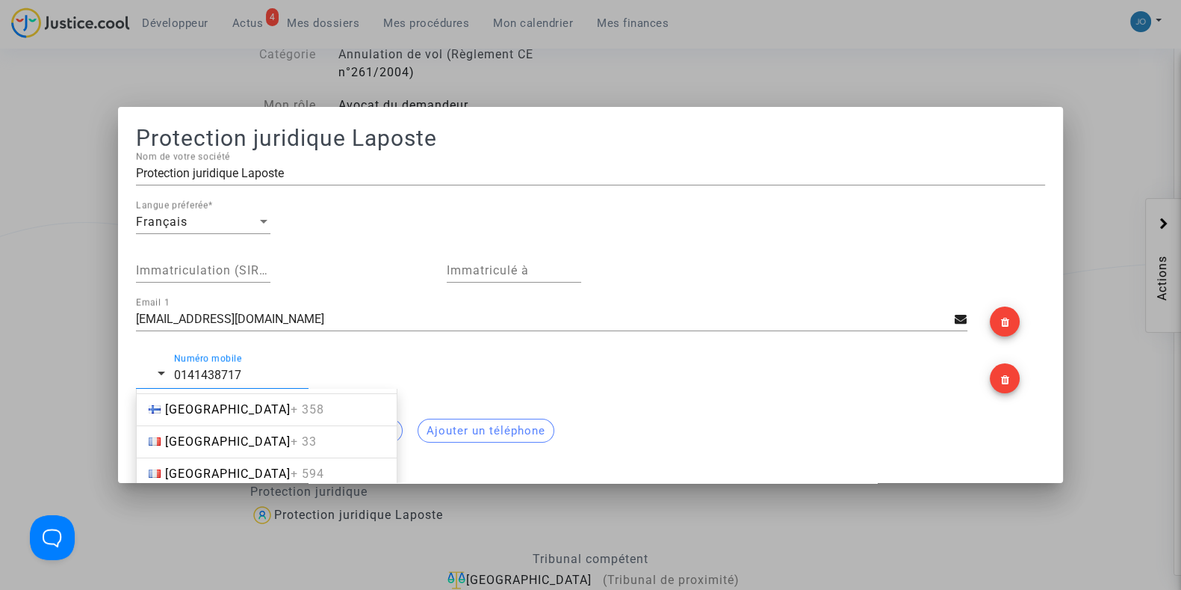
scroll to position [2246, 0]
click at [200, 433] on span "France + 33" at bounding box center [241, 440] width 152 height 14
type input "[PHONE_NUMBER]"
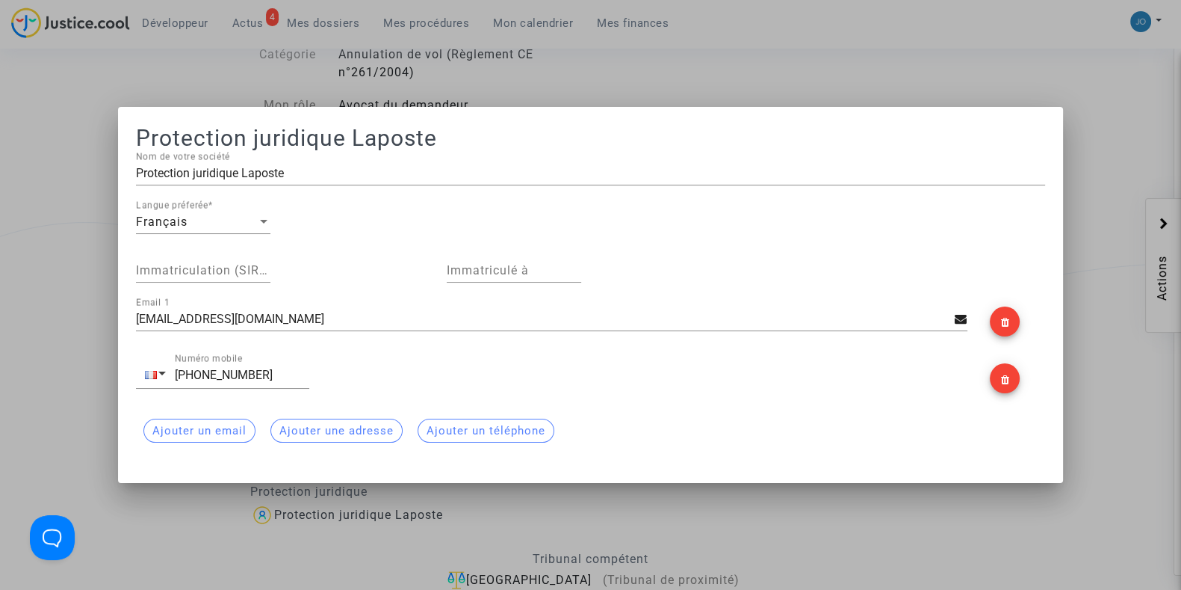
click at [959, 528] on div at bounding box center [590, 295] width 1181 height 590
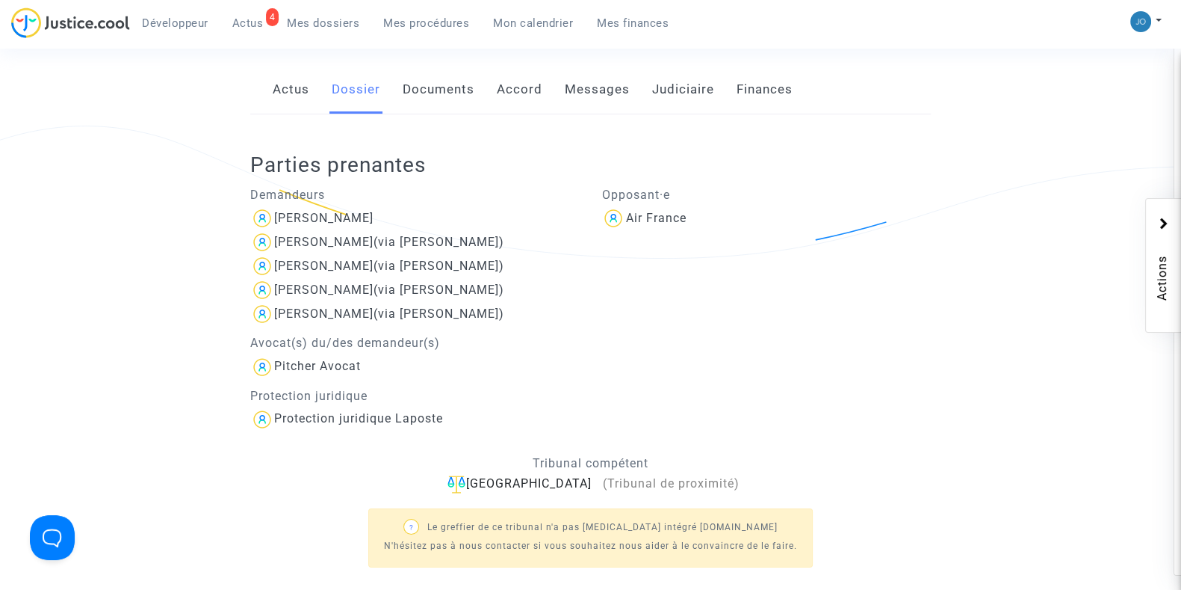
scroll to position [259, 0]
click at [433, 423] on div "Protection juridique Laposte" at bounding box center [358, 417] width 169 height 14
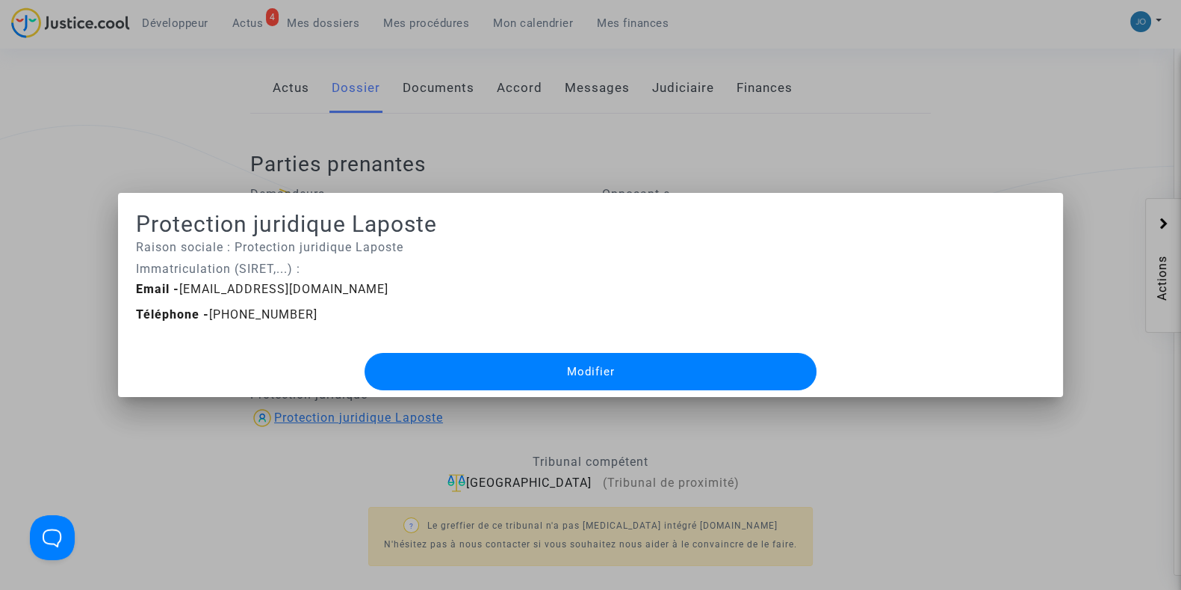
click at [433, 423] on div at bounding box center [590, 295] width 1181 height 590
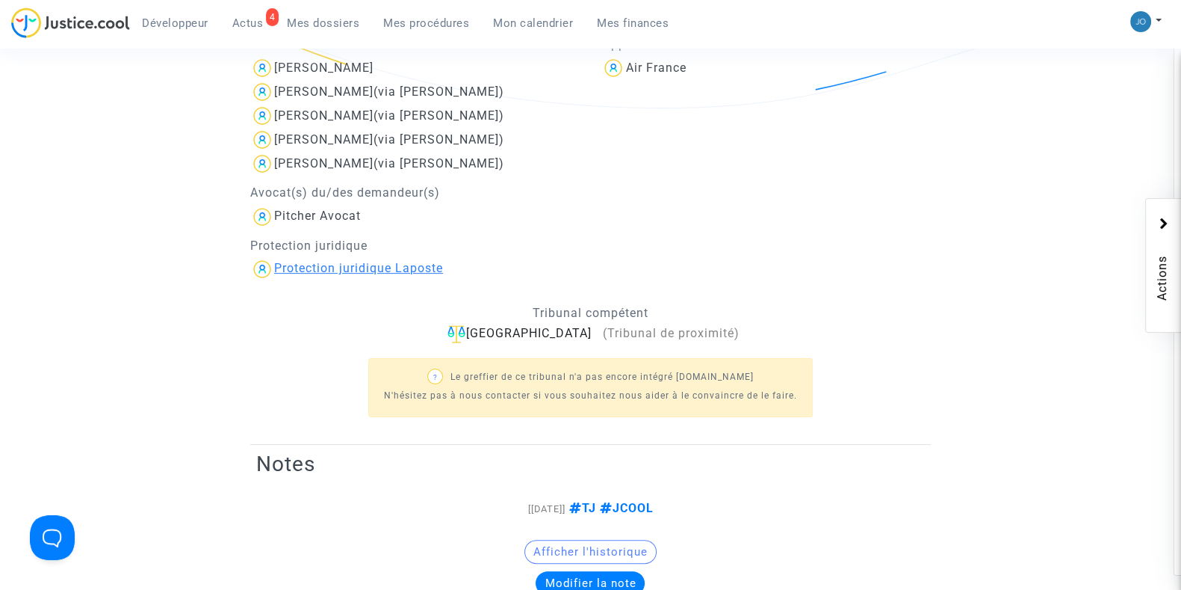
click at [325, 265] on div "Protection juridique Laposte" at bounding box center [358, 268] width 169 height 14
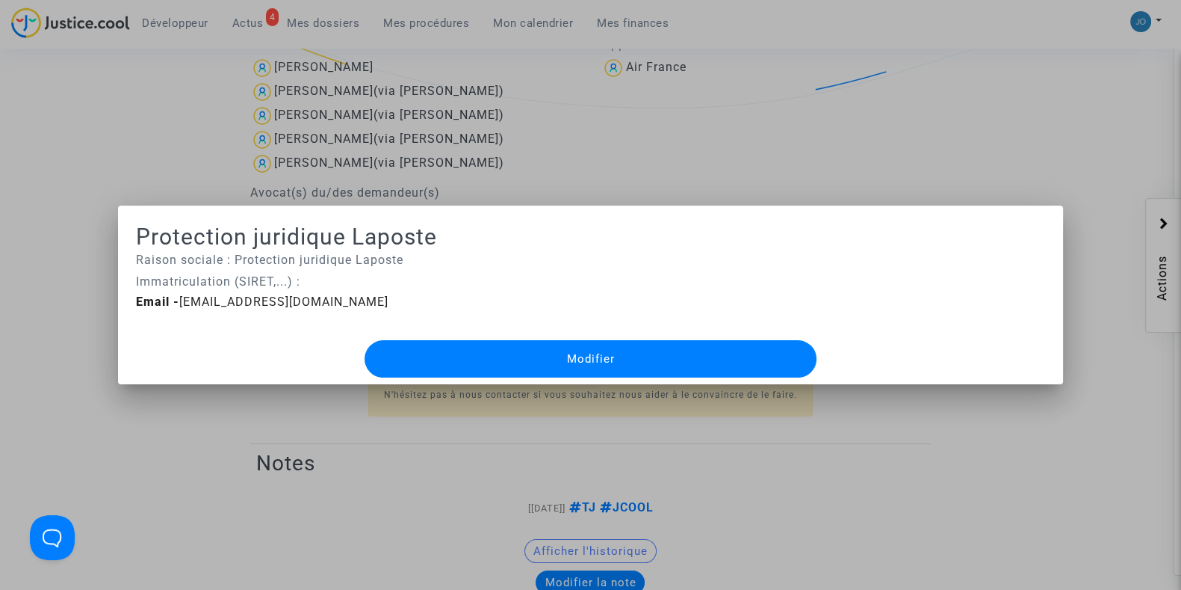
click at [234, 450] on div at bounding box center [590, 295] width 1181 height 590
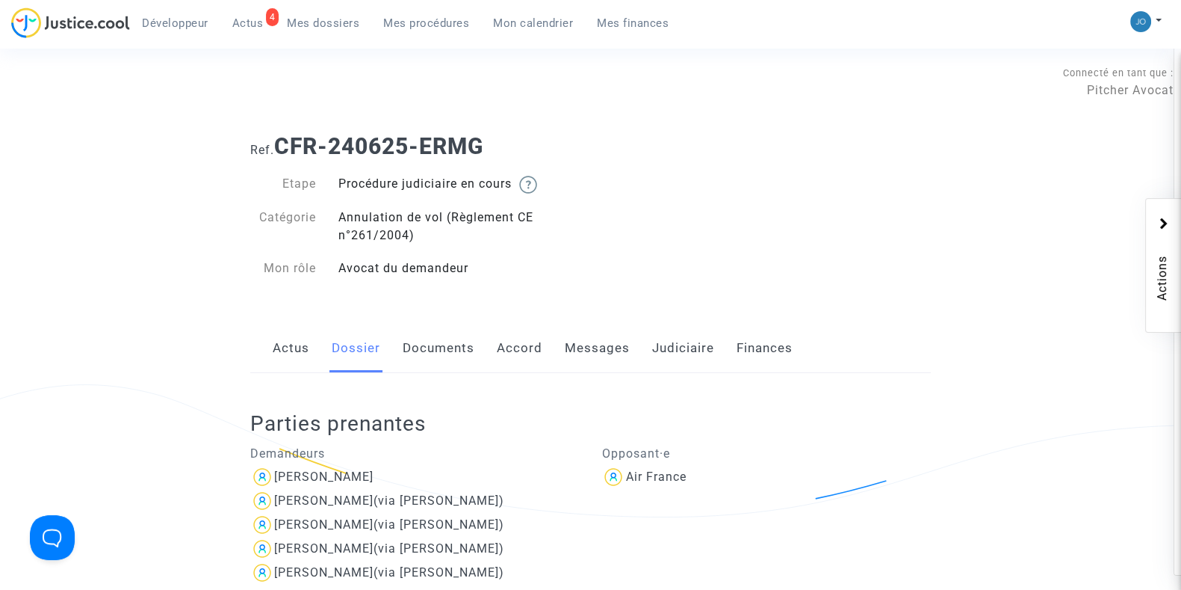
click at [691, 263] on div "Ref. CFR-240625-ERMG Etape Procédure judiciaire en cours Catégorie Annulation d…" at bounding box center [590, 207] width 703 height 171
click at [580, 263] on div "Avocat du demandeur" at bounding box center [459, 268] width 264 height 18
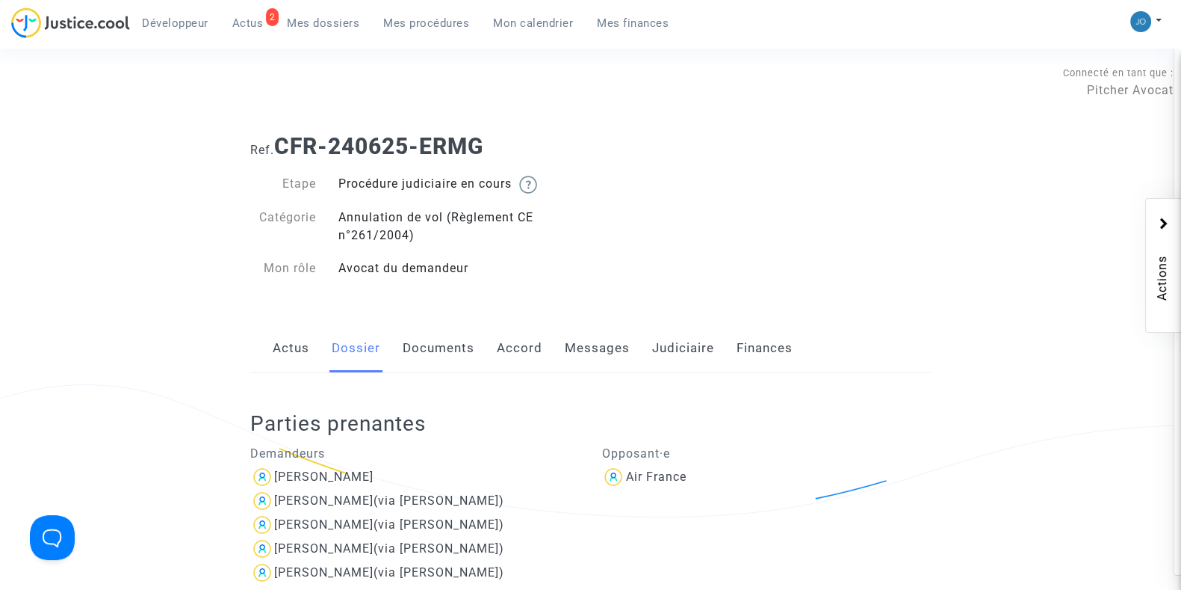
click at [781, 492] on div "Opposant·e Air France" at bounding box center [766, 562] width 352 height 253
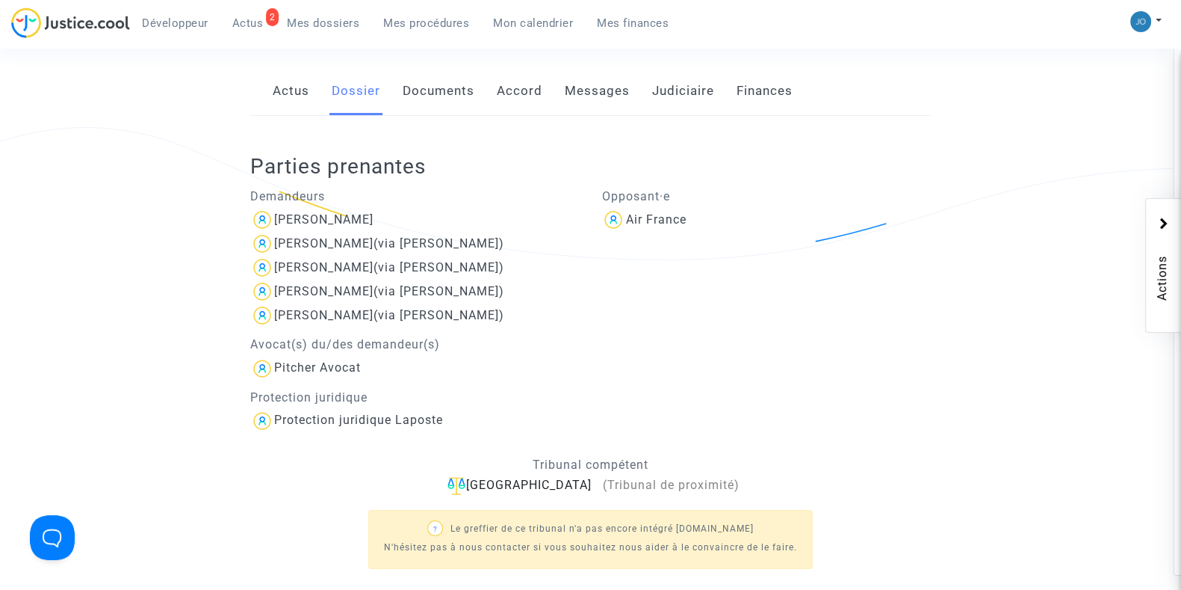
scroll to position [262, 0]
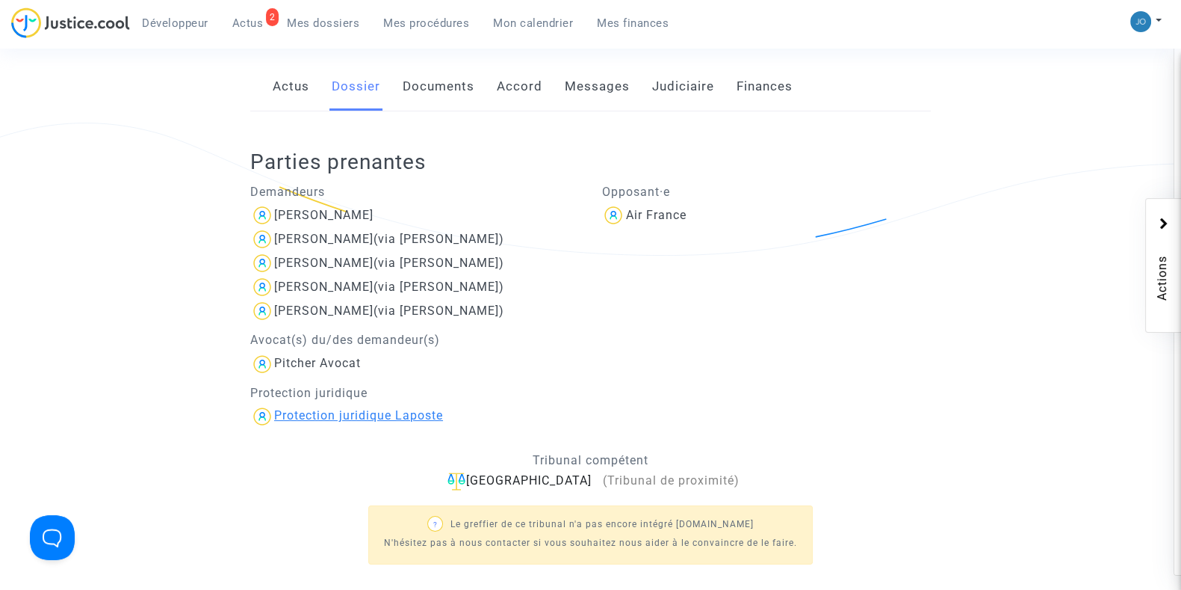
click at [327, 418] on div "Protection juridique Laposte" at bounding box center [358, 415] width 169 height 14
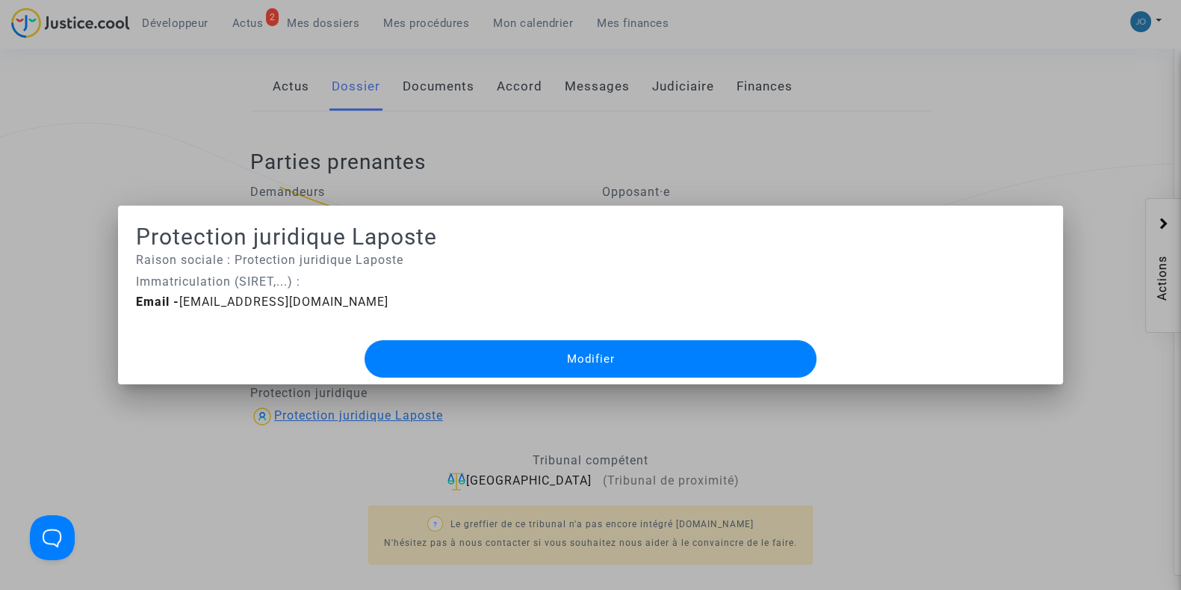
scroll to position [0, 0]
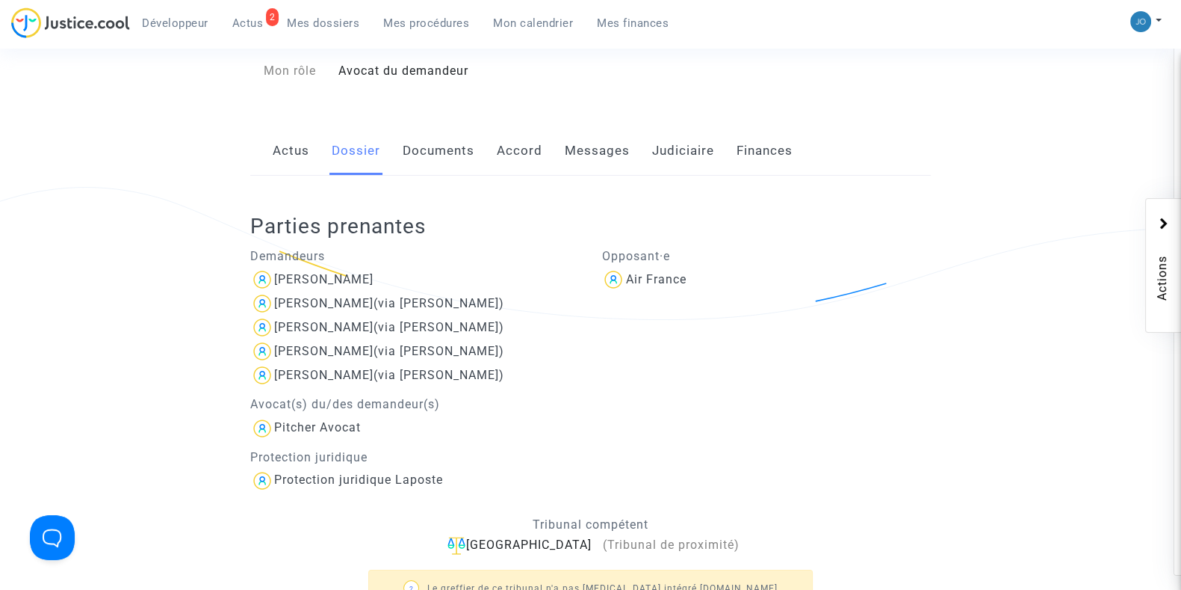
scroll to position [233, 0]
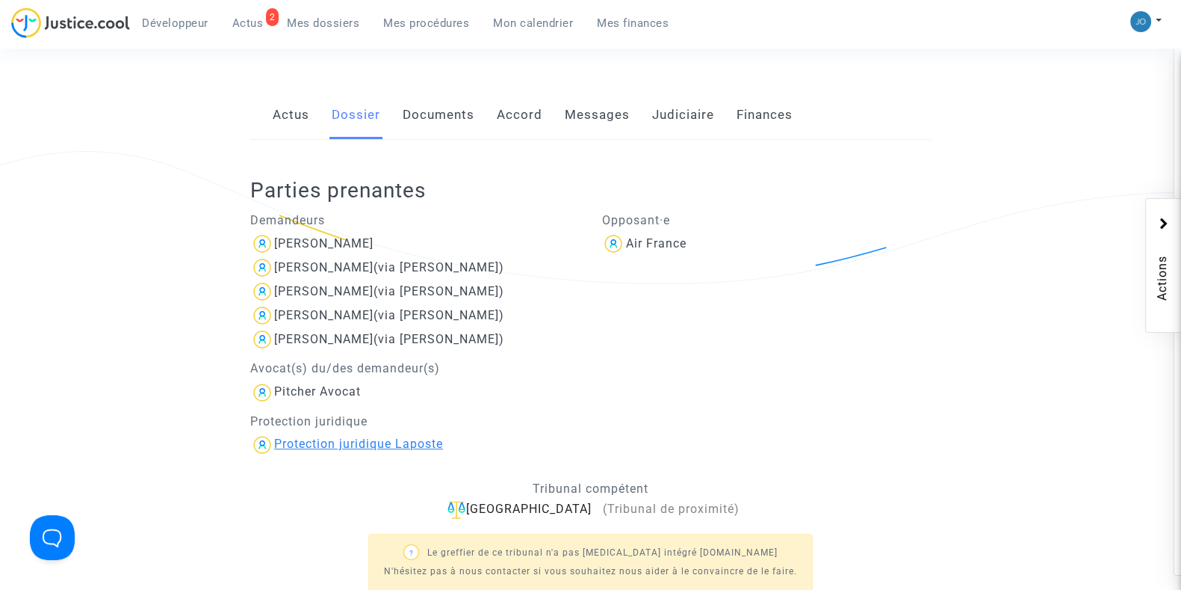
click at [332, 437] on div "Protection juridique Laposte" at bounding box center [358, 443] width 169 height 14
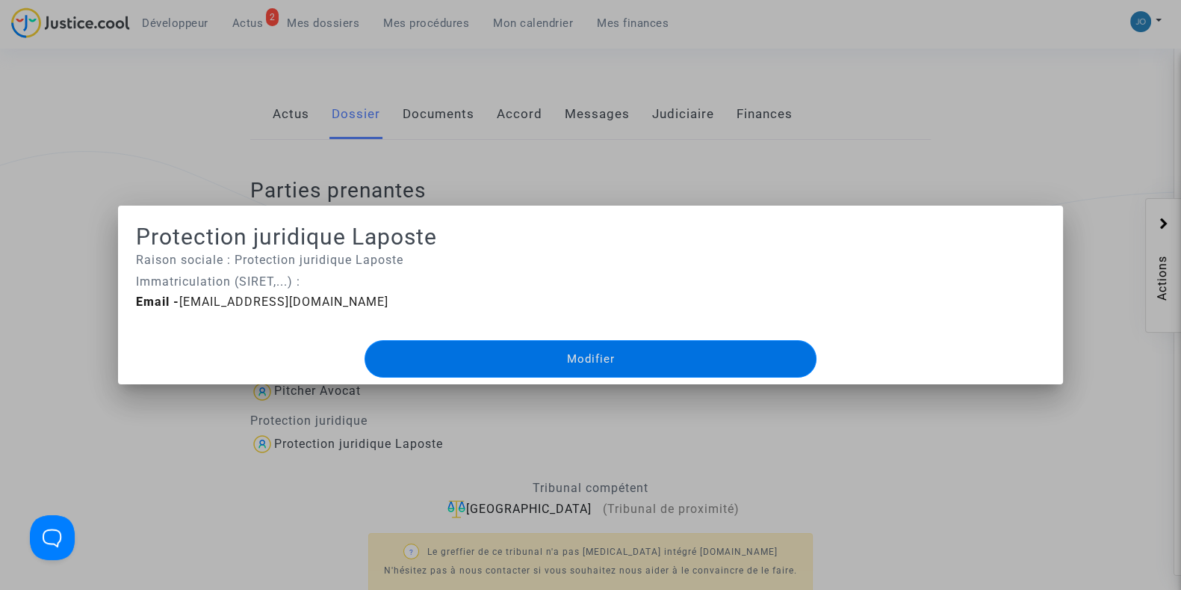
click at [305, 487] on div at bounding box center [590, 295] width 1181 height 590
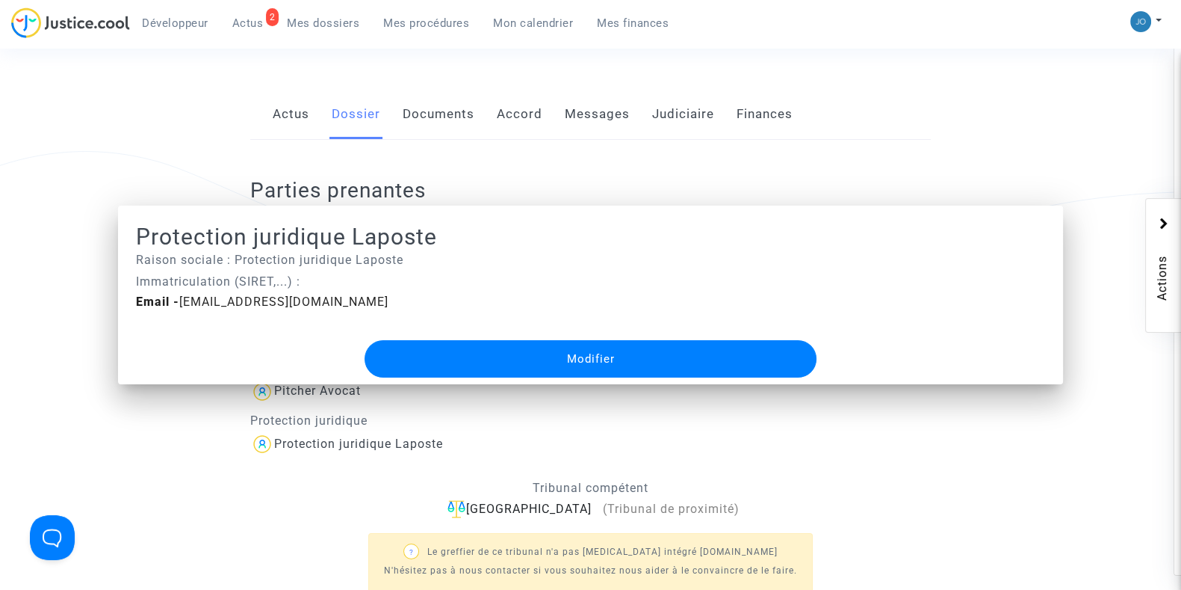
scroll to position [233, 0]
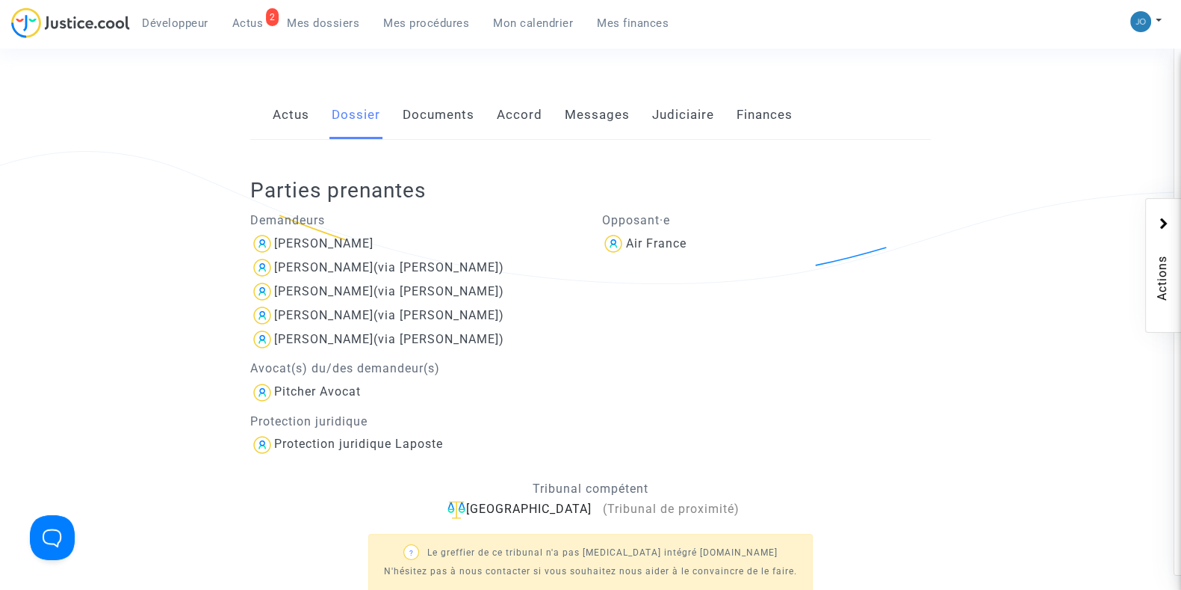
click at [595, 134] on link "Messages" at bounding box center [597, 114] width 65 height 49
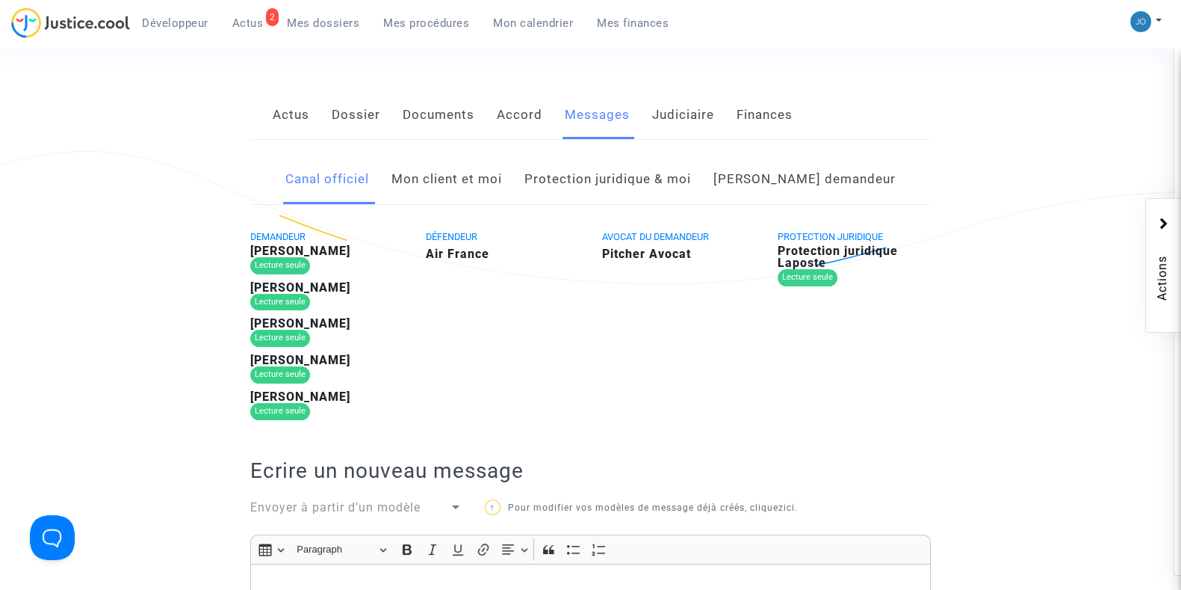
click at [785, 182] on link "[PERSON_NAME] demandeur" at bounding box center [805, 179] width 182 height 49
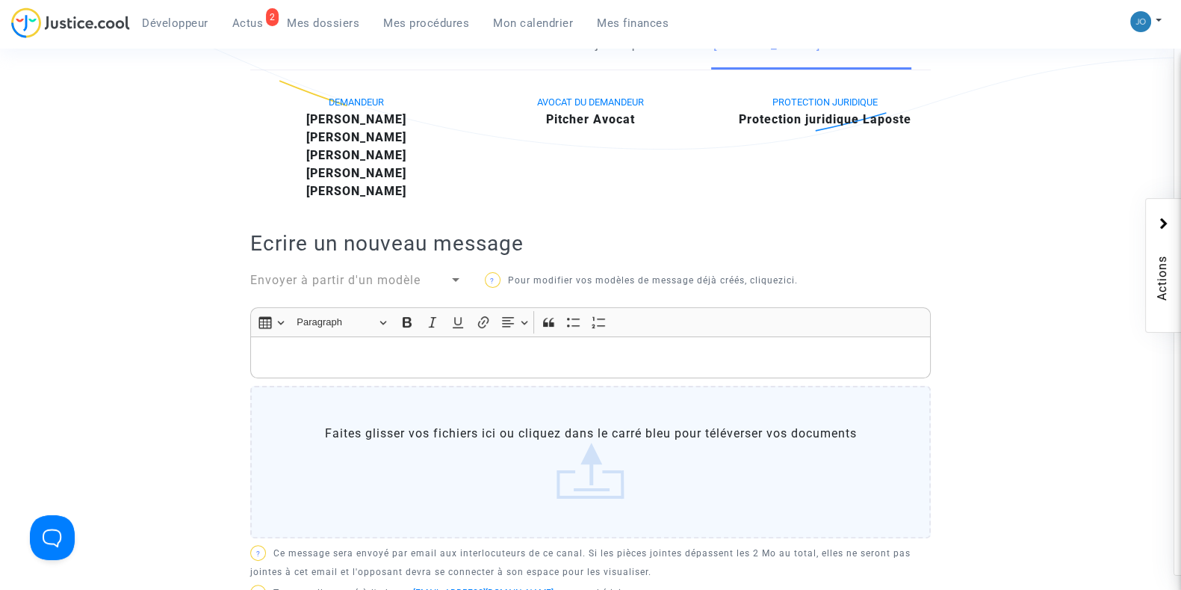
scroll to position [369, 0]
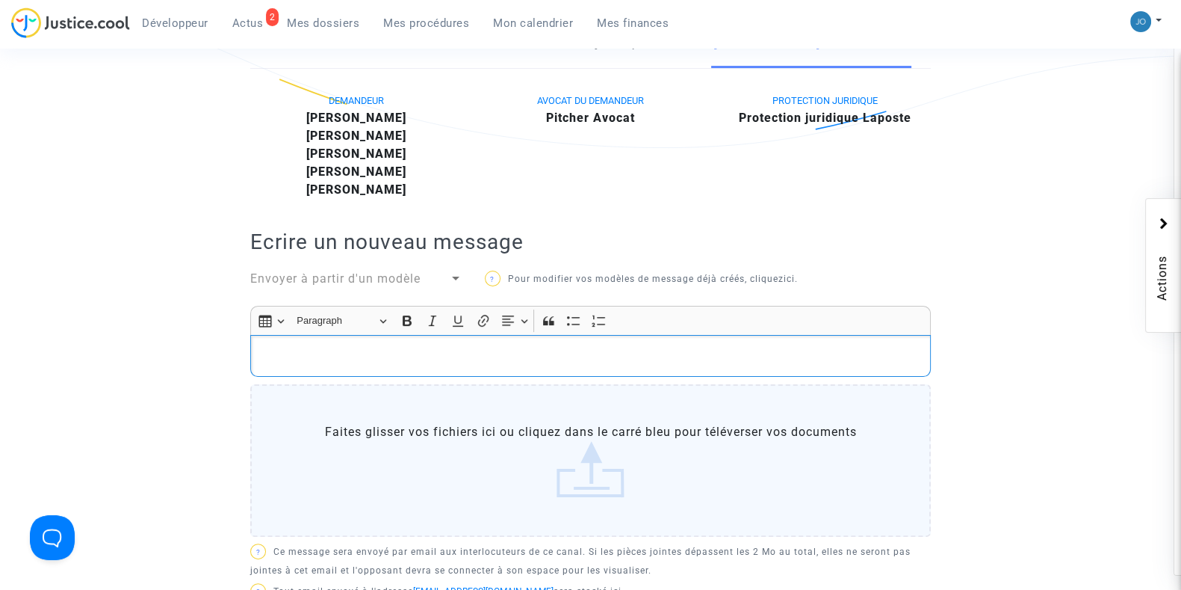
click at [676, 337] on div "Rich Text Editor, main" at bounding box center [590, 356] width 681 height 42
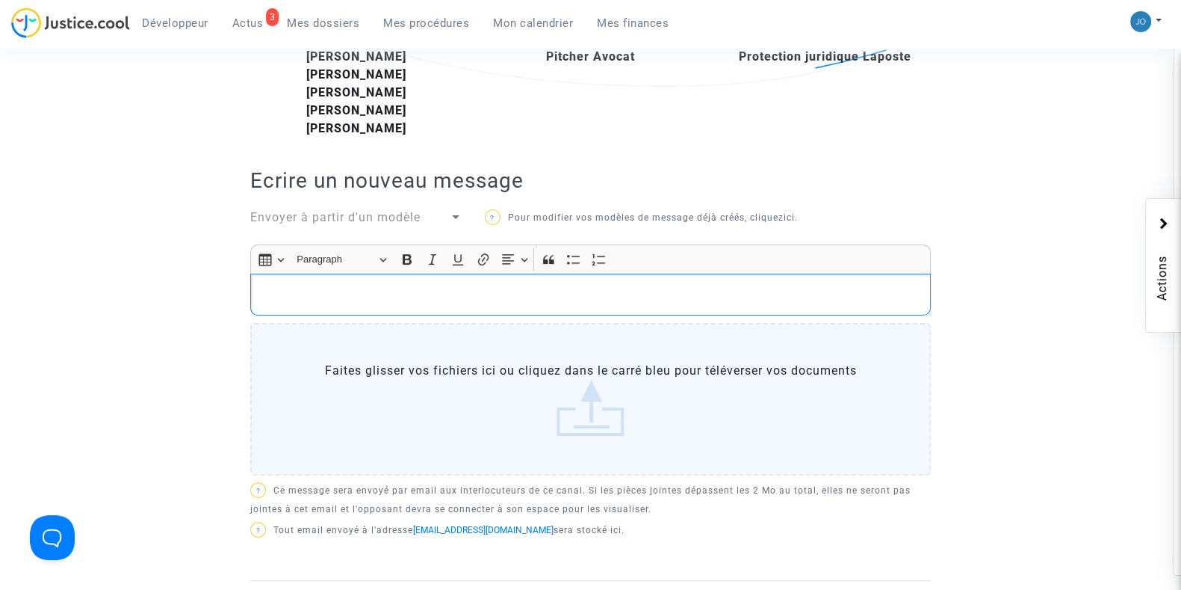
scroll to position [445, 0]
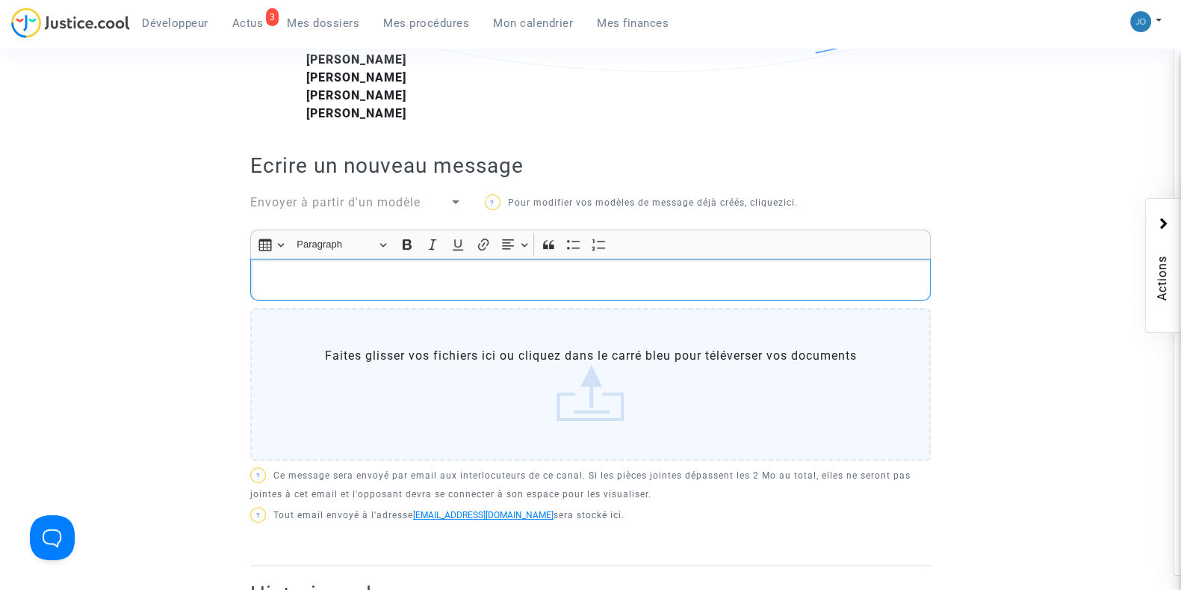
click at [554, 510] on link "[EMAIL_ADDRESS][DOMAIN_NAME]" at bounding box center [483, 515] width 140 height 10
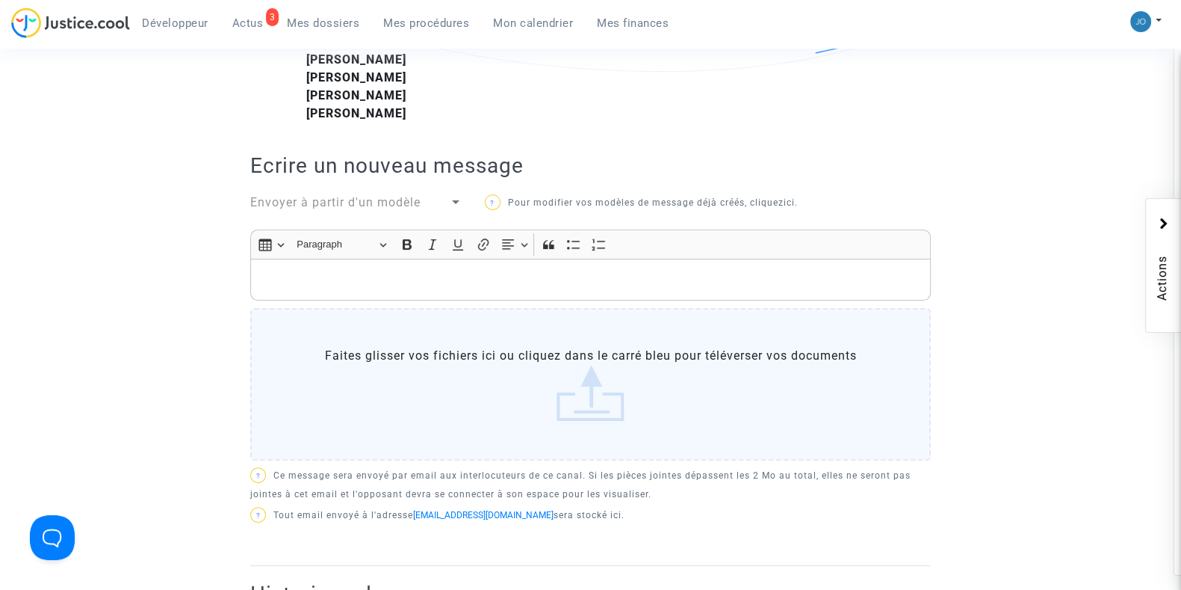
click at [594, 285] on p "Rich Text Editor, main" at bounding box center [591, 279] width 665 height 19
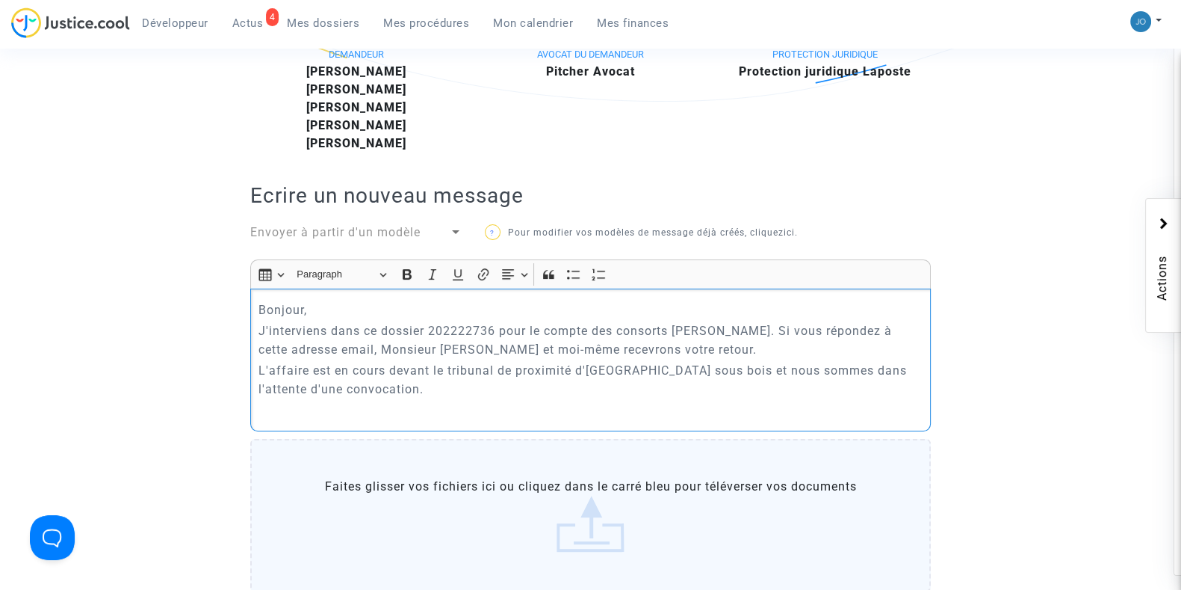
scroll to position [427, 0]
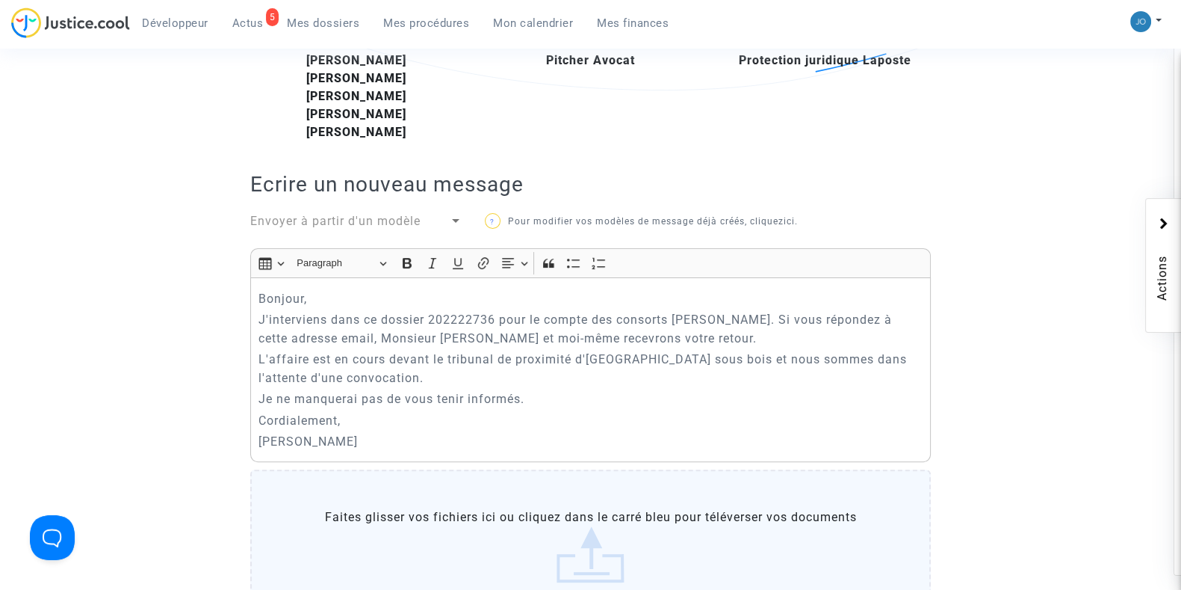
click at [943, 461] on ng-component "Ref. CFR-240625-ERMG Etape Procédure judiciaire en cours Catégorie Annulation d…" at bounding box center [590, 329] width 1063 height 1269
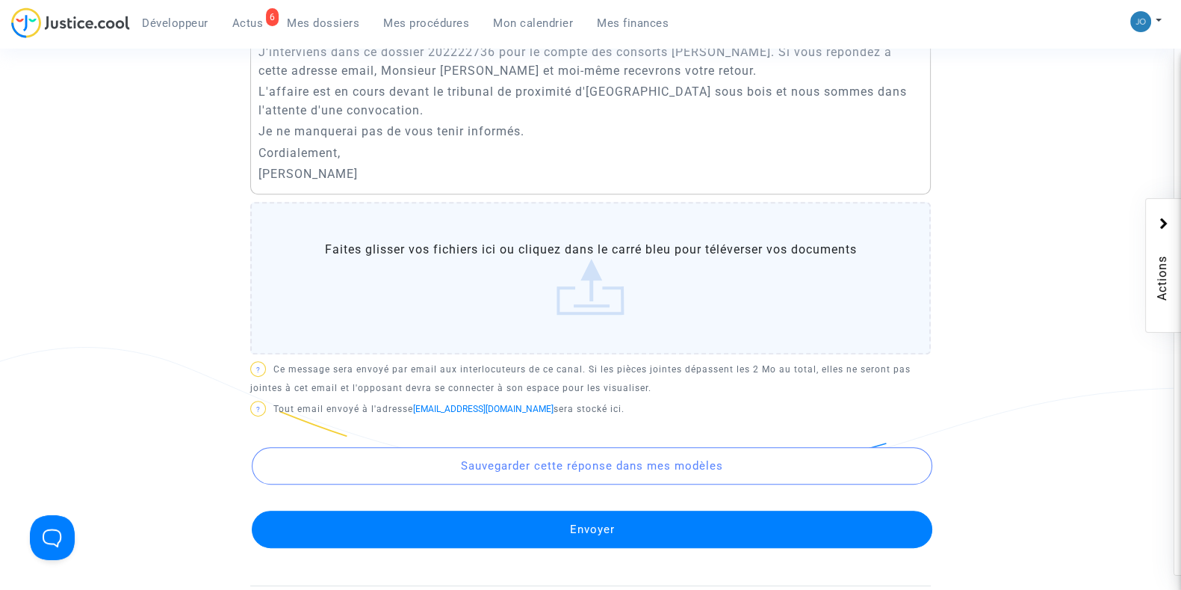
scroll to position [698, 0]
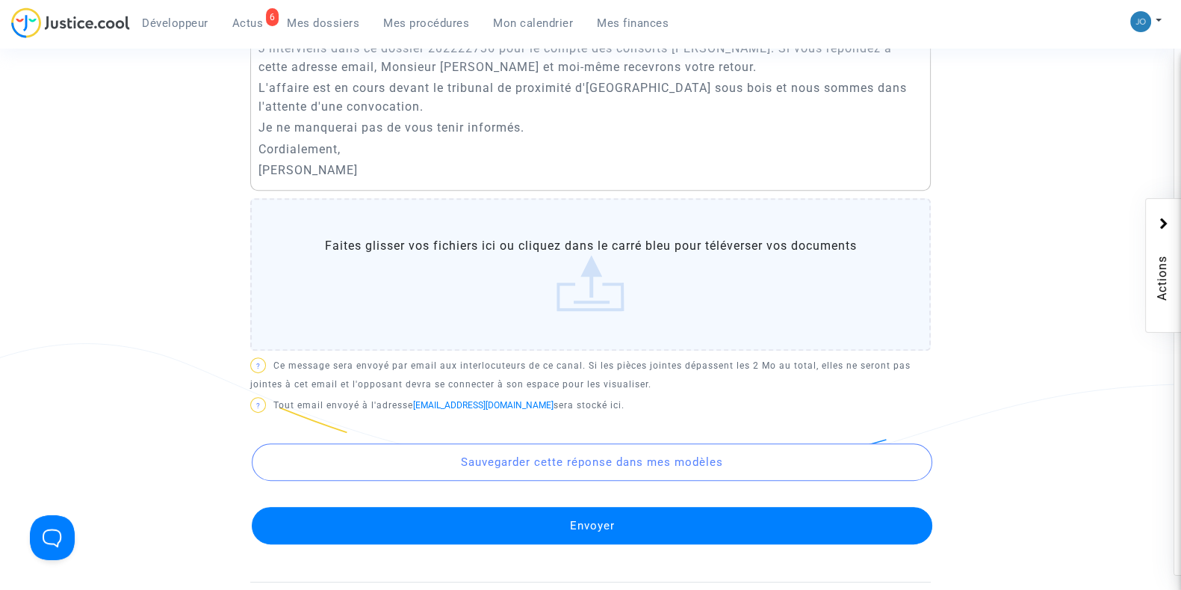
click at [627, 541] on button "Envoyer" at bounding box center [592, 525] width 681 height 37
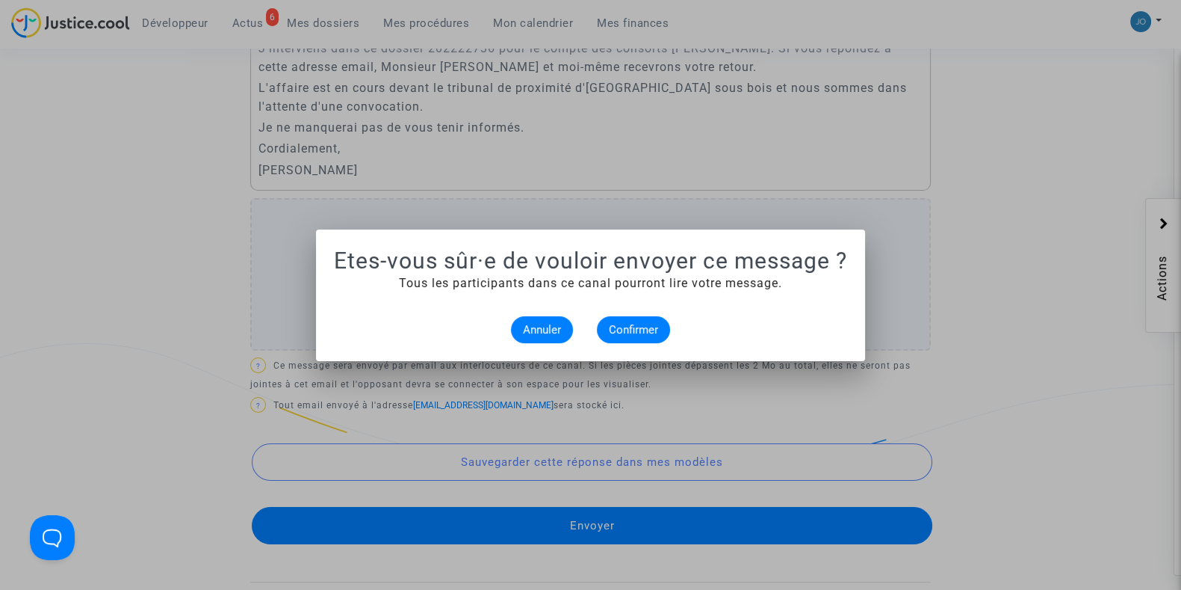
scroll to position [0, 0]
click at [623, 334] on span "Confirmer" at bounding box center [633, 329] width 49 height 13
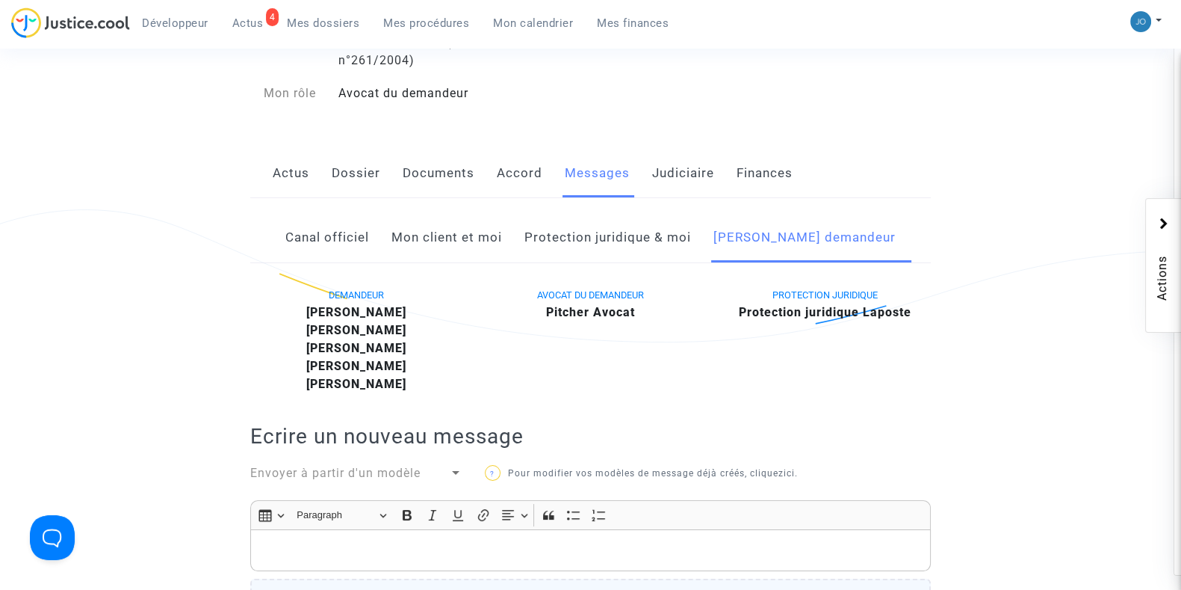
scroll to position [177, 0]
